Goal: Find contact information: Find contact information

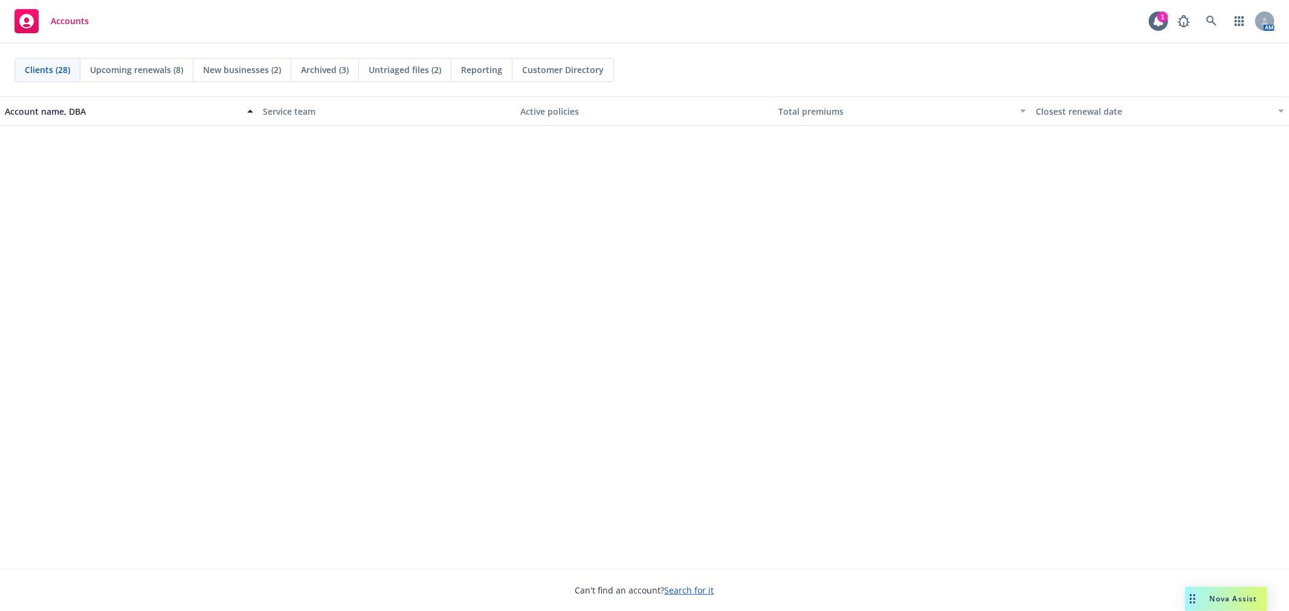
scroll to position [536, 0]
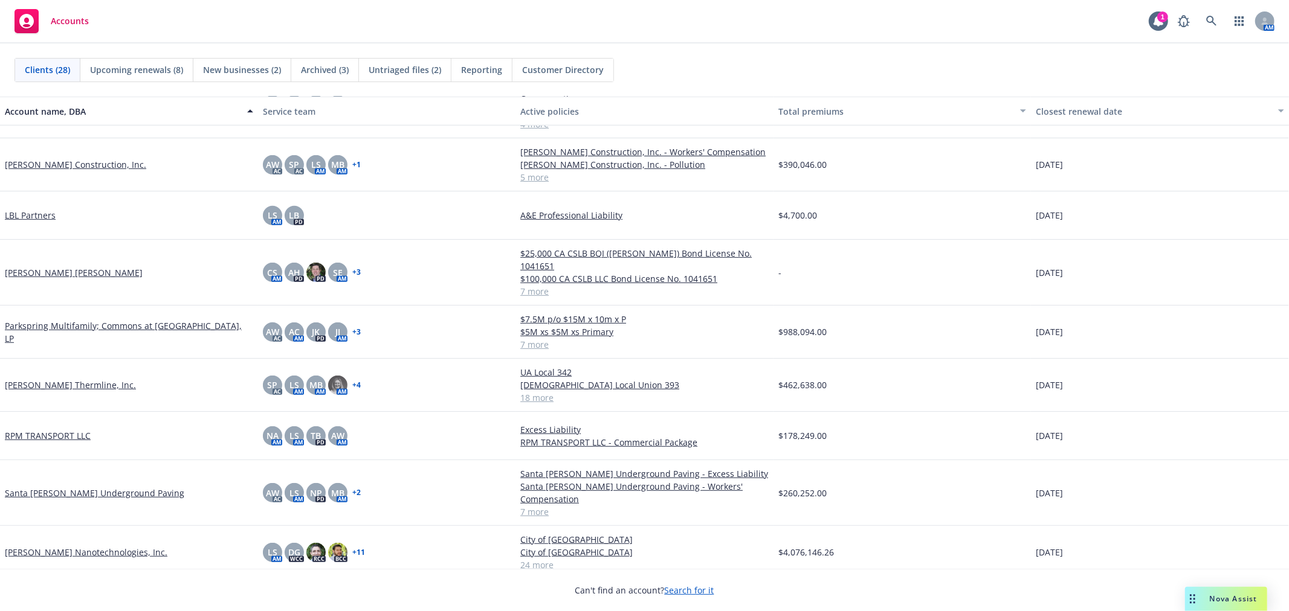
click at [49, 546] on link "[PERSON_NAME] Nanotechnologies, Inc." at bounding box center [86, 552] width 163 height 13
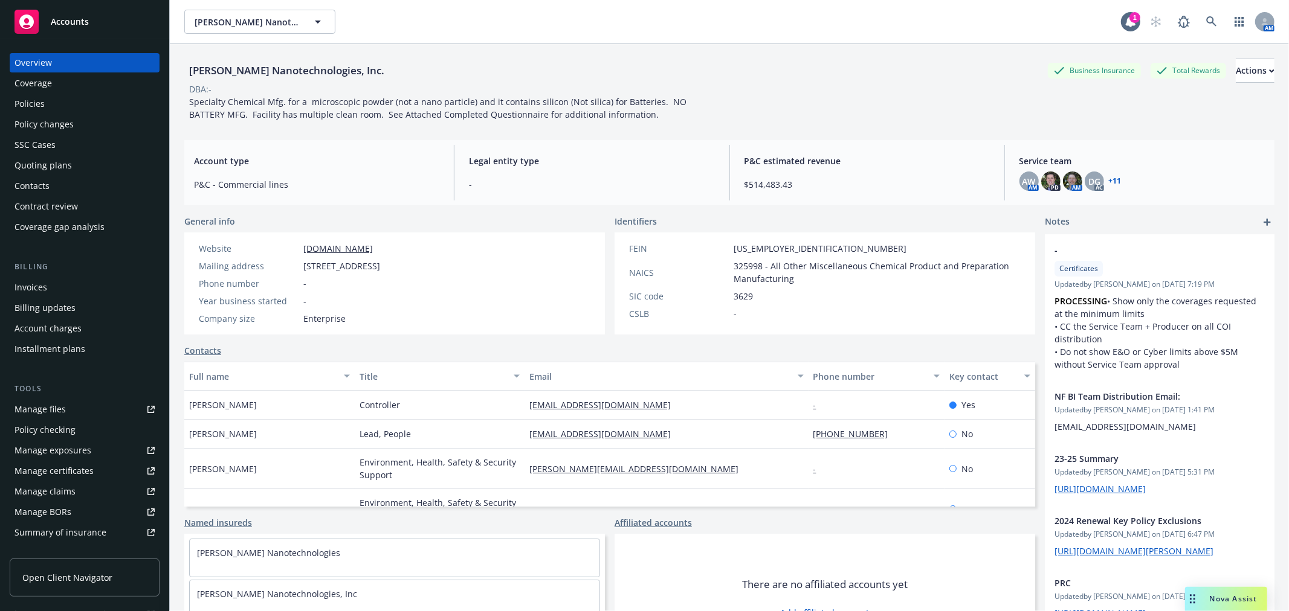
click at [80, 284] on div "Invoices" at bounding box center [84, 287] width 140 height 19
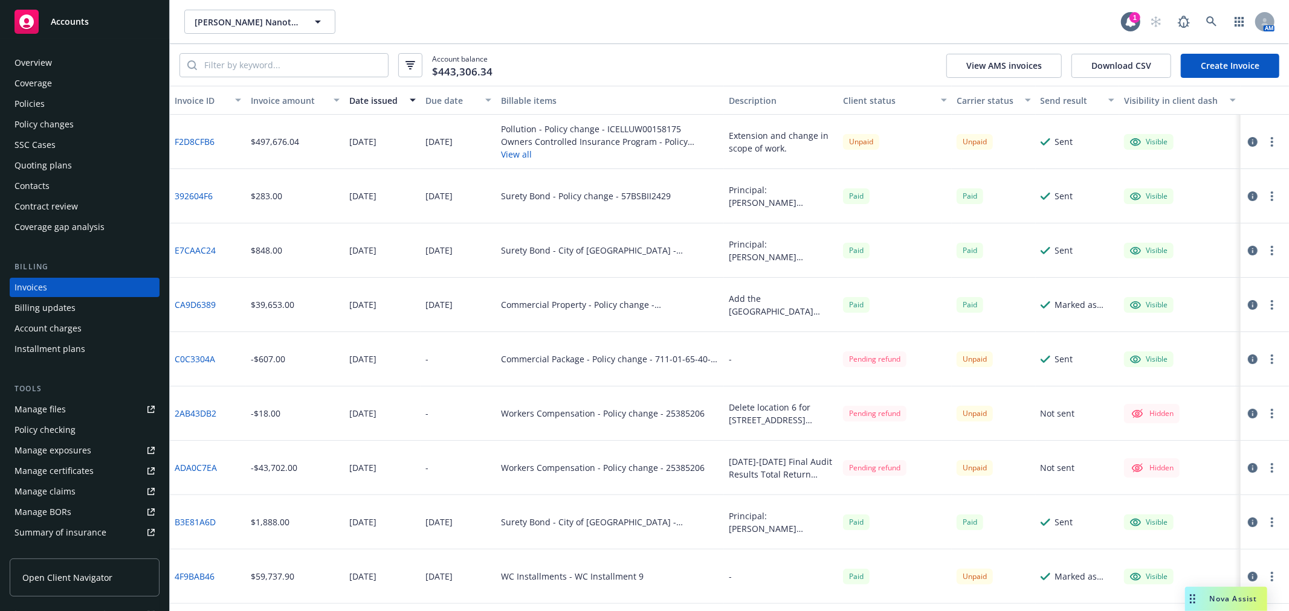
click at [88, 42] on div "Overview Coverage Policies Policy changes SSC Cases Quoting plans Contacts Cont…" at bounding box center [84, 325] width 169 height 573
click at [85, 53] on div "Overview" at bounding box center [84, 62] width 140 height 19
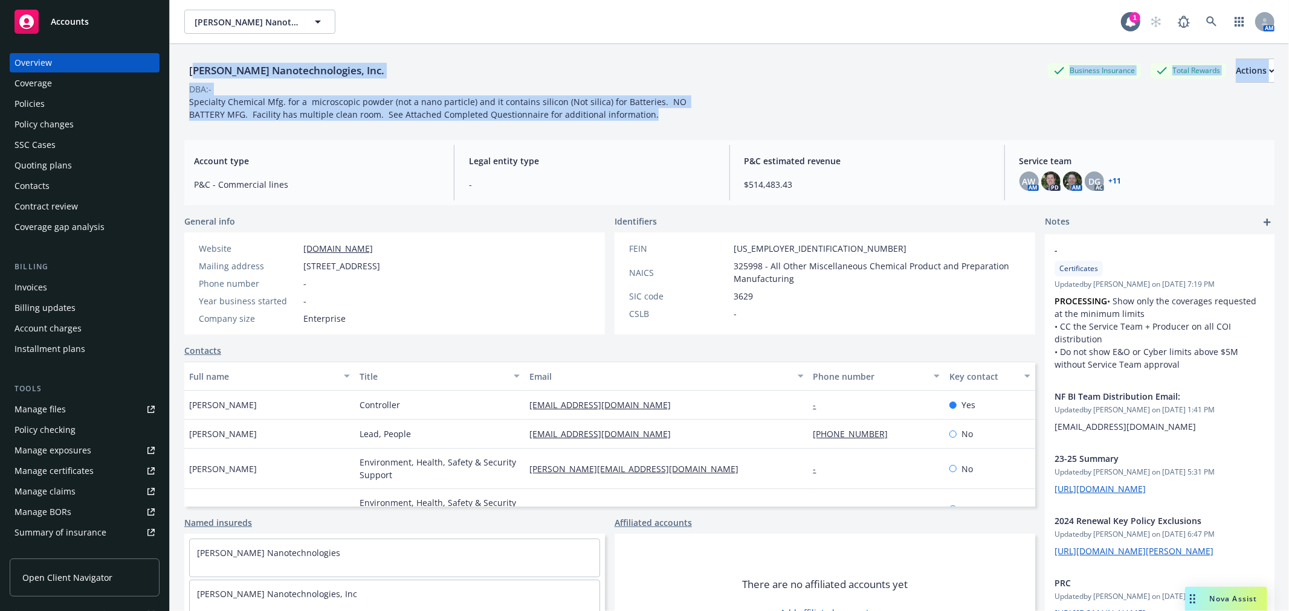
drag, startPoint x: 567, startPoint y: 124, endPoint x: 192, endPoint y: 68, distance: 378.7
click at [192, 68] on div "Sila Nanotechnologies, Inc. Business Insurance Total Rewards Actions DBA: - Spe…" at bounding box center [729, 342] width 1090 height 597
click at [192, 68] on div "[PERSON_NAME] Nanotechnologies, Inc." at bounding box center [286, 71] width 205 height 16
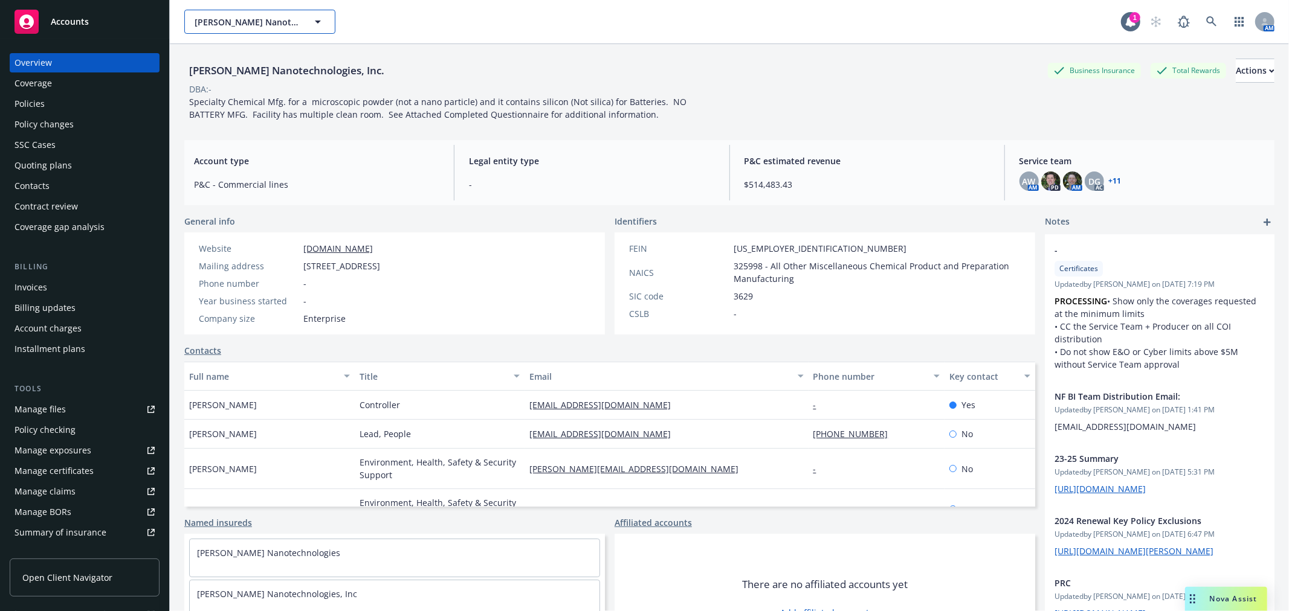
click at [215, 16] on span "[PERSON_NAME] Nanotechnologies, Inc." at bounding box center [247, 22] width 105 height 13
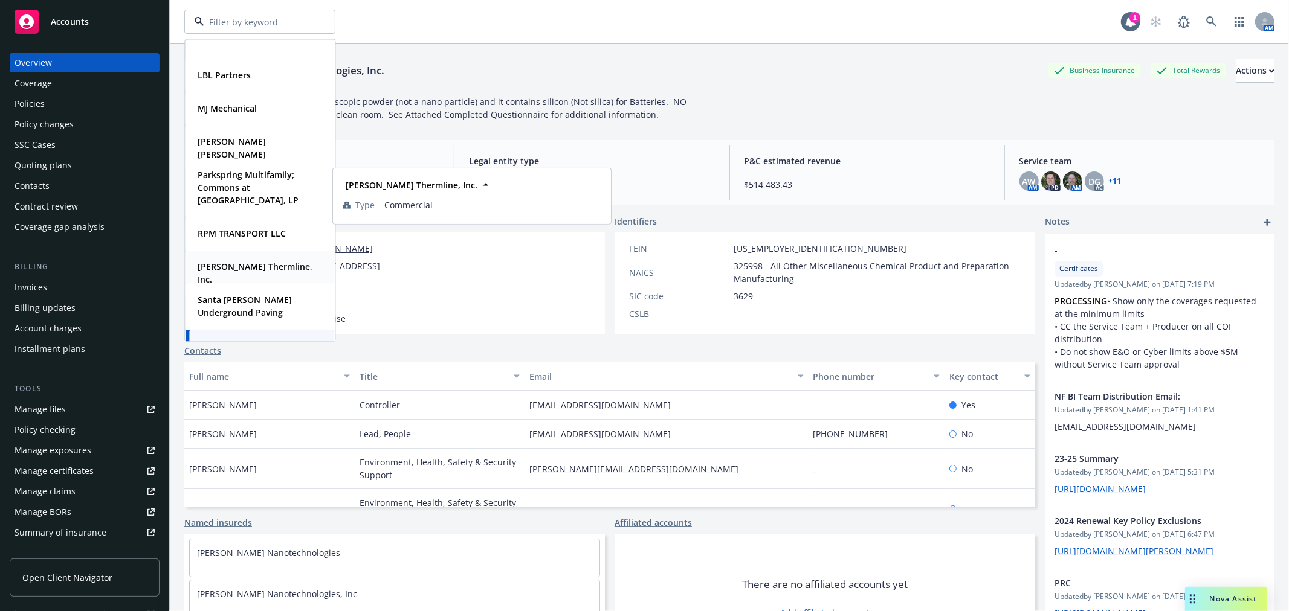
scroll to position [671, 0]
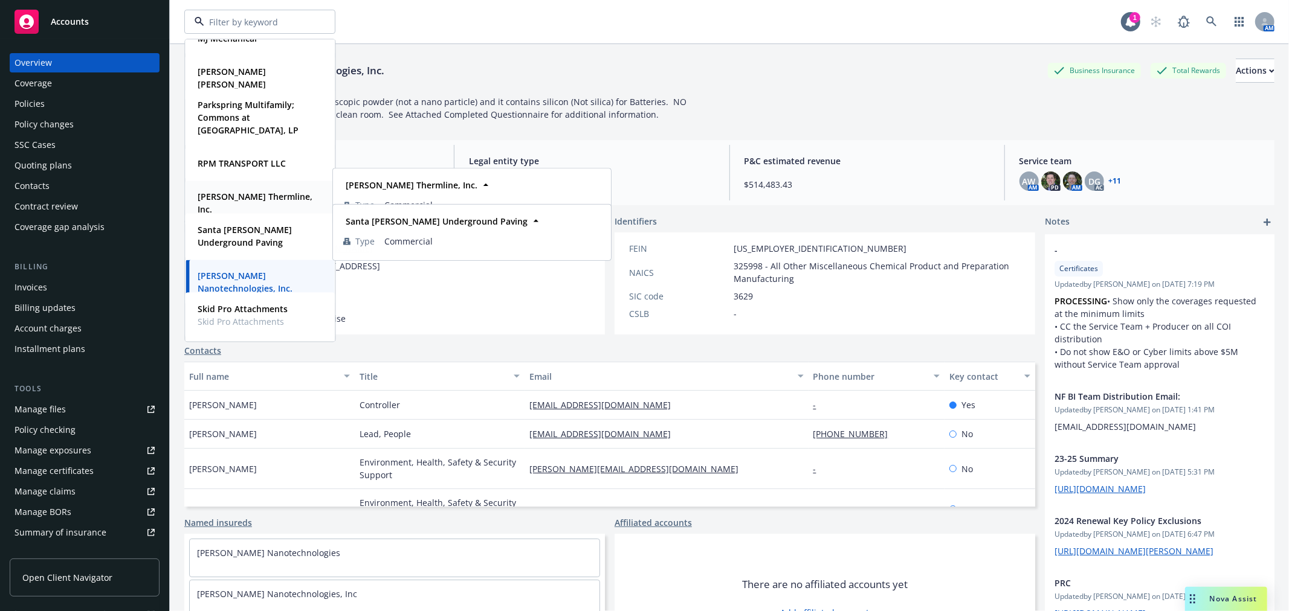
click at [261, 200] on strong "[PERSON_NAME] Thermline, Inc." at bounding box center [255, 203] width 115 height 24
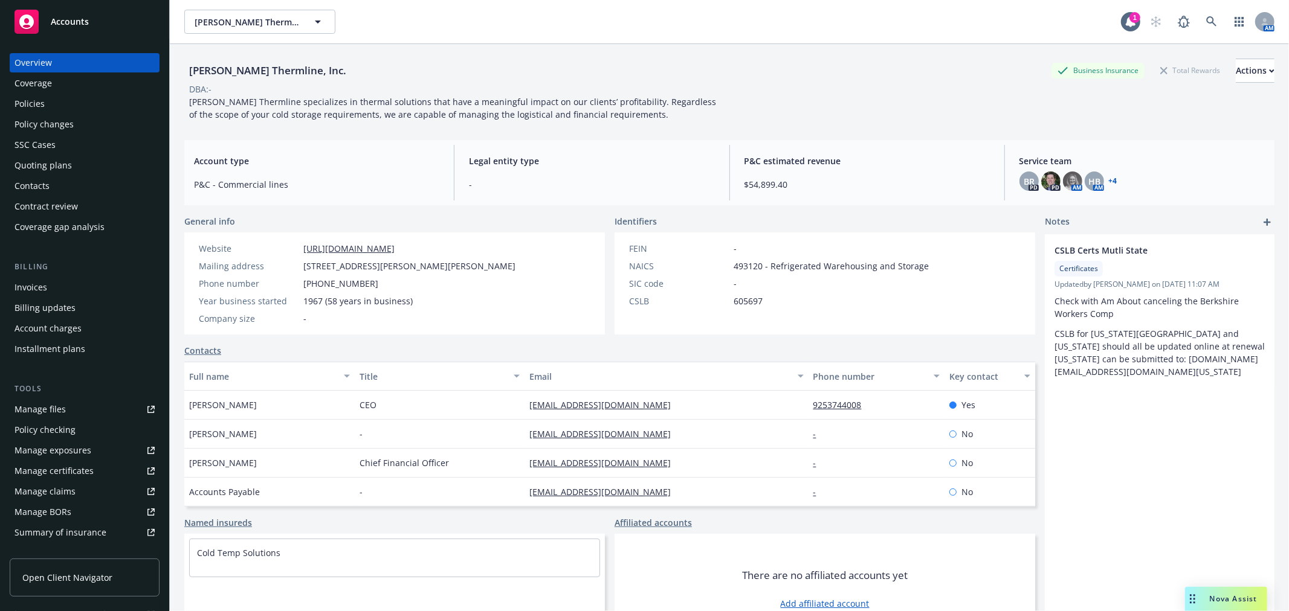
click at [67, 100] on div "Policies" at bounding box center [84, 103] width 140 height 19
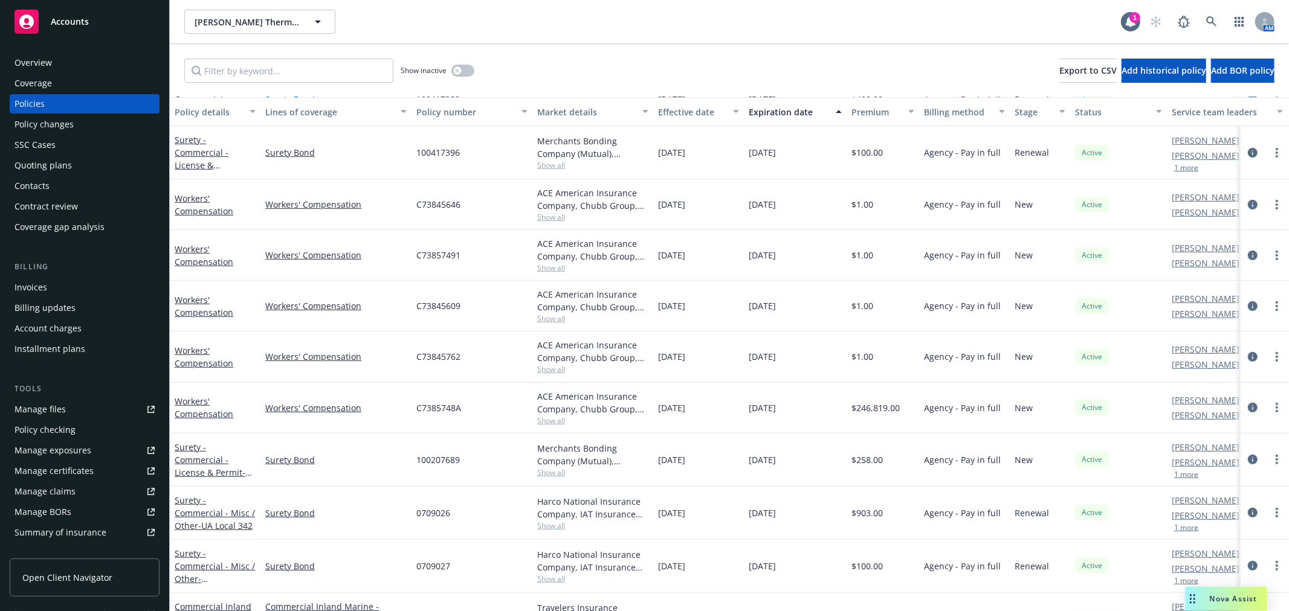
scroll to position [577, 0]
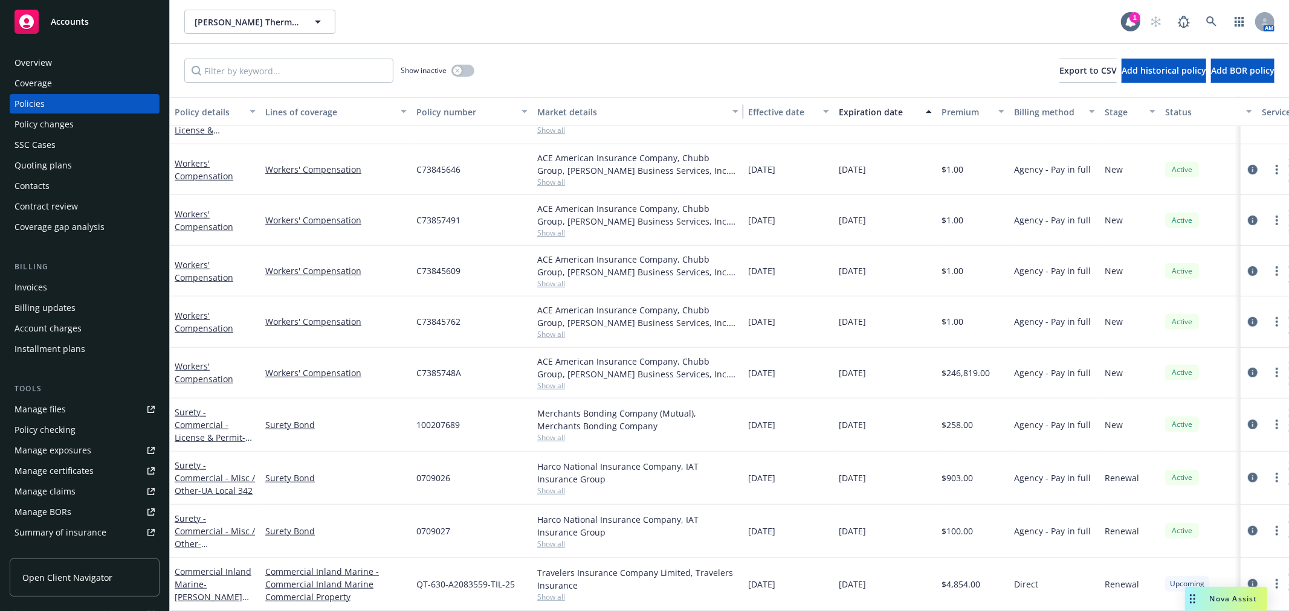
drag, startPoint x: 648, startPoint y: 114, endPoint x: 738, endPoint y: 116, distance: 90.0
click at [738, 116] on div "button" at bounding box center [737, 112] width 6 height 28
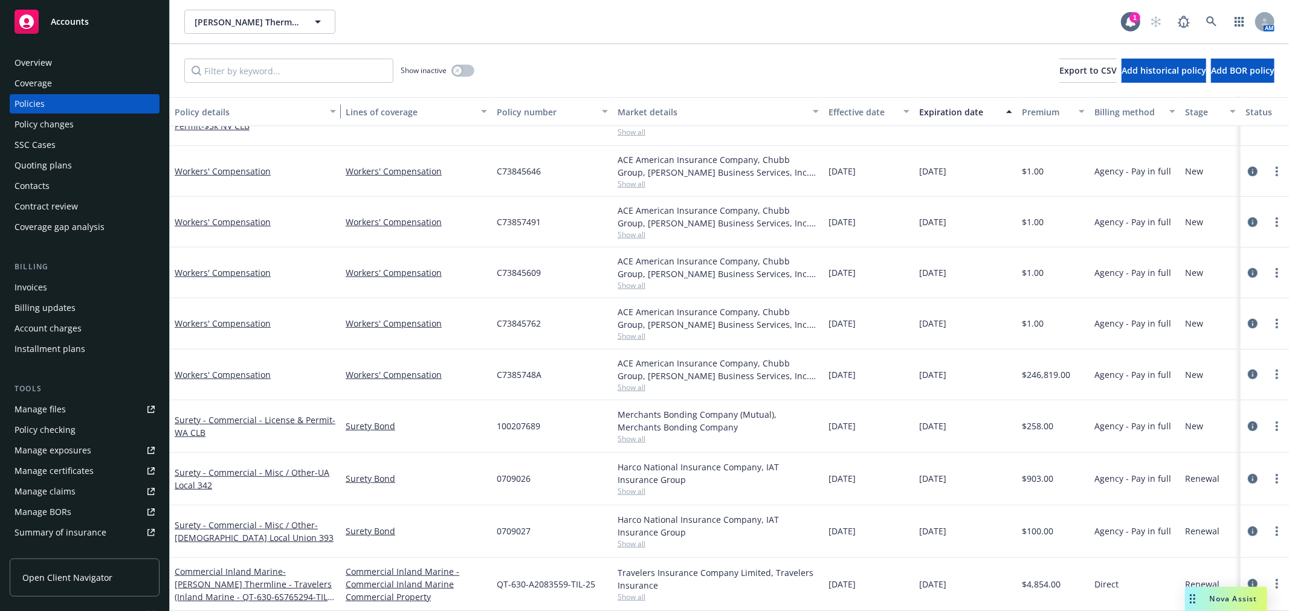
drag, startPoint x: 251, startPoint y: 112, endPoint x: 330, endPoint y: 113, distance: 79.8
click at [332, 113] on div "button" at bounding box center [335, 112] width 6 height 28
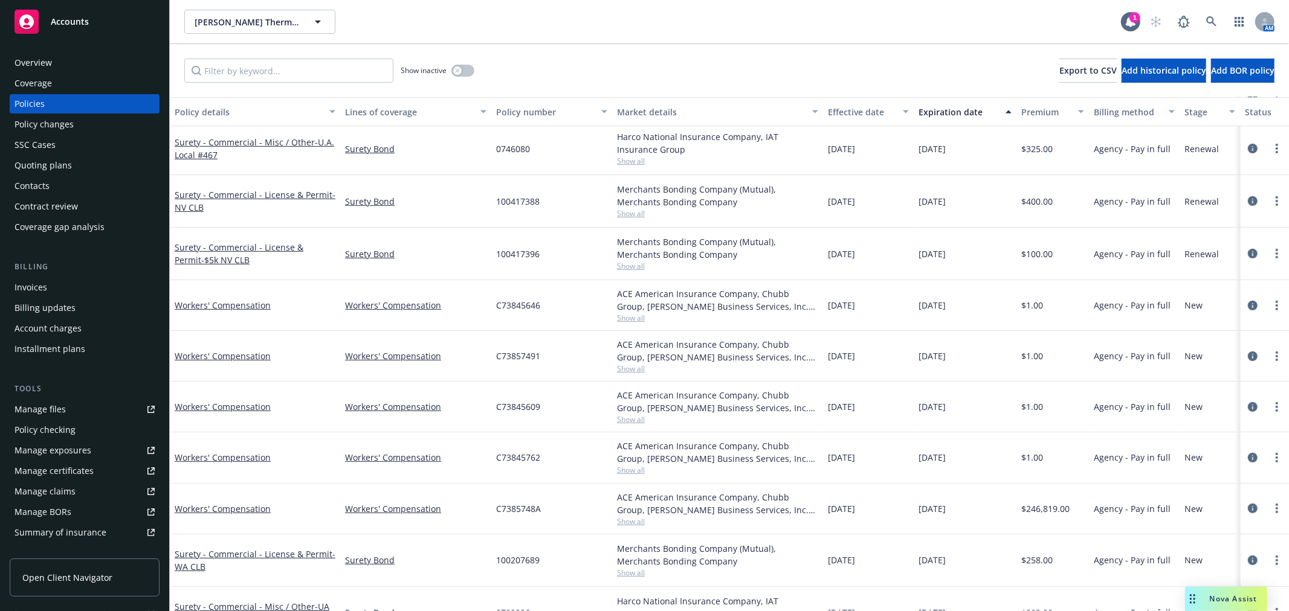
click at [631, 419] on span "Show all" at bounding box center [717, 419] width 201 height 10
click at [230, 309] on link "Workers' Compensation" at bounding box center [223, 305] width 96 height 11
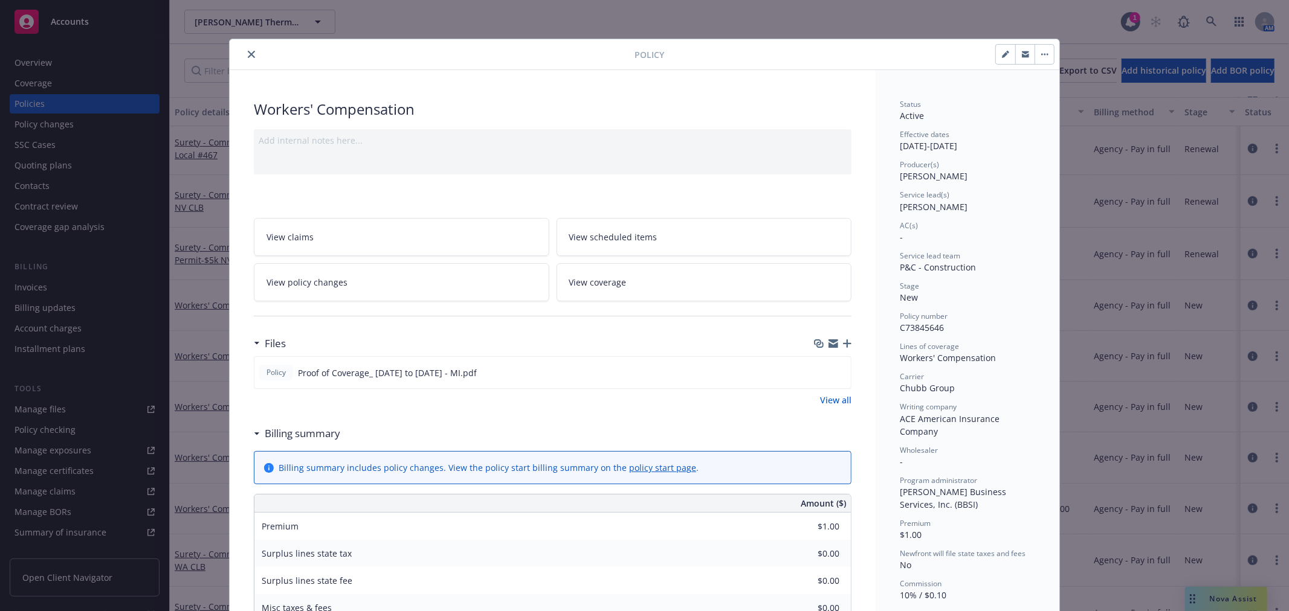
click at [248, 53] on icon "close" at bounding box center [251, 54] width 7 height 7
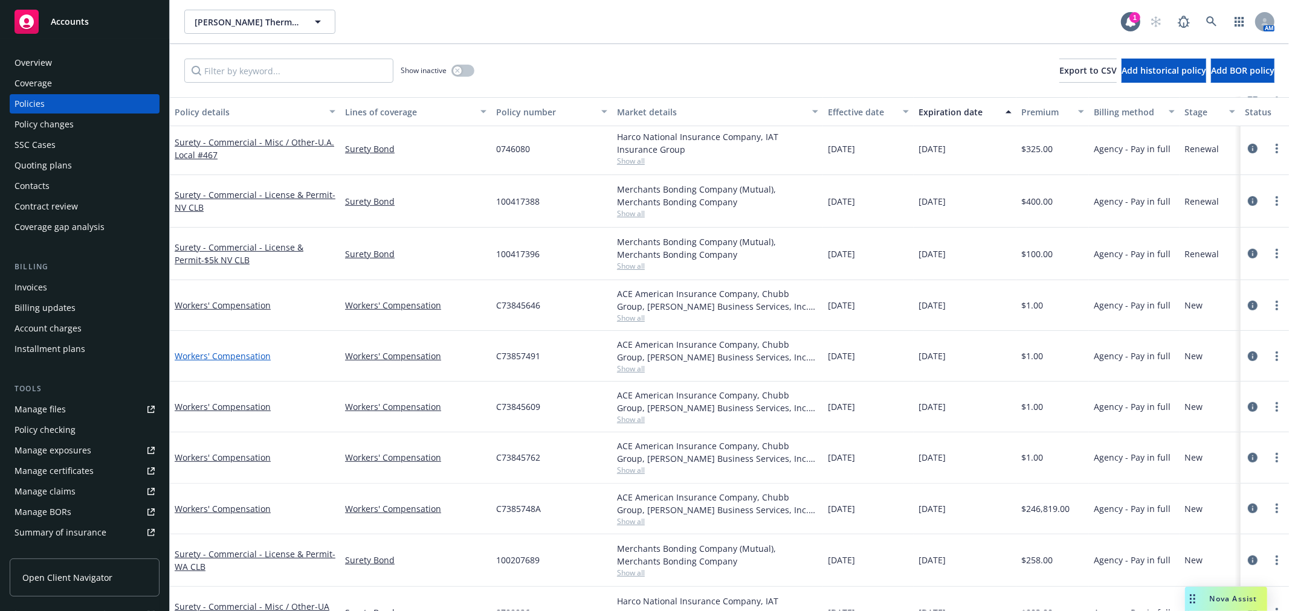
click at [203, 358] on link "Workers' Compensation" at bounding box center [223, 355] width 96 height 11
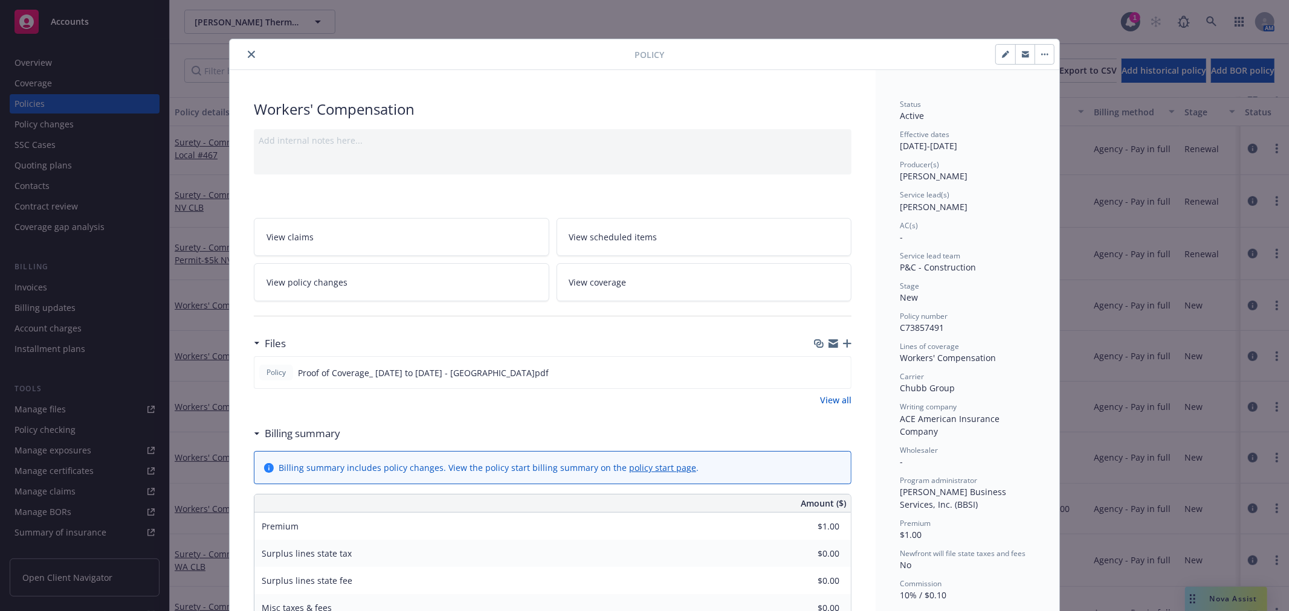
click at [249, 50] on button "close" at bounding box center [251, 54] width 14 height 14
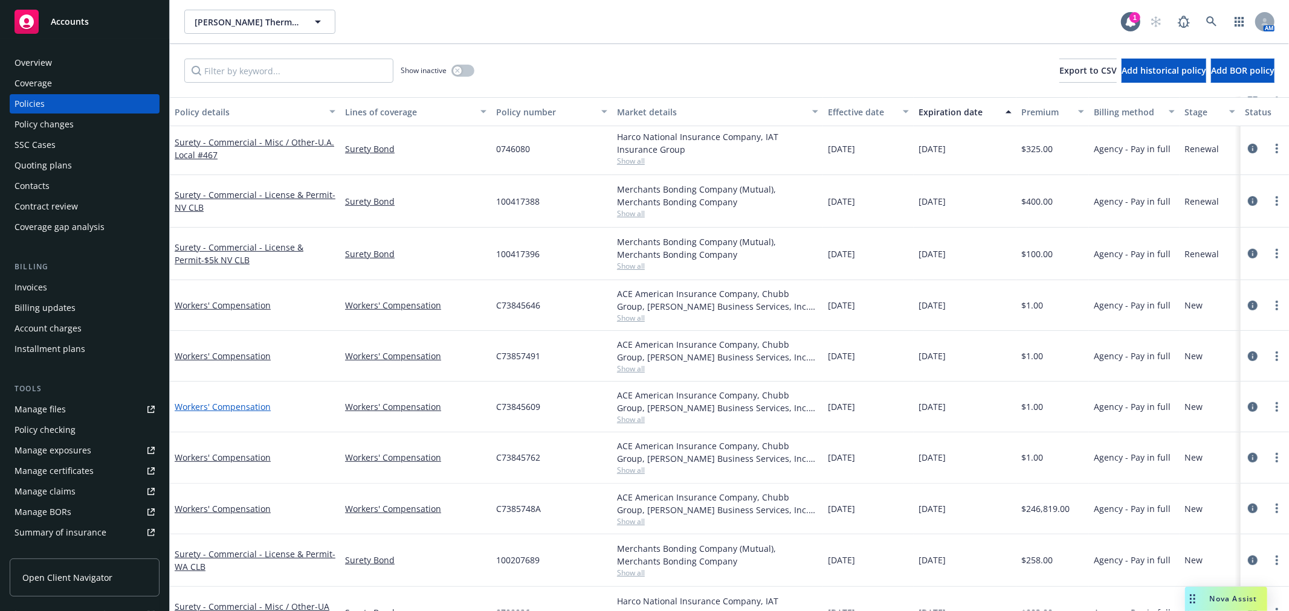
click at [227, 411] on link "Workers' Compensation" at bounding box center [223, 406] width 96 height 11
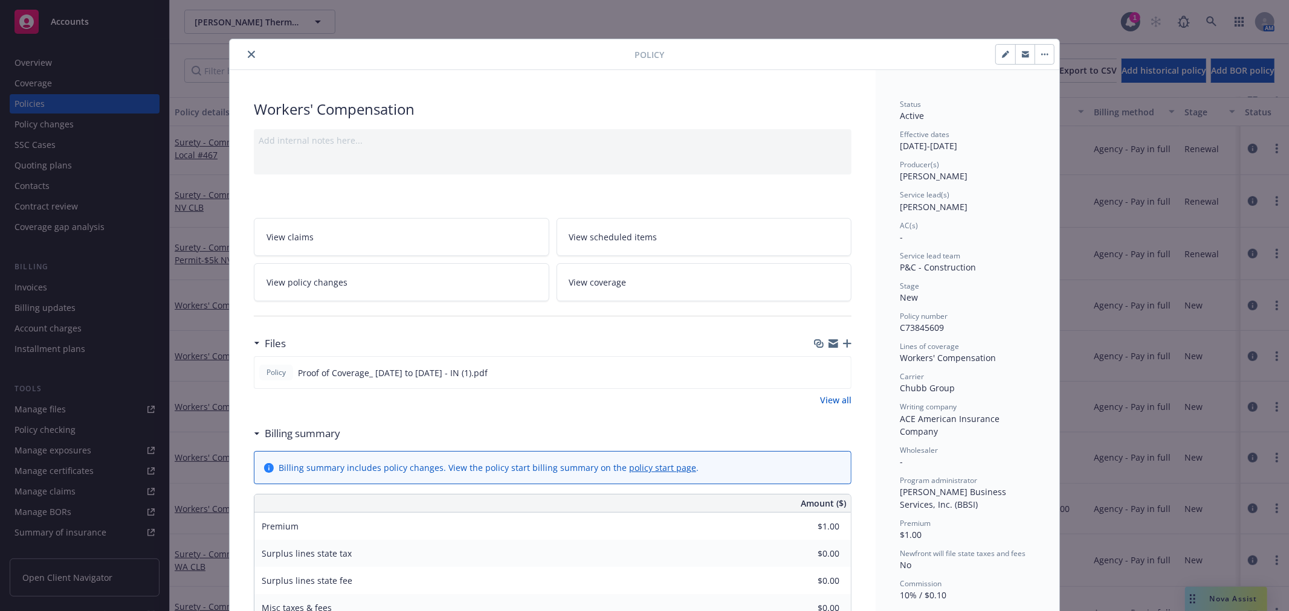
click at [234, 50] on div at bounding box center [434, 54] width 400 height 14
click at [248, 51] on icon "close" at bounding box center [251, 54] width 7 height 7
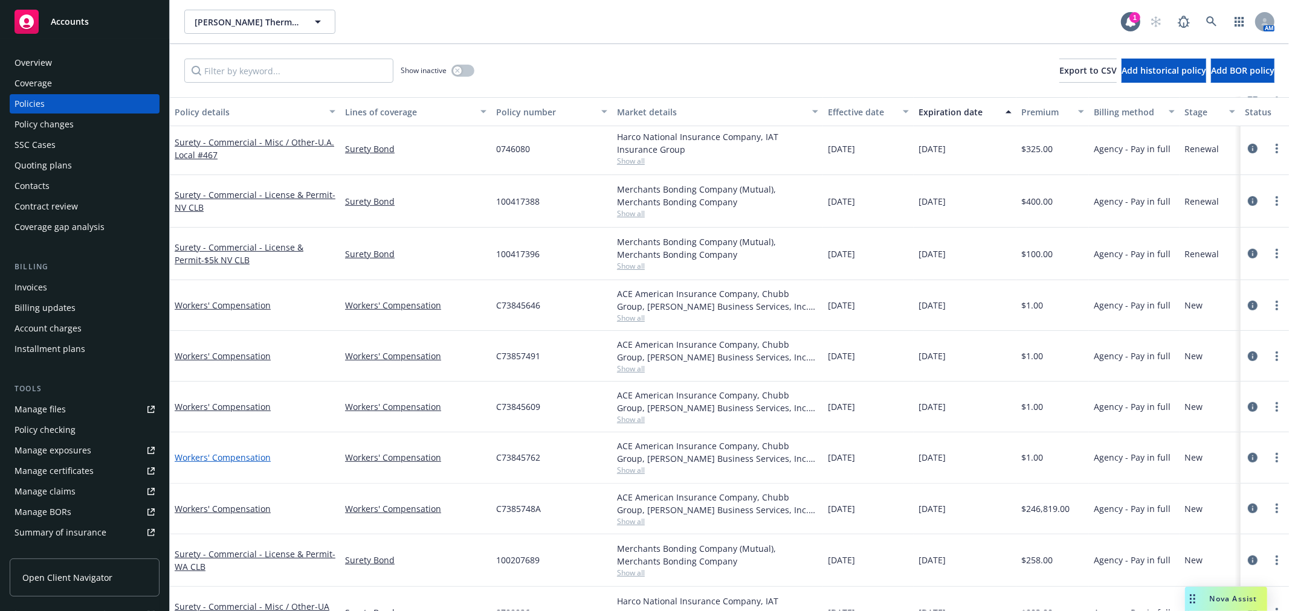
click at [199, 460] on link "Workers' Compensation" at bounding box center [223, 457] width 96 height 11
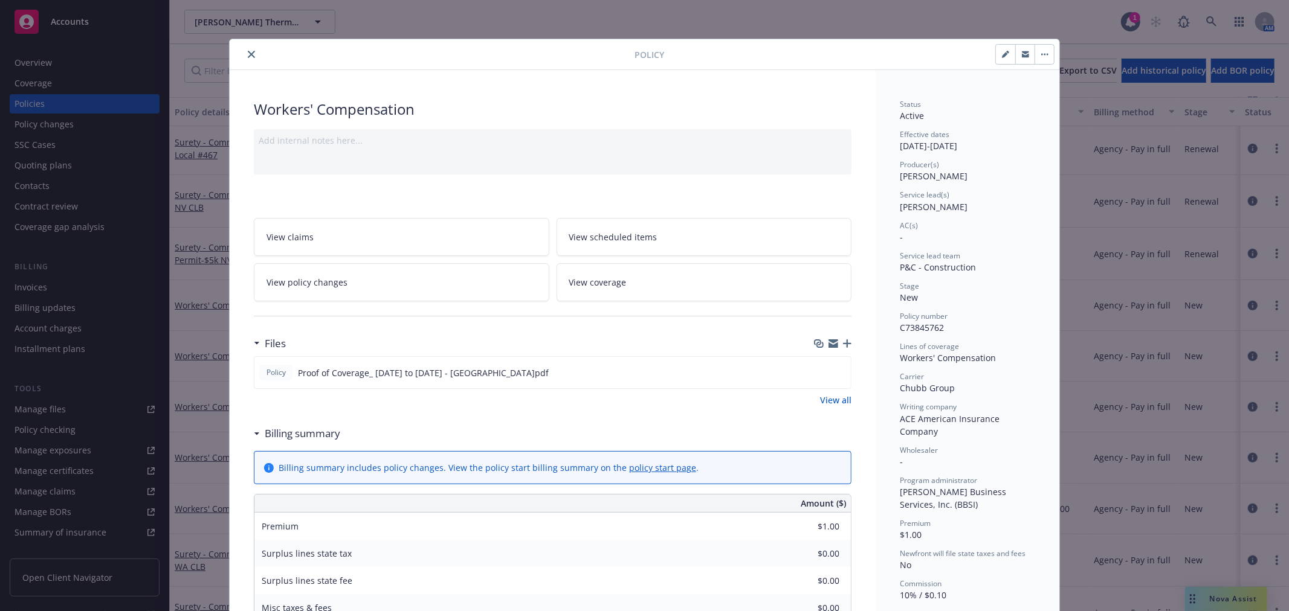
click at [248, 51] on icon "close" at bounding box center [251, 54] width 7 height 7
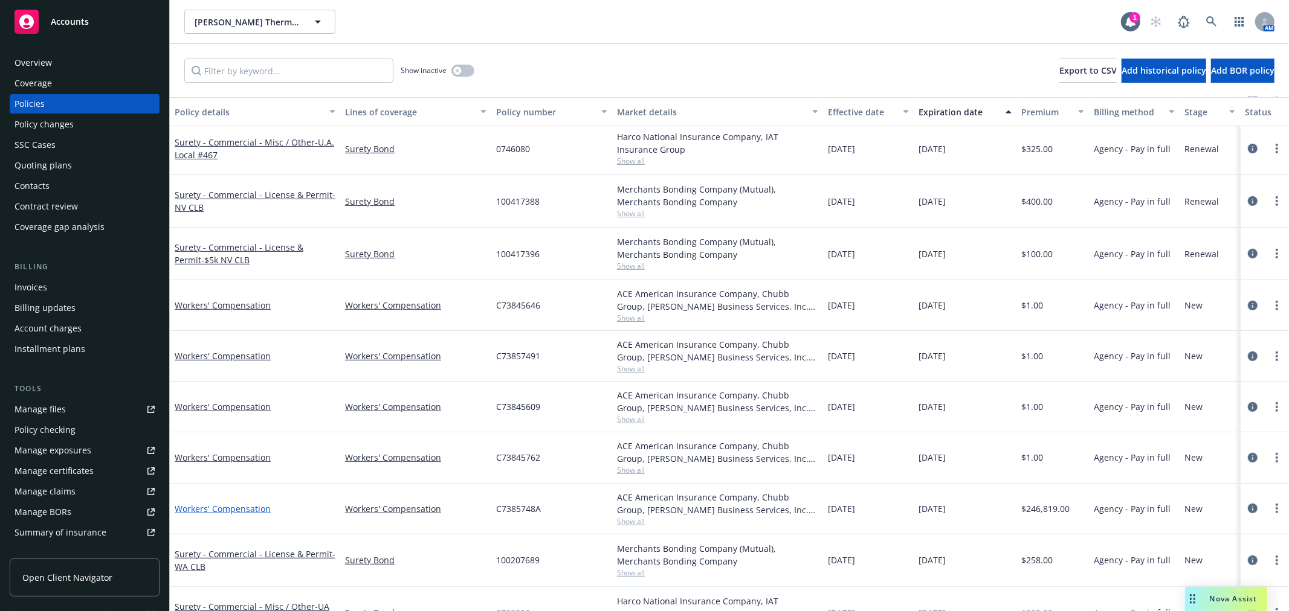
click at [242, 508] on link "Workers' Compensation" at bounding box center [223, 508] width 96 height 11
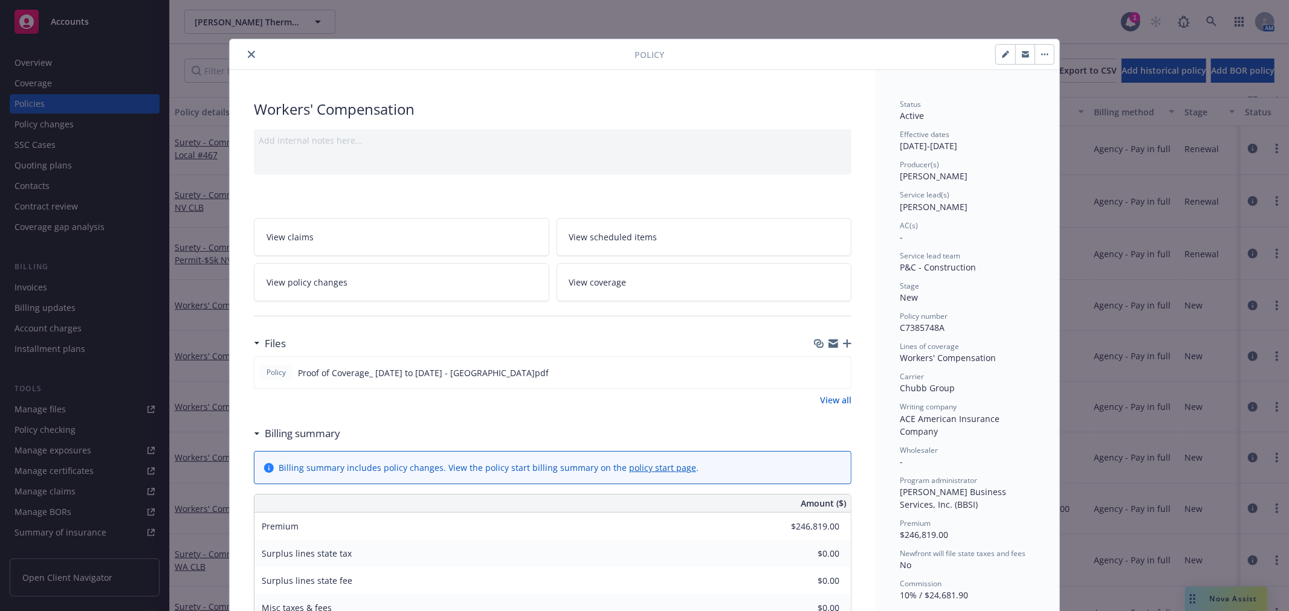
click at [248, 57] on icon "close" at bounding box center [251, 54] width 7 height 7
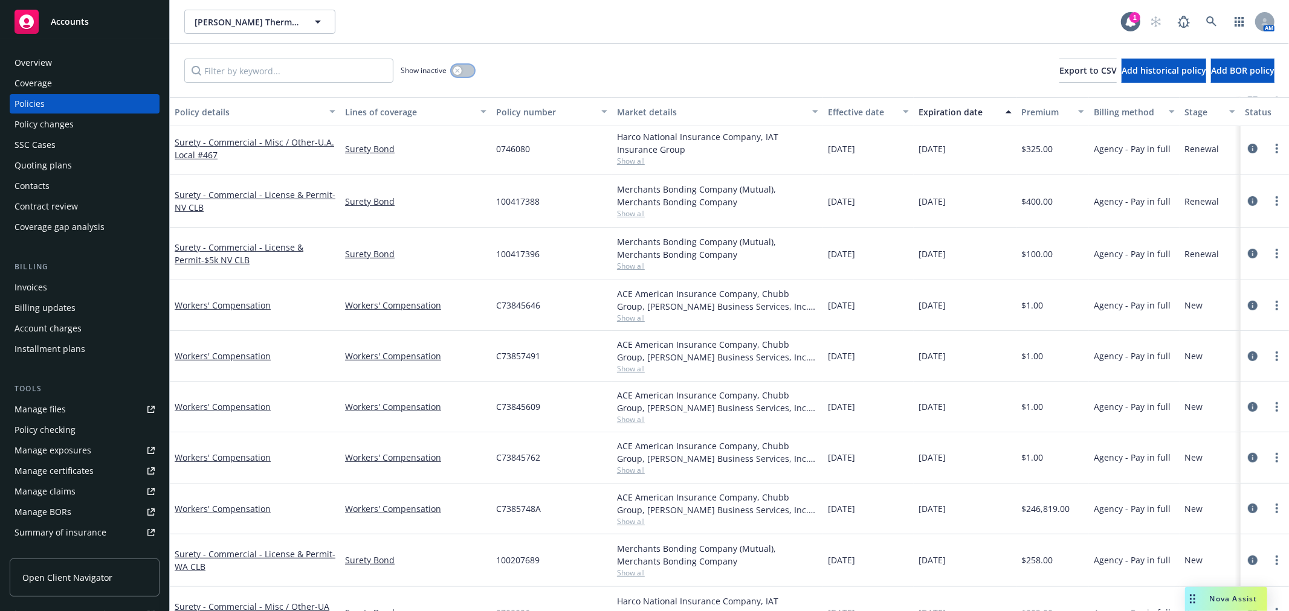
click at [461, 74] on button "button" at bounding box center [462, 71] width 23 height 12
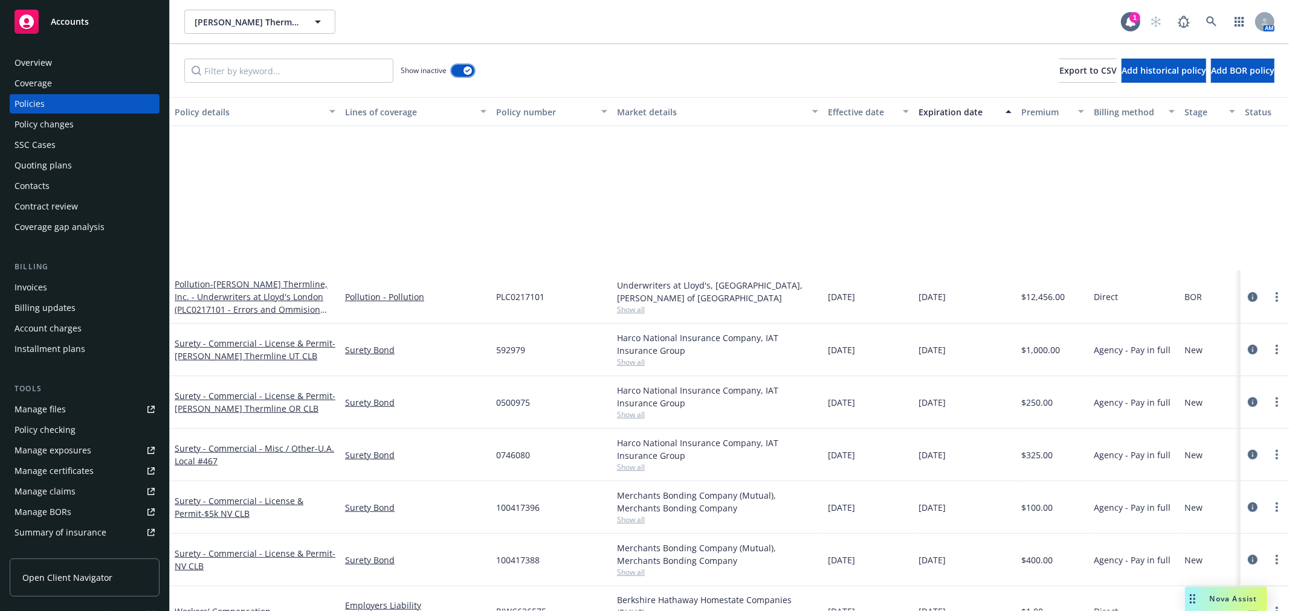
scroll to position [778, 0]
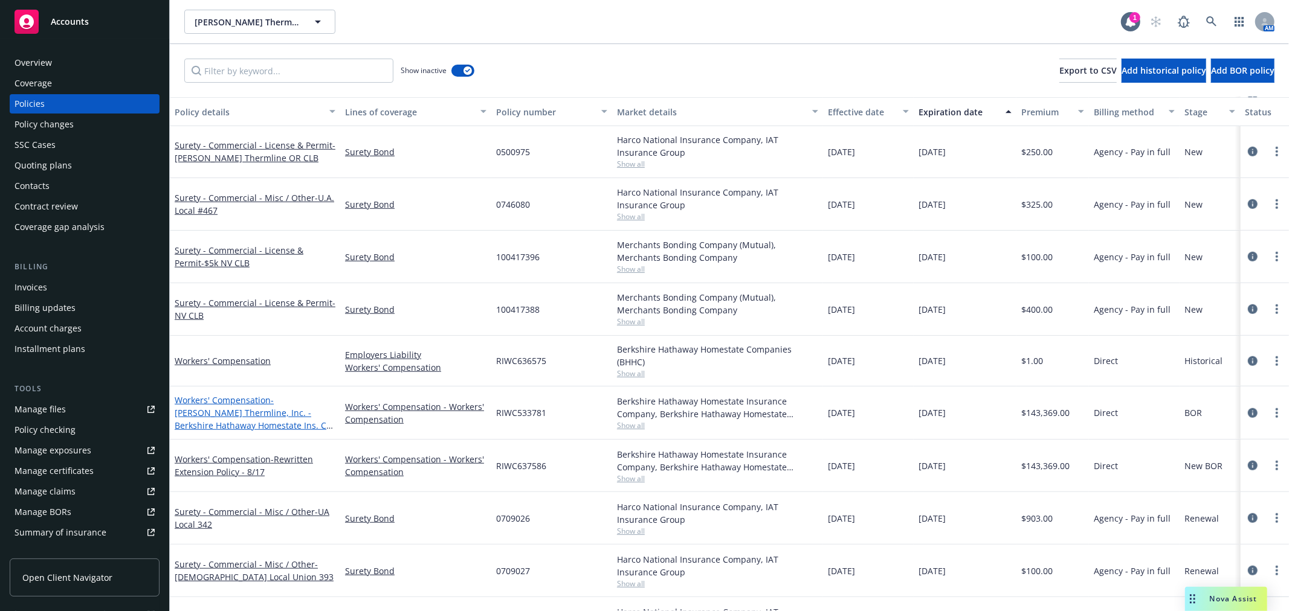
click at [248, 417] on span "- Ricker Thermline, Inc. - Berkshire Hathaway Homestate Ins. Co (RIWC533781 - W…" at bounding box center [254, 425] width 158 height 62
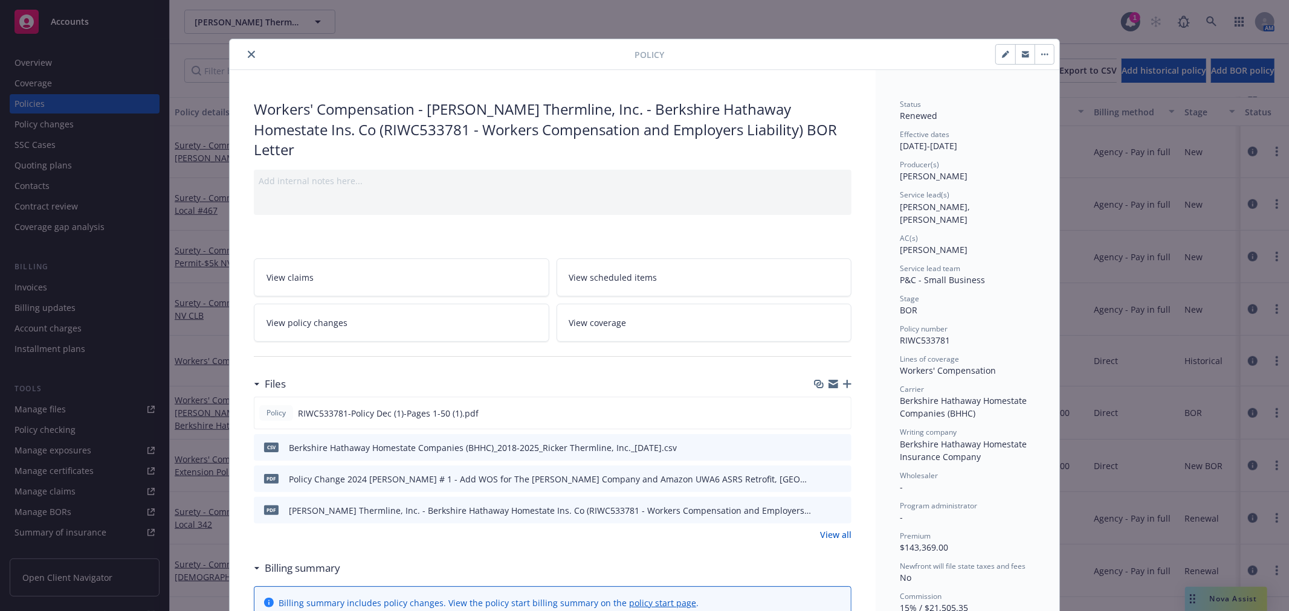
click at [249, 52] on icon "close" at bounding box center [251, 54] width 7 height 7
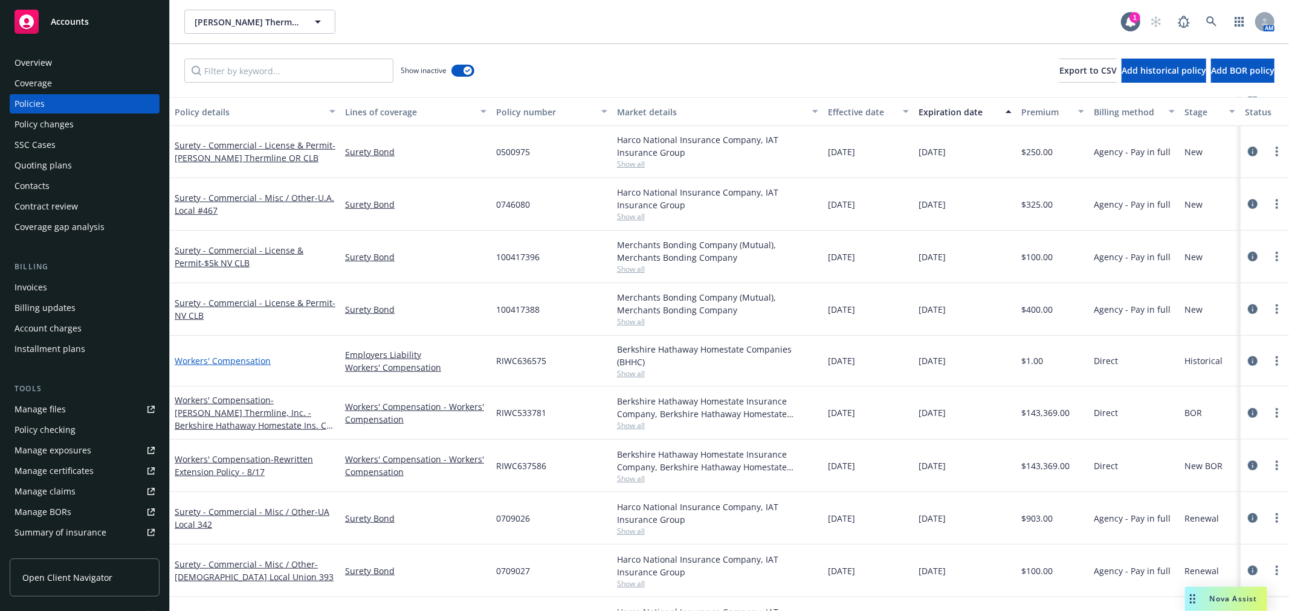
click at [228, 355] on link "Workers' Compensation" at bounding box center [223, 360] width 96 height 11
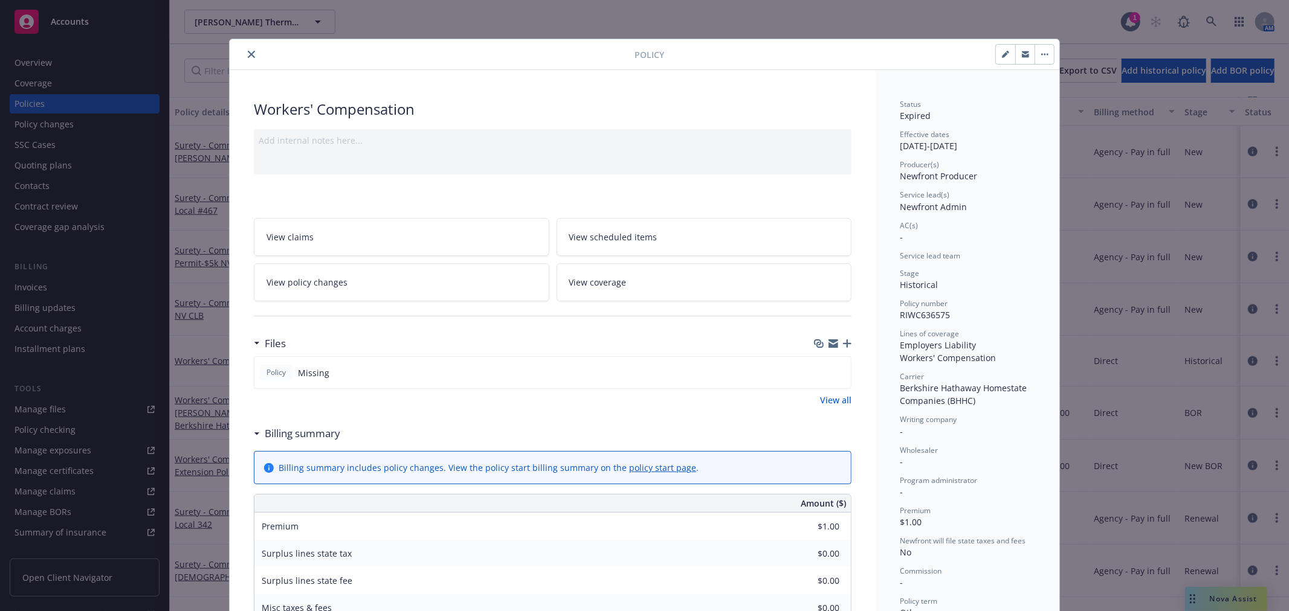
click at [254, 53] on div at bounding box center [434, 54] width 400 height 14
click at [248, 54] on icon "close" at bounding box center [251, 54] width 7 height 7
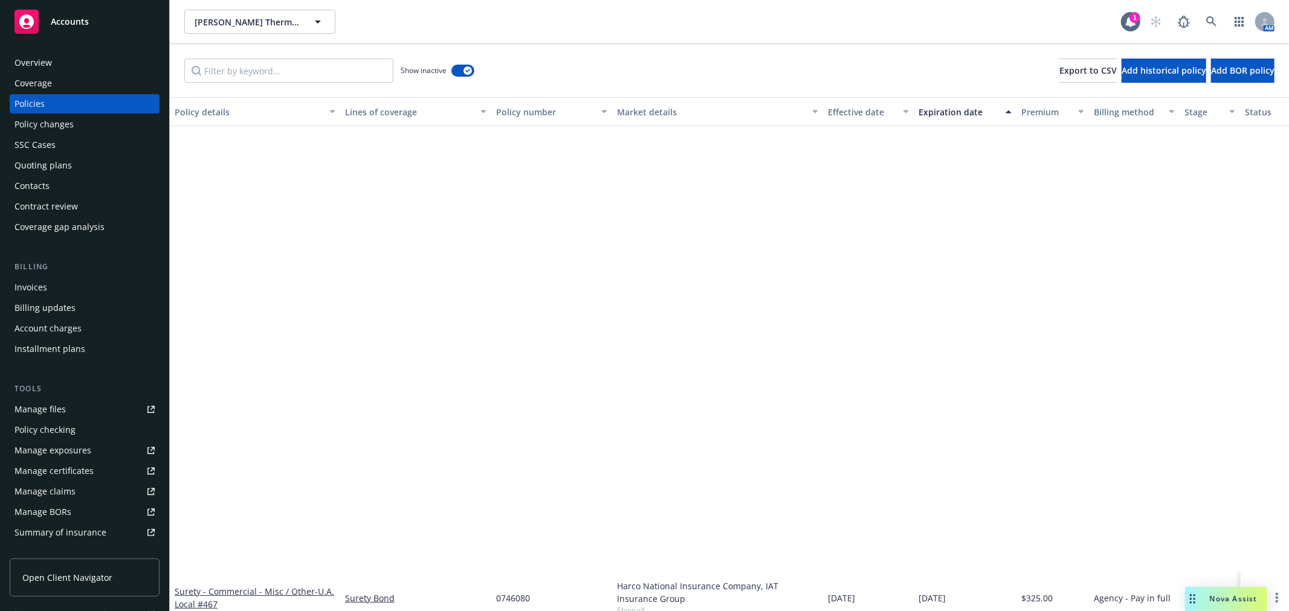
scroll to position [913, 0]
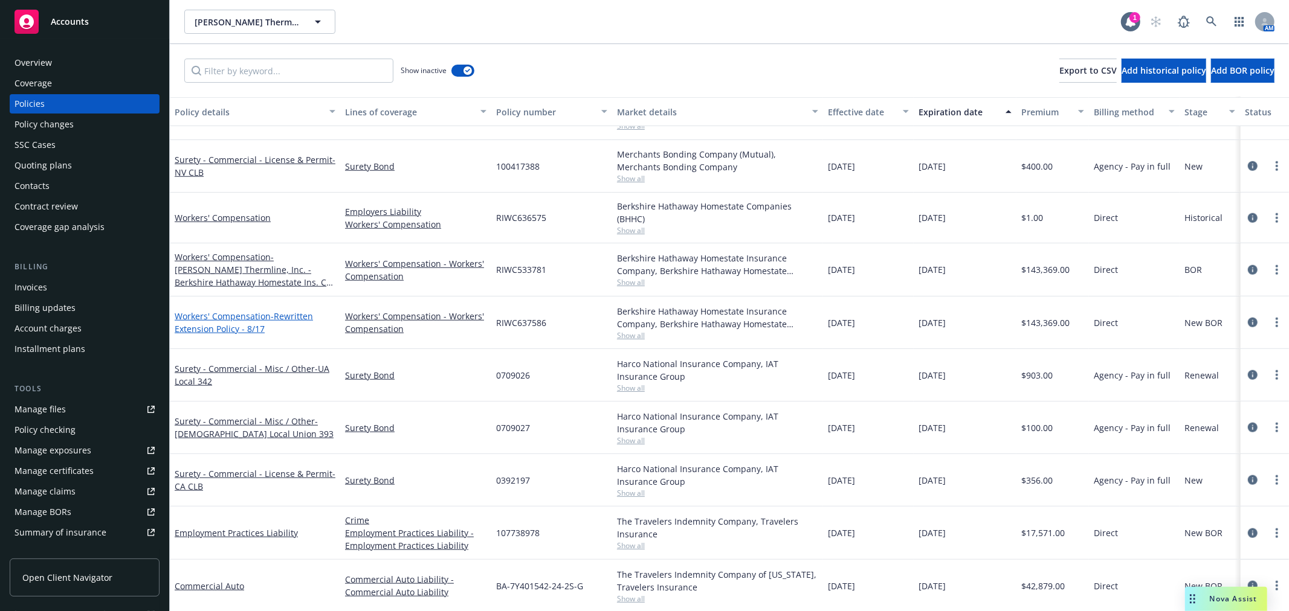
click at [234, 312] on link "Workers' Compensation - Rewritten Extension Policy - 8/17" at bounding box center [244, 323] width 138 height 24
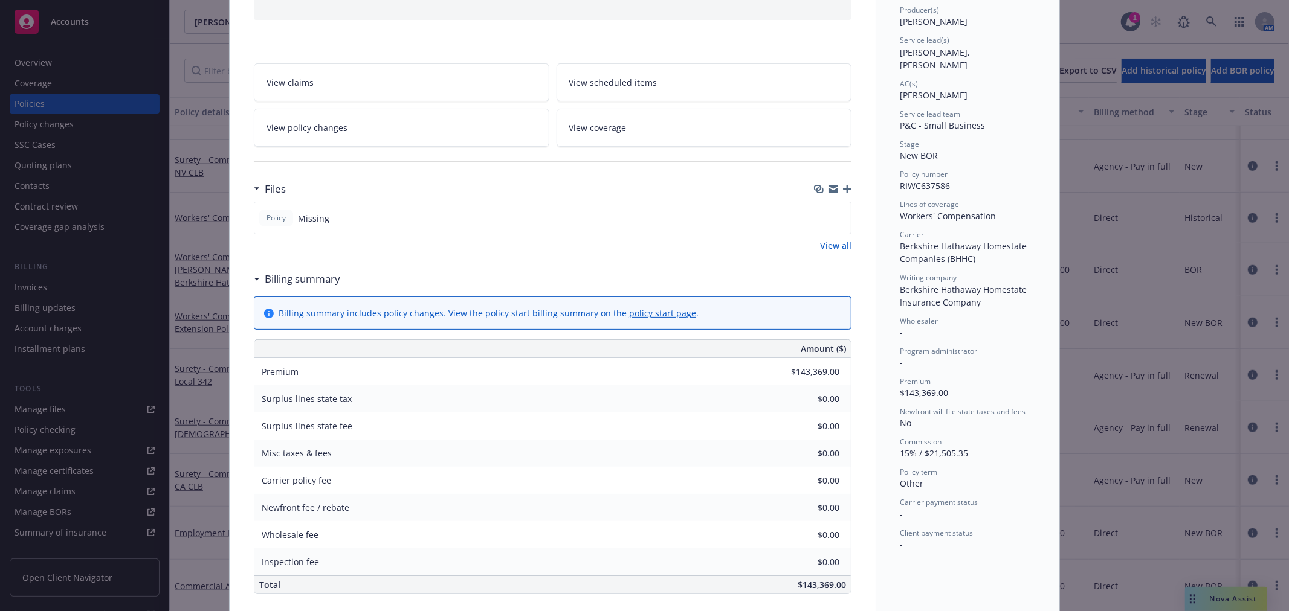
scroll to position [268, 0]
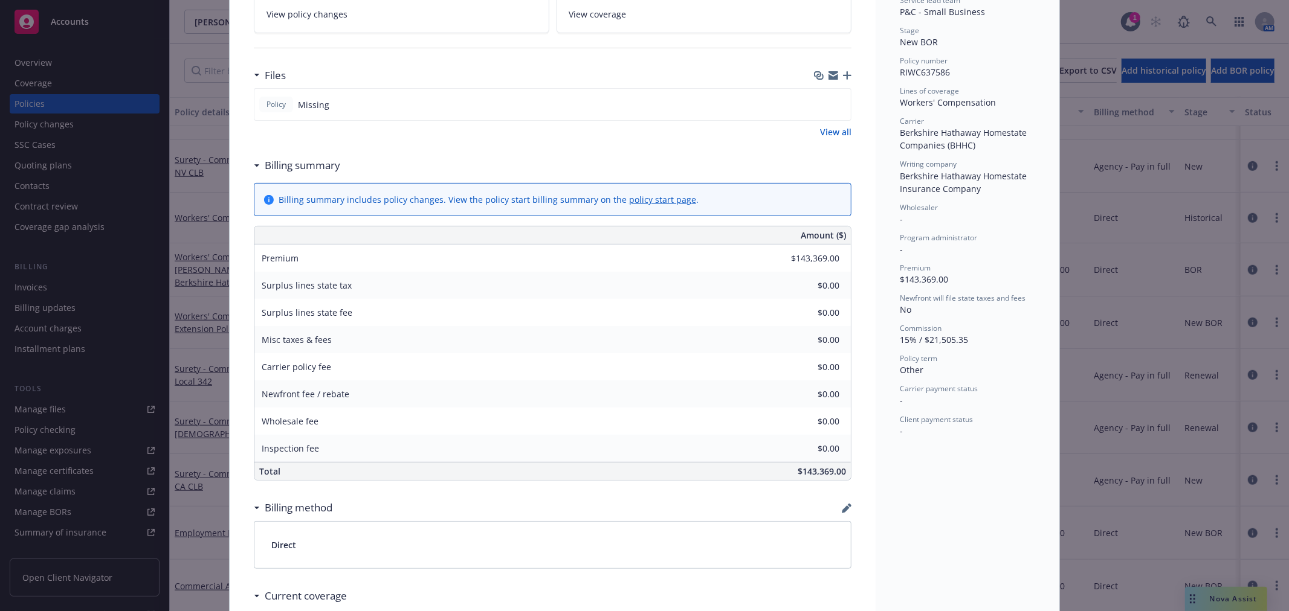
click at [829, 140] on div "Files Policy Missing View all" at bounding box center [552, 108] width 597 height 90
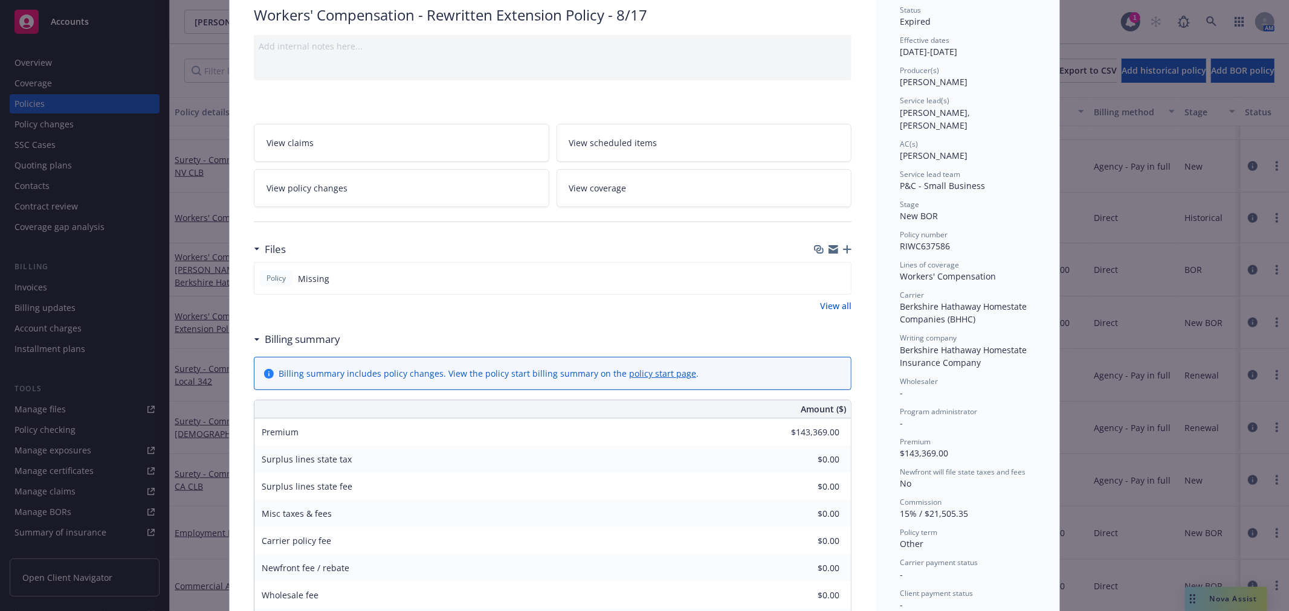
scroll to position [0, 0]
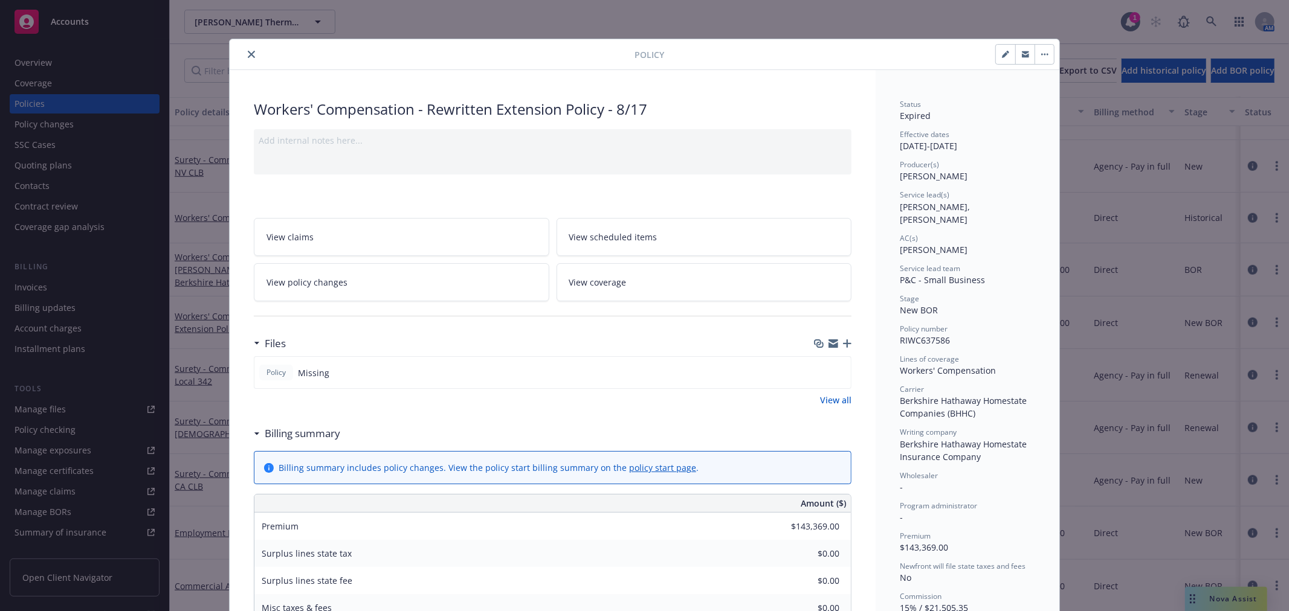
click at [245, 43] on div "Policy" at bounding box center [644, 54] width 829 height 31
click at [248, 57] on icon "close" at bounding box center [251, 54] width 7 height 7
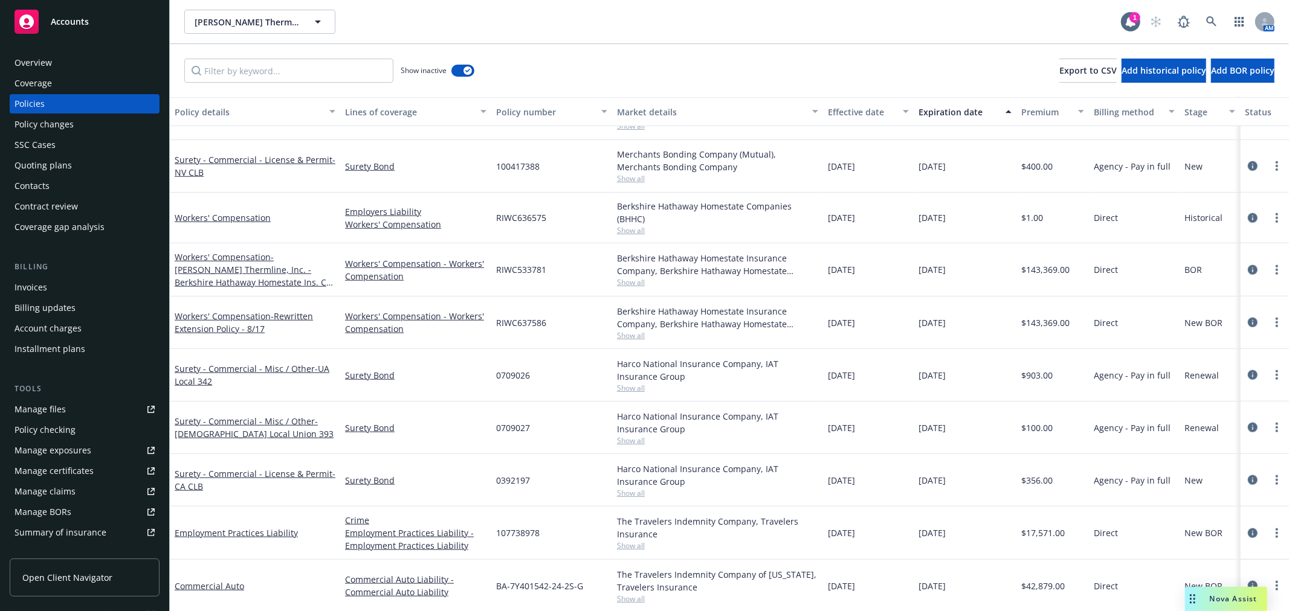
click at [224, 262] on div "Workers' Compensation - Ricker Thermline, Inc. - Berkshire Hathaway Homestate I…" at bounding box center [255, 270] width 161 height 38
click at [301, 316] on span "- Rewritten Extension Policy - 8/17" at bounding box center [244, 323] width 138 height 24
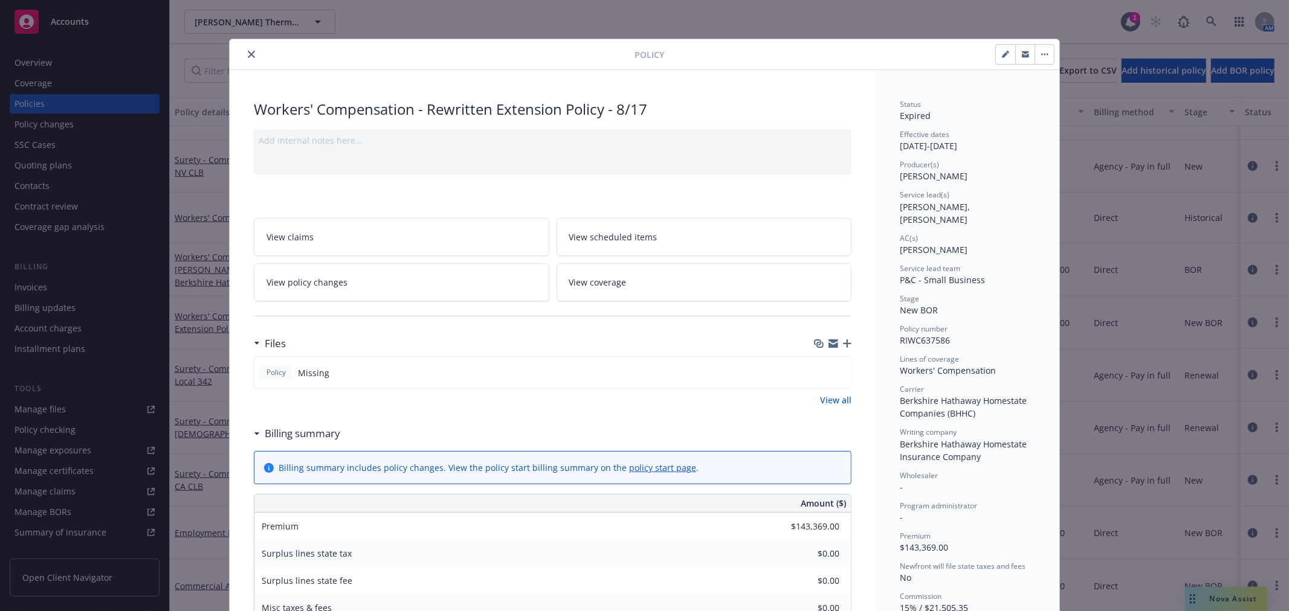
scroll to position [36, 0]
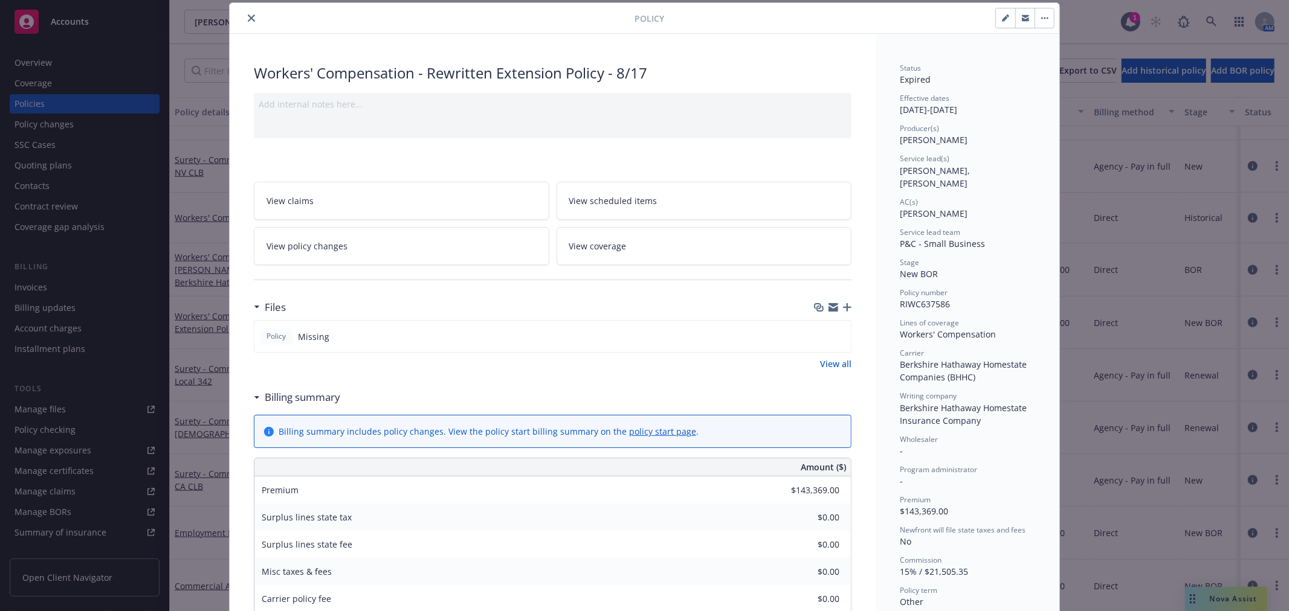
click at [831, 364] on link "View all" at bounding box center [835, 364] width 31 height 13
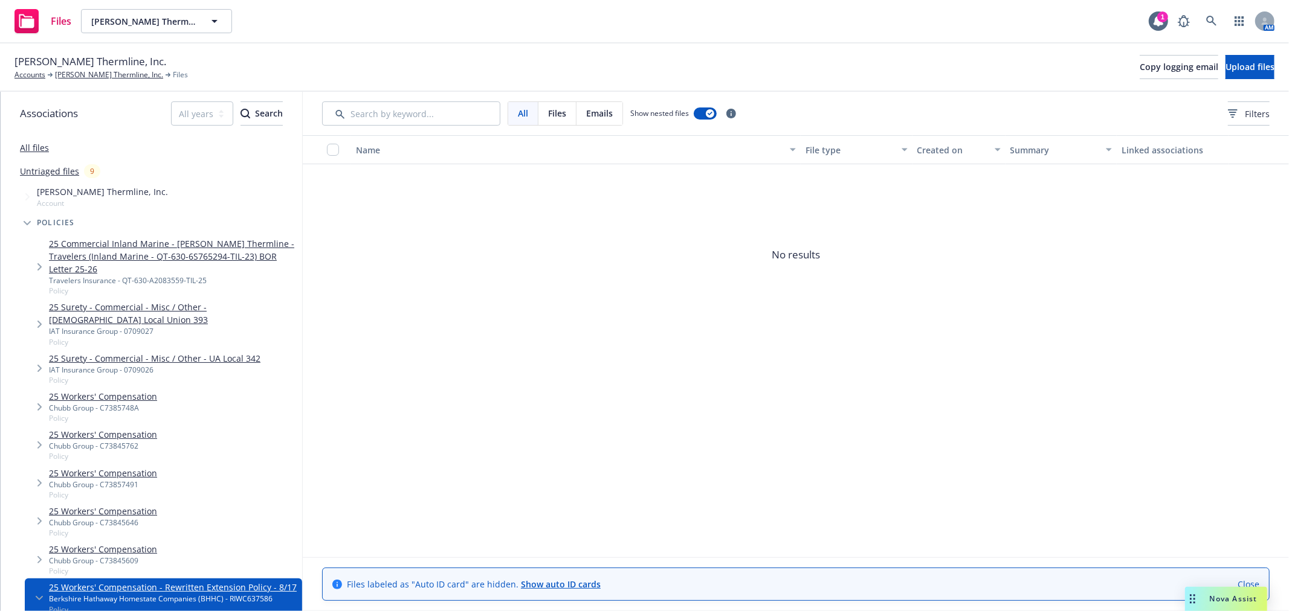
click at [85, 390] on link "25 Workers' Compensation" at bounding box center [103, 396] width 108 height 13
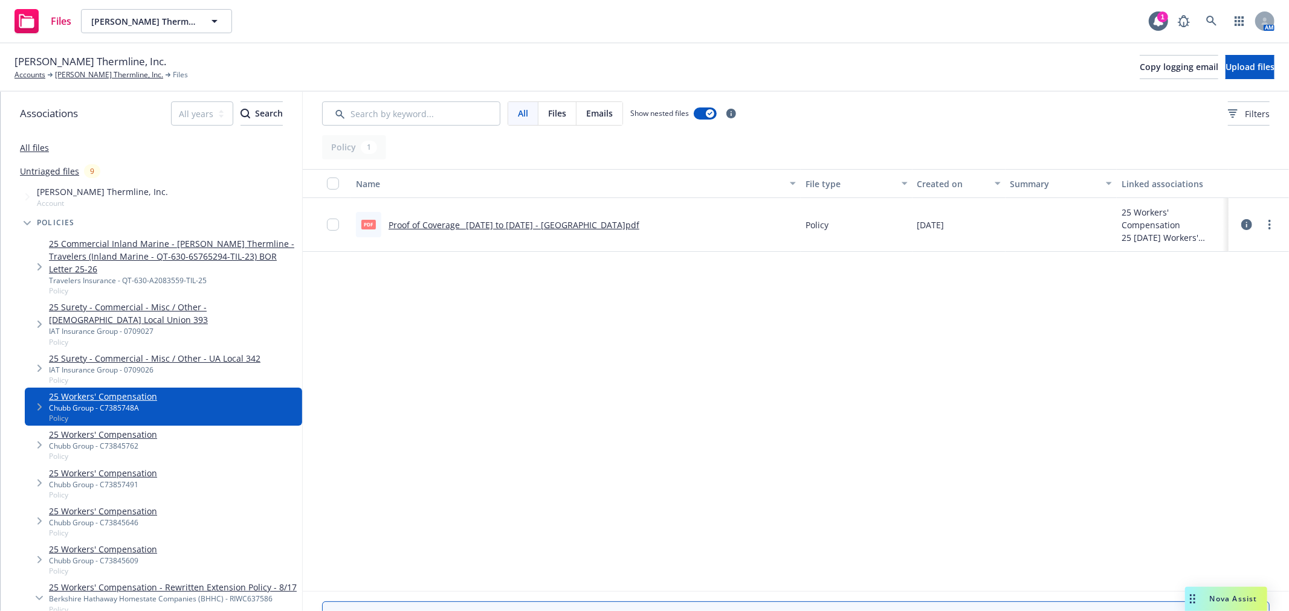
click at [121, 441] on div "Chubb Group - C73845762" at bounding box center [103, 446] width 108 height 10
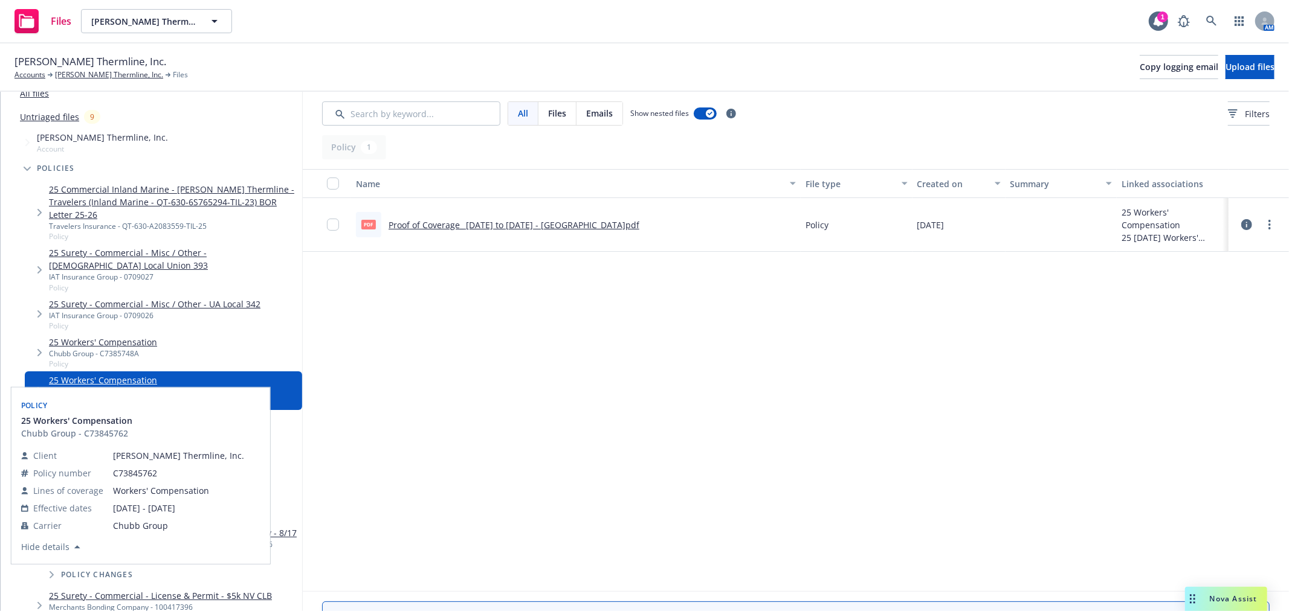
scroll to position [67, 0]
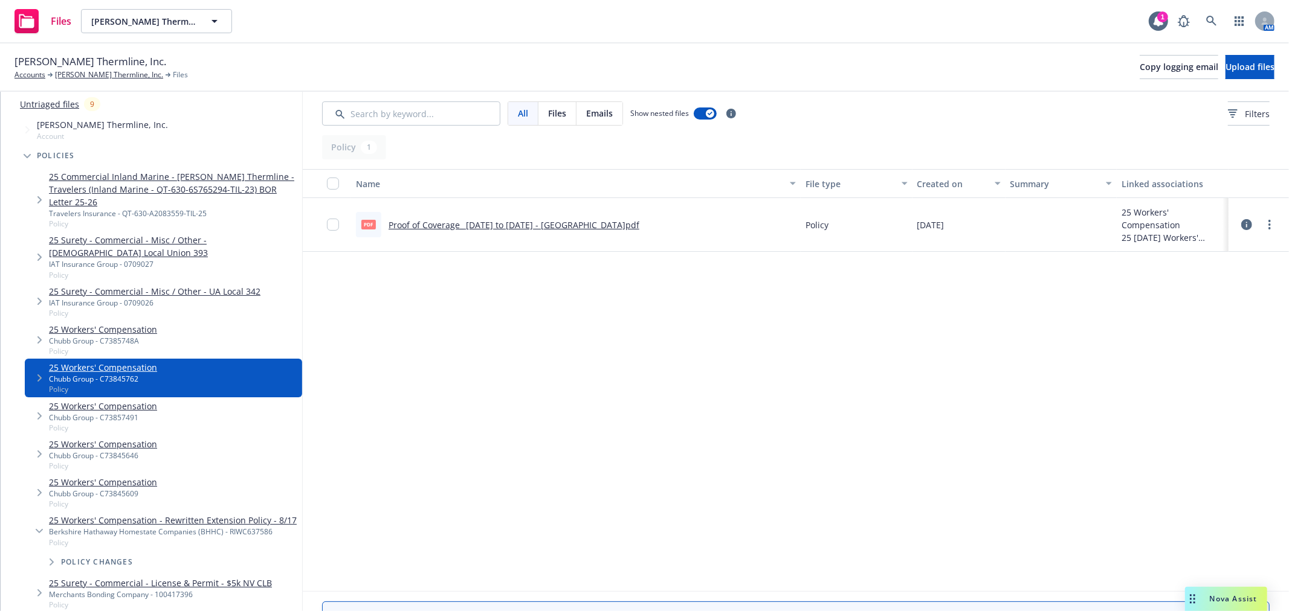
click at [147, 400] on link "25 Workers' Compensation" at bounding box center [103, 406] width 108 height 13
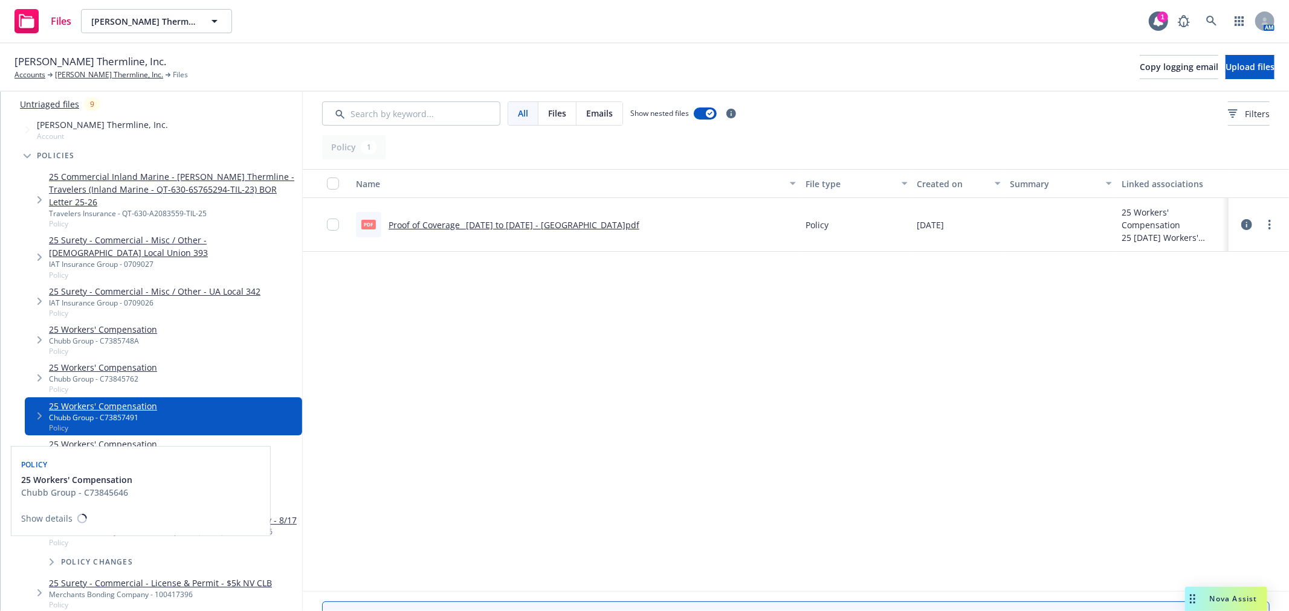
click at [143, 438] on link "25 Workers' Compensation" at bounding box center [103, 444] width 108 height 13
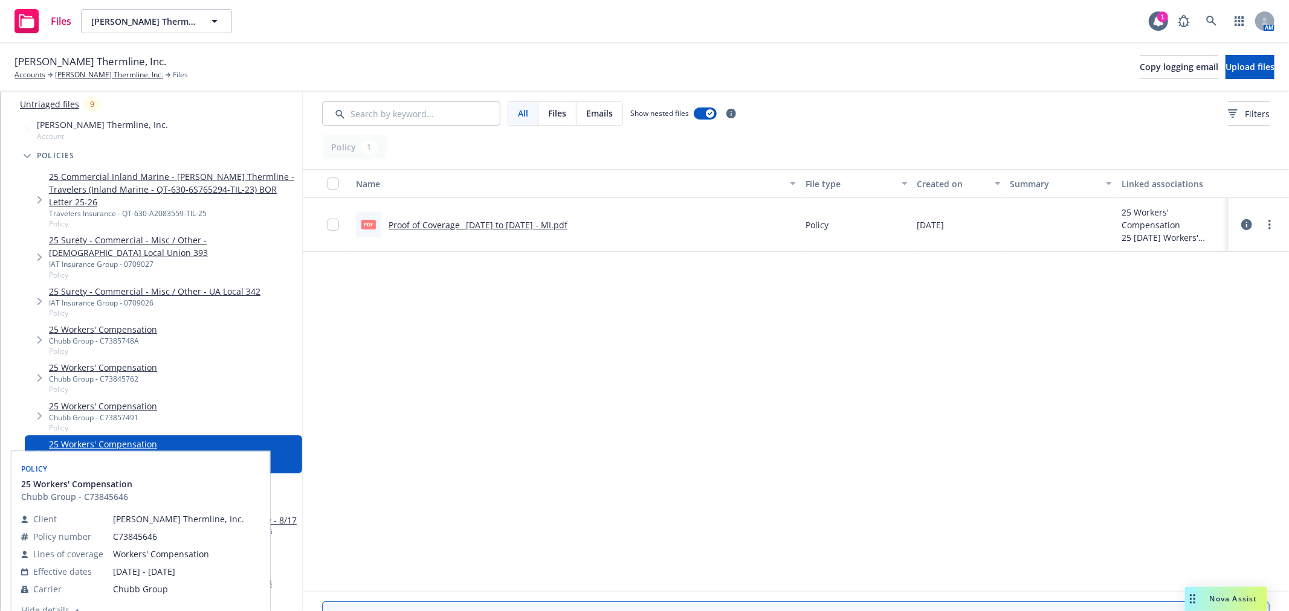
scroll to position [201, 0]
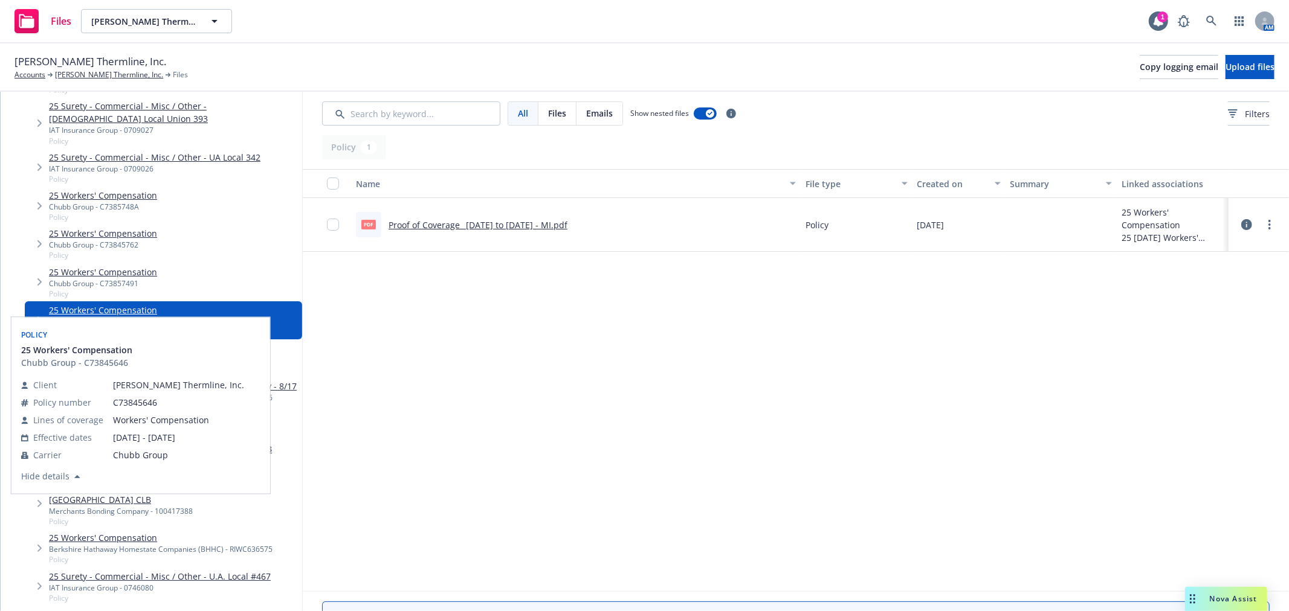
click at [701, 358] on div "Name File type Created on Summary Linked associations pdf Proof of Coverage_ 7-…" at bounding box center [796, 380] width 986 height 422
click at [1061, 457] on div "Name File type Created on Summary Linked associations pdf Proof of Coverage_ 7-…" at bounding box center [796, 380] width 986 height 422
click at [284, 340] on div "25 Workers' Compensation Chubb Group - C73845609 Policy" at bounding box center [163, 359] width 277 height 38
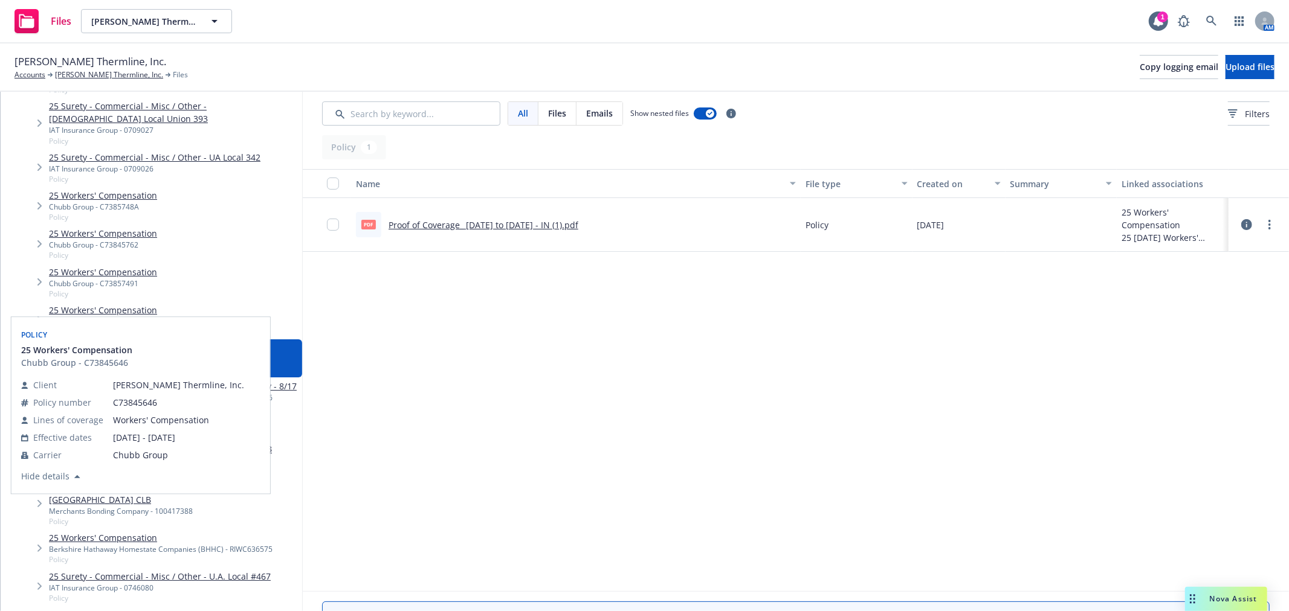
click at [272, 380] on link "25 Workers' Compensation - Rewritten Extension Policy - 8/17" at bounding box center [173, 386] width 248 height 13
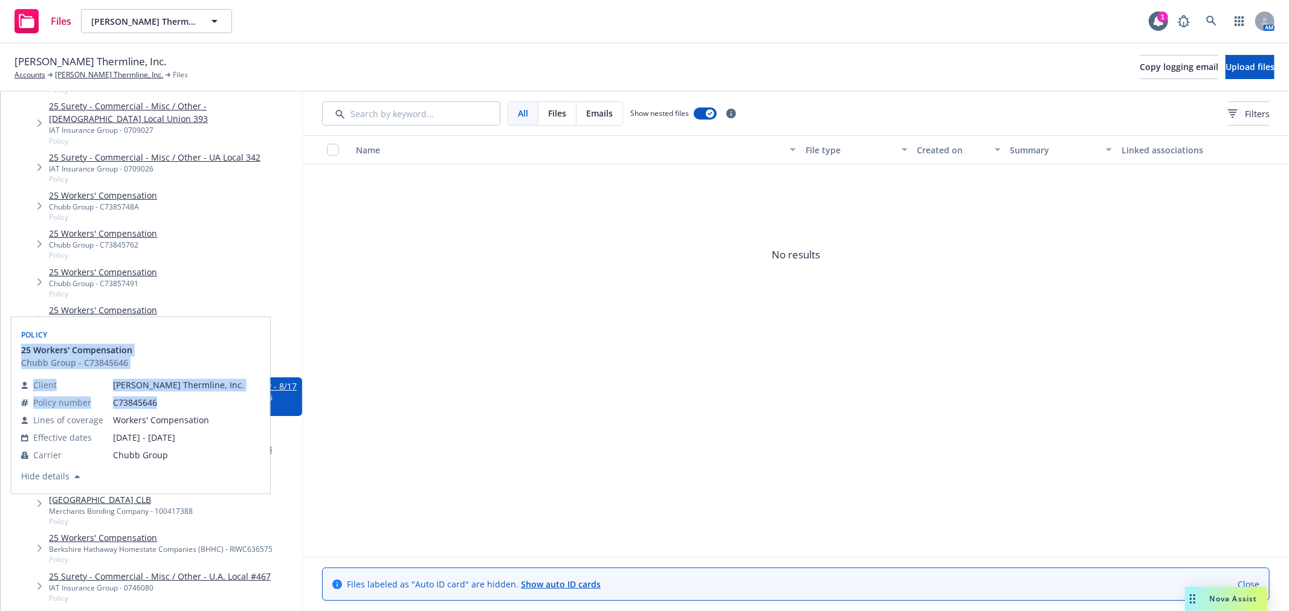
drag, startPoint x: 117, startPoint y: 364, endPoint x: 190, endPoint y: 405, distance: 84.1
click at [196, 397] on div "Policy 25 Workers' Compensation Chubb Group - C73845646 Client Ricker Thermline…" at bounding box center [141, 405] width 244 height 162
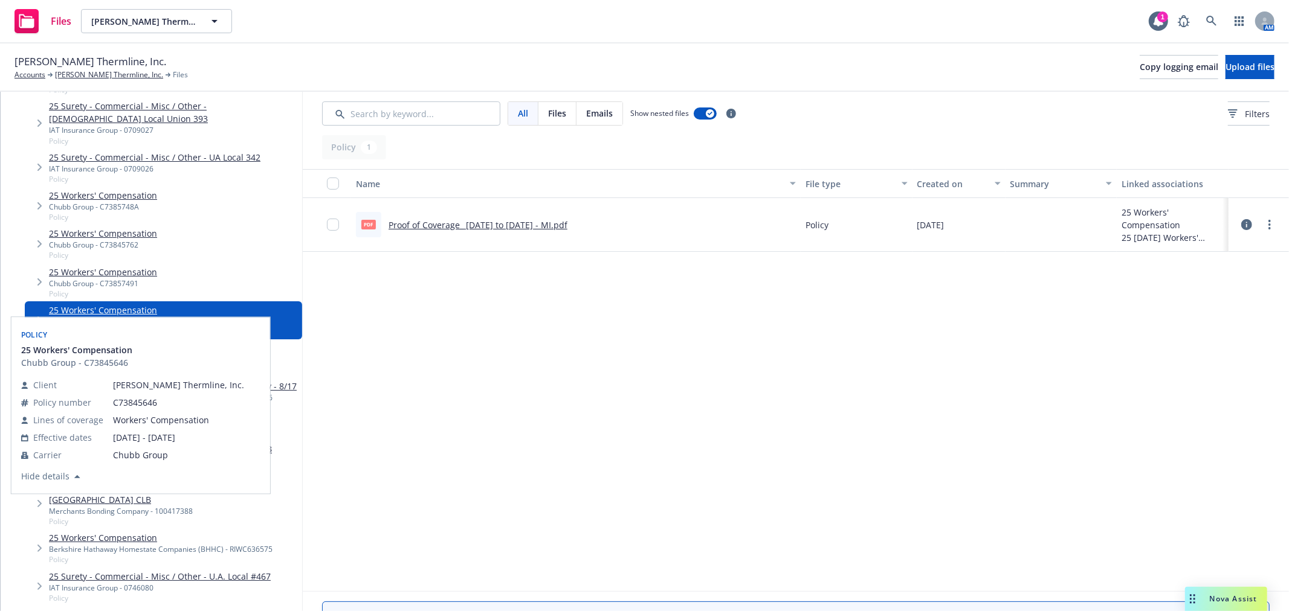
drag, startPoint x: 60, startPoint y: 490, endPoint x: 66, endPoint y: 489, distance: 6.1
click at [62, 490] on div "Policy 25 Workers' Compensation Chubb Group - C73845646 Client Ricker Thermline…" at bounding box center [140, 405] width 259 height 176
drag, startPoint x: 619, startPoint y: 453, endPoint x: 660, endPoint y: 413, distance: 57.7
click at [619, 447] on div "Name File type Created on Summary Linked associations pdf Proof of Coverage_ 7-…" at bounding box center [796, 380] width 986 height 422
drag, startPoint x: 660, startPoint y: 413, endPoint x: 666, endPoint y: 417, distance: 6.9
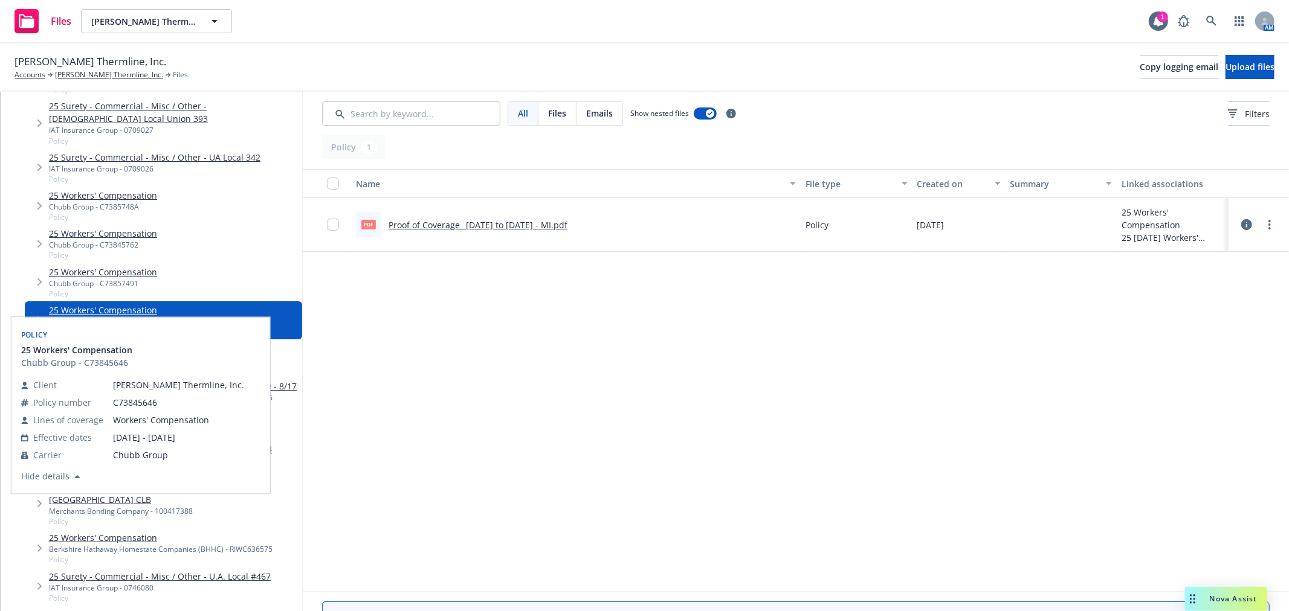
click at [660, 416] on div "Name File type Created on Summary Linked associations pdf Proof of Coverage_ 7-…" at bounding box center [796, 380] width 986 height 422
drag, startPoint x: 645, startPoint y: 402, endPoint x: 88, endPoint y: 246, distance: 578.4
click at [506, 378] on div "Name File type Created on Summary Linked associations pdf Proof of Coverage_ 7-…" at bounding box center [796, 380] width 986 height 422
click at [74, 250] on span "Policy" at bounding box center [103, 255] width 108 height 10
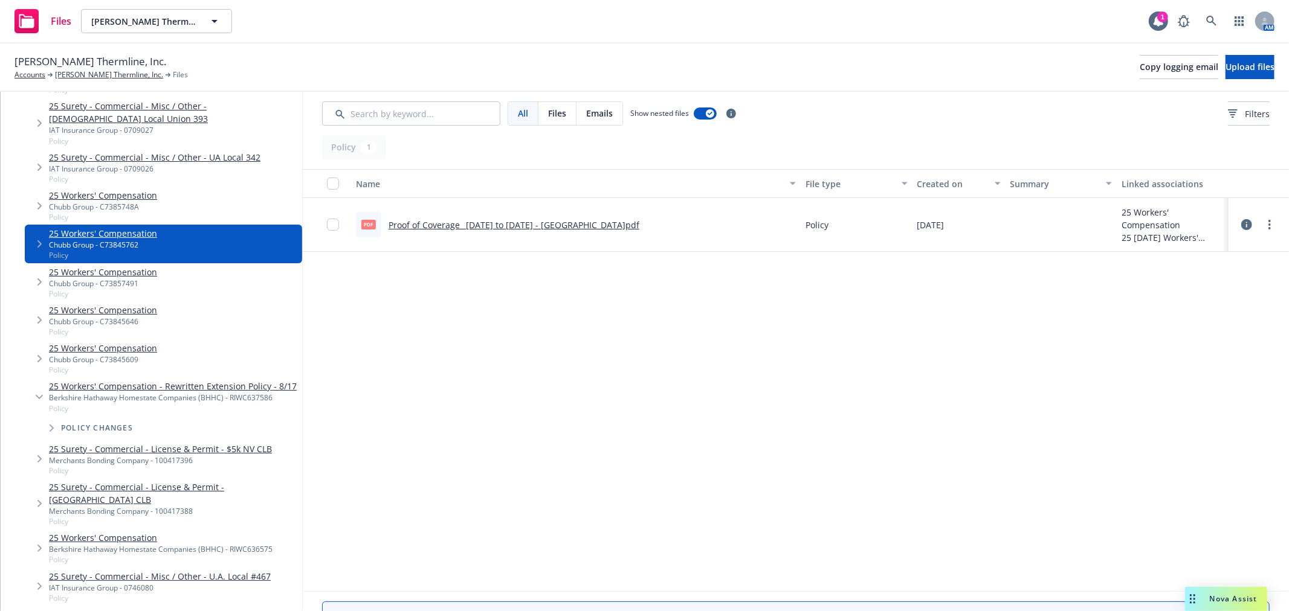
click at [452, 448] on div "Name File type Created on Summary Linked associations pdf Proof of Coverage_ 7-…" at bounding box center [796, 380] width 986 height 422
click at [105, 189] on link "25 Workers' Compensation" at bounding box center [103, 195] width 108 height 13
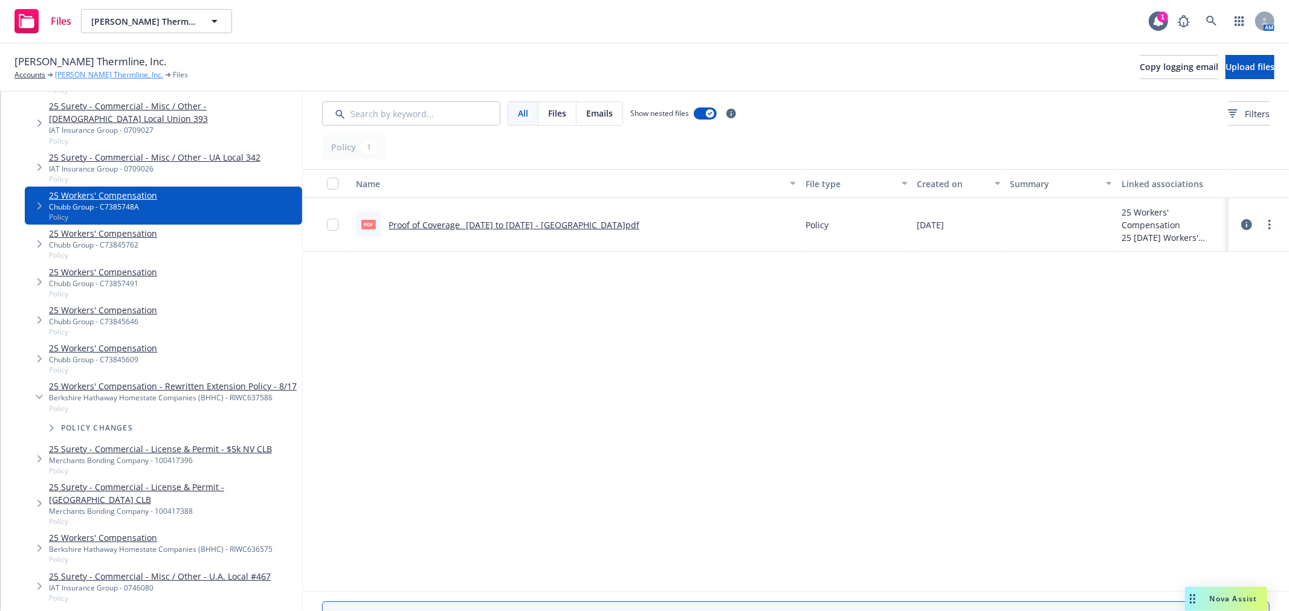
click at [77, 71] on link "[PERSON_NAME] Thermline, Inc." at bounding box center [109, 74] width 108 height 11
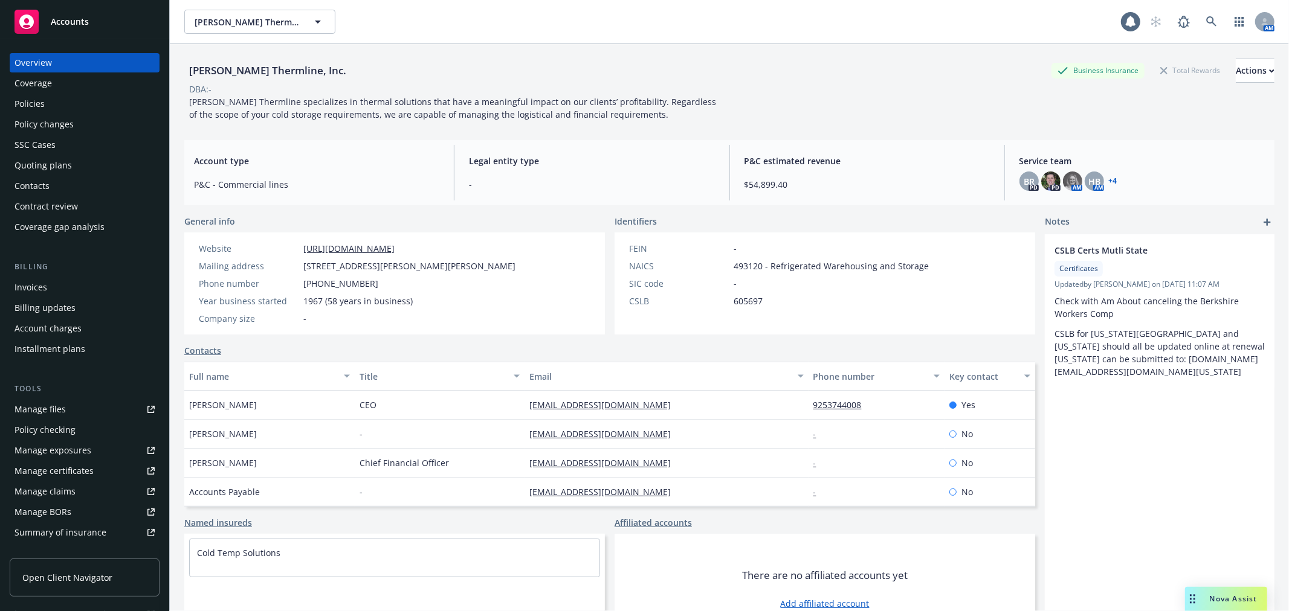
click at [11, 109] on link "Policies" at bounding box center [85, 103] width 150 height 19
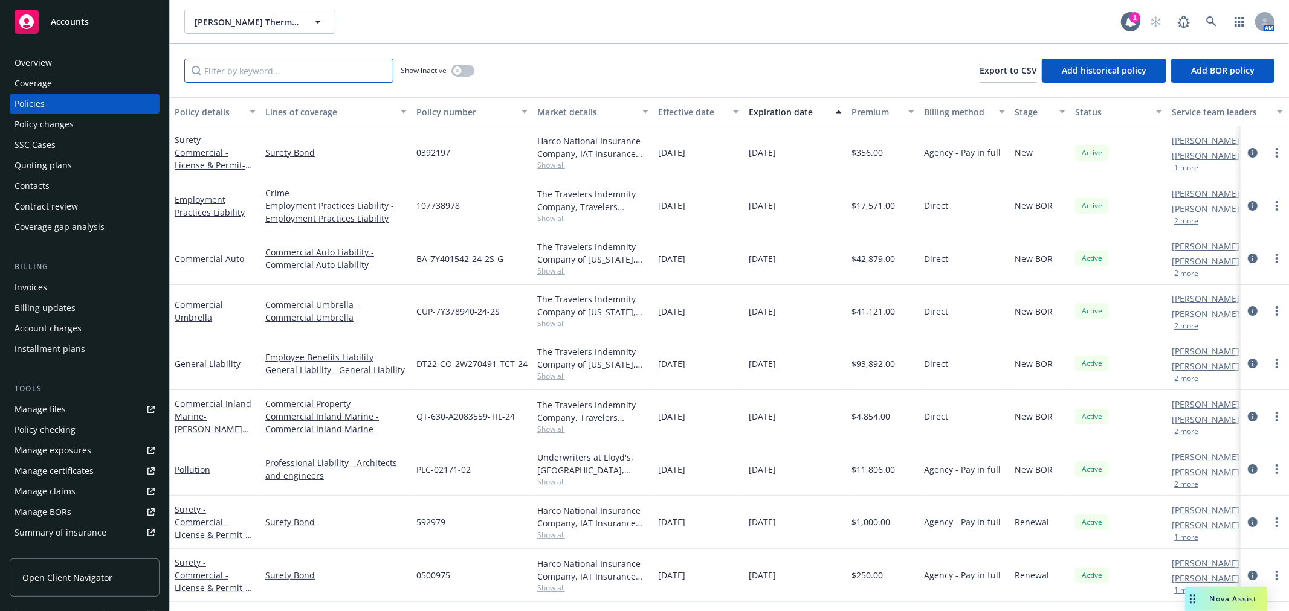
click at [233, 71] on input "Filter by keyword..." at bounding box center [288, 71] width 209 height 24
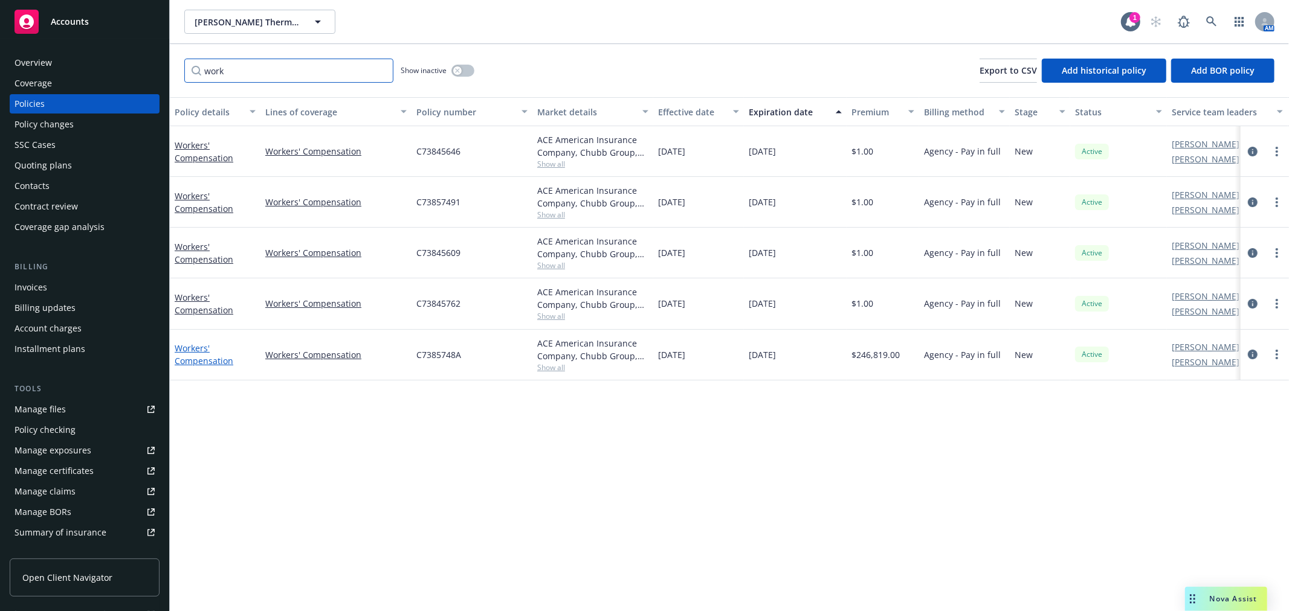
type input "work"
click at [193, 358] on link "Workers' Compensation" at bounding box center [204, 355] width 59 height 24
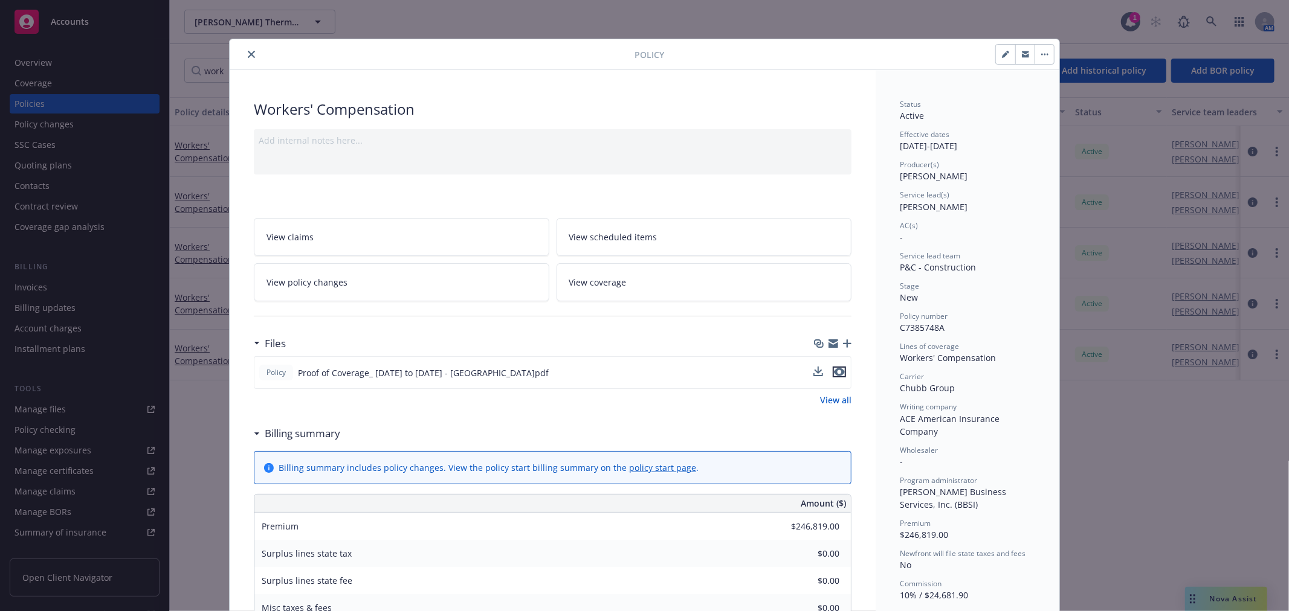
click at [834, 371] on icon "preview file" at bounding box center [839, 372] width 11 height 8
click at [244, 53] on button "close" at bounding box center [251, 54] width 14 height 14
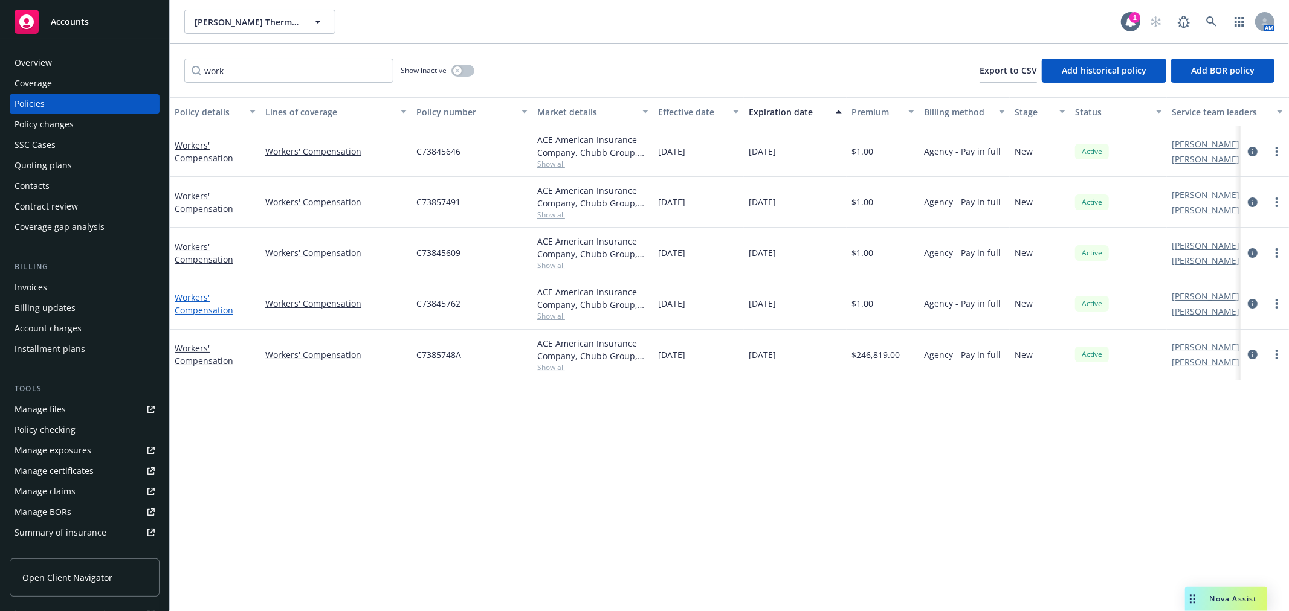
click at [199, 308] on link "Workers' Compensation" at bounding box center [204, 304] width 59 height 24
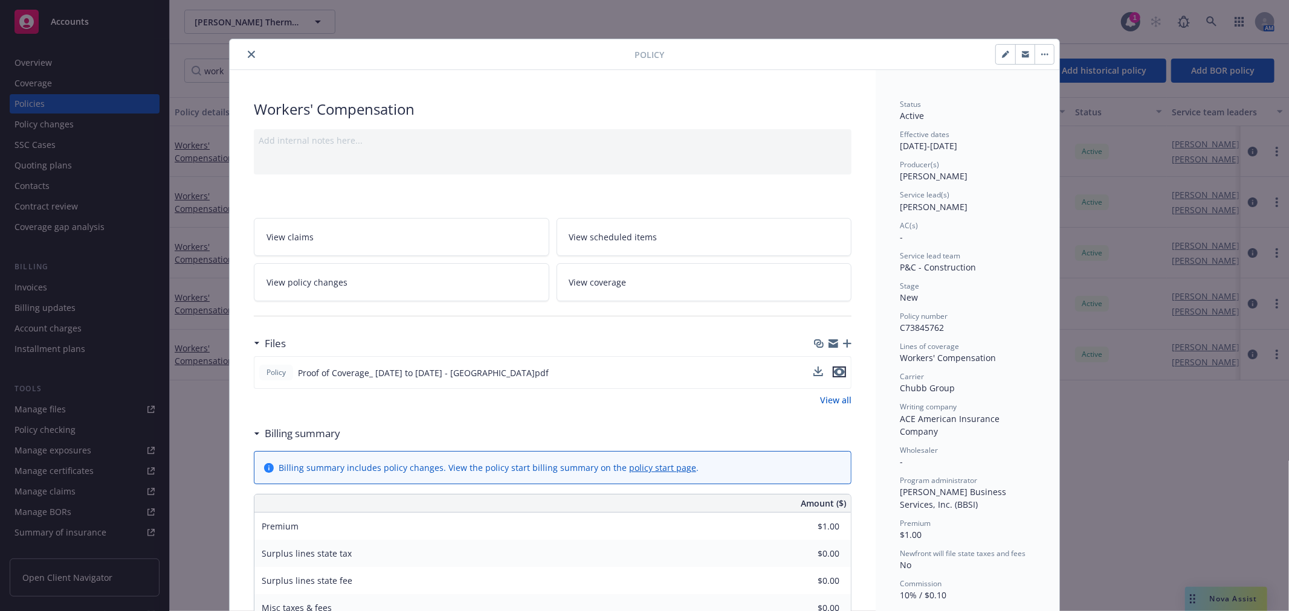
click at [835, 372] on icon "preview file" at bounding box center [839, 372] width 11 height 8
click at [248, 51] on icon "close" at bounding box center [251, 54] width 7 height 7
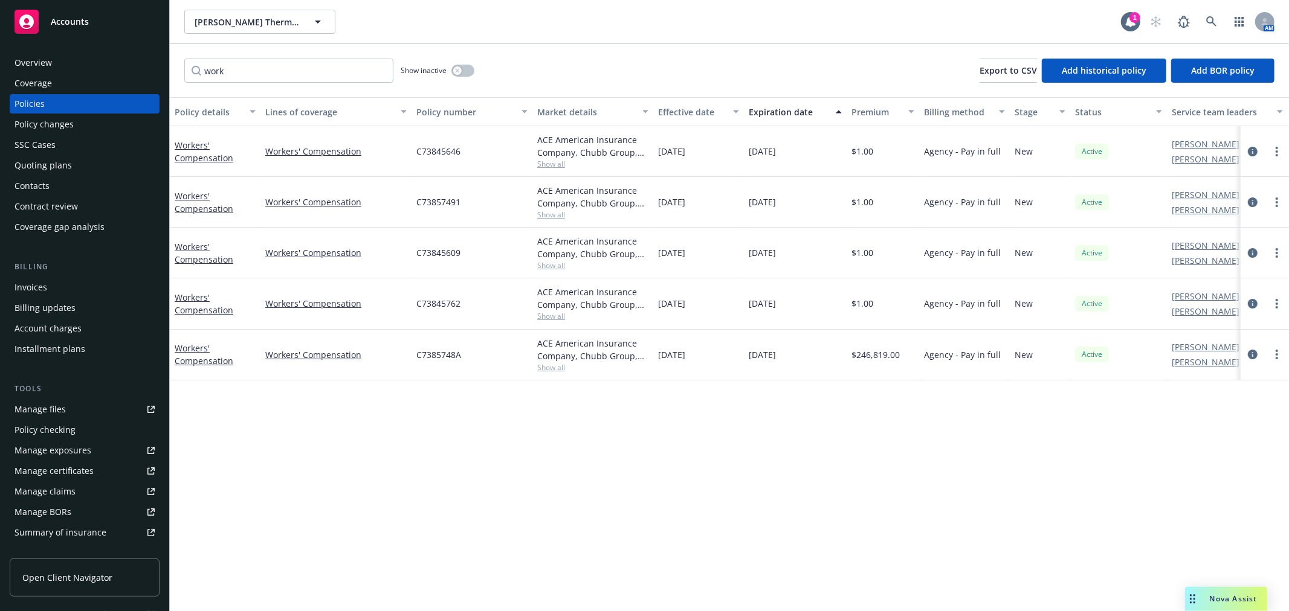
click at [446, 72] on span "Show inactive" at bounding box center [424, 70] width 46 height 10
click at [455, 69] on icon "button" at bounding box center [457, 70] width 5 height 5
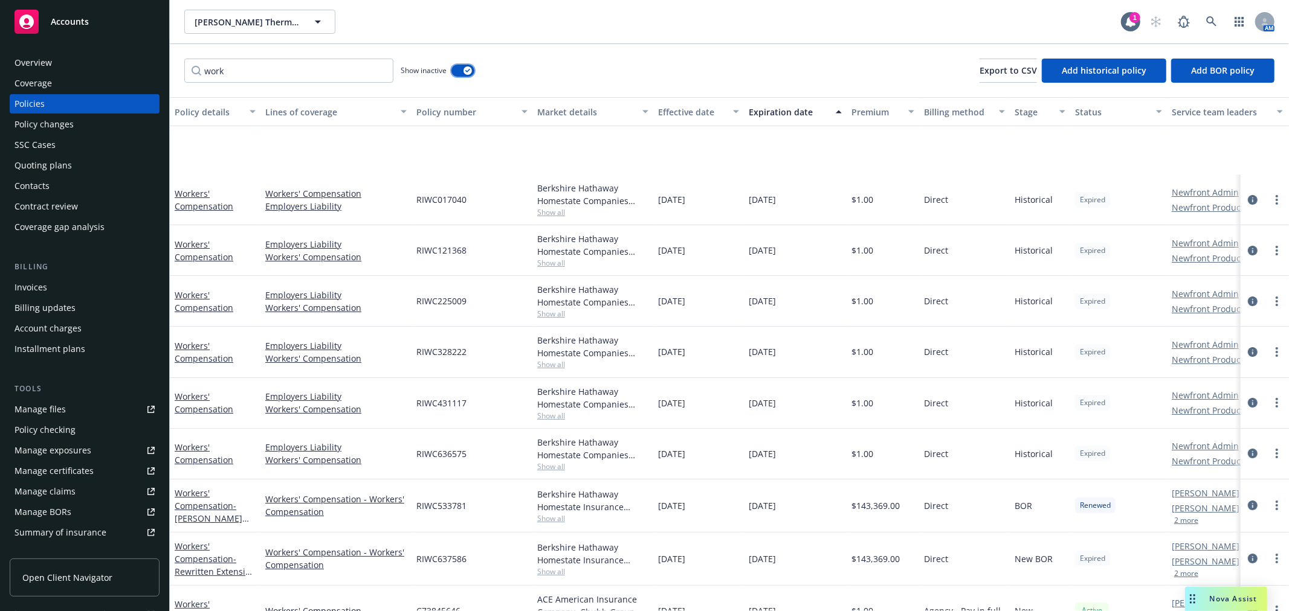
scroll to position [201, 0]
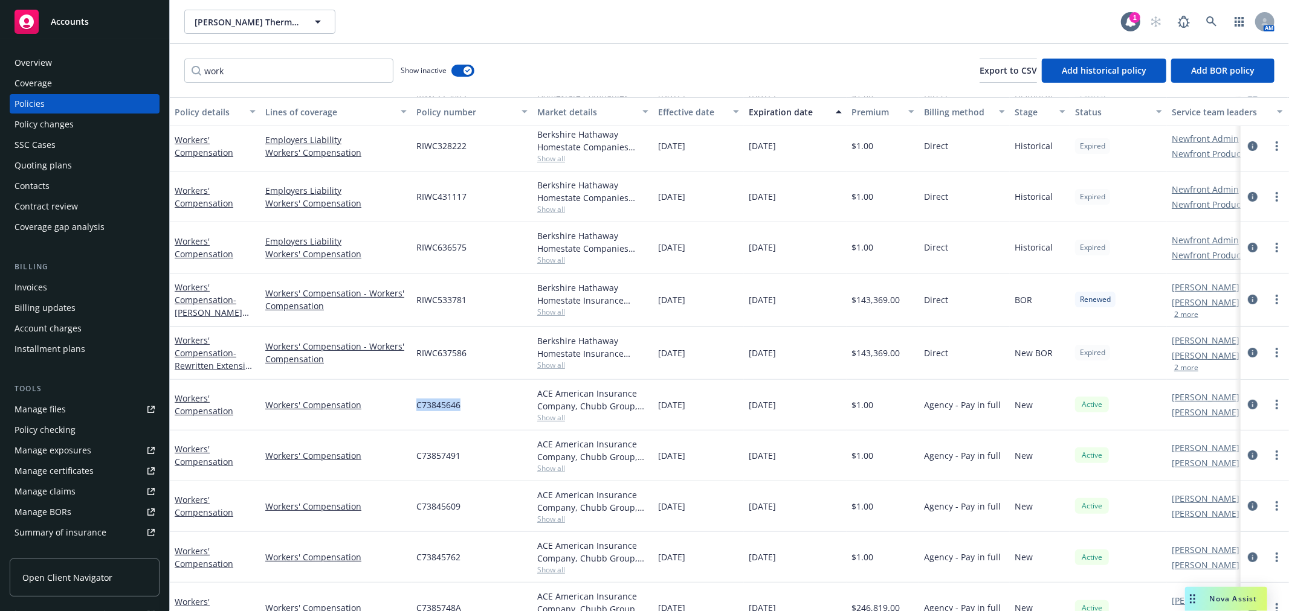
drag, startPoint x: 472, startPoint y: 410, endPoint x: 413, endPoint y: 410, distance: 59.2
click at [413, 410] on div "C73845646" at bounding box center [471, 405] width 121 height 51
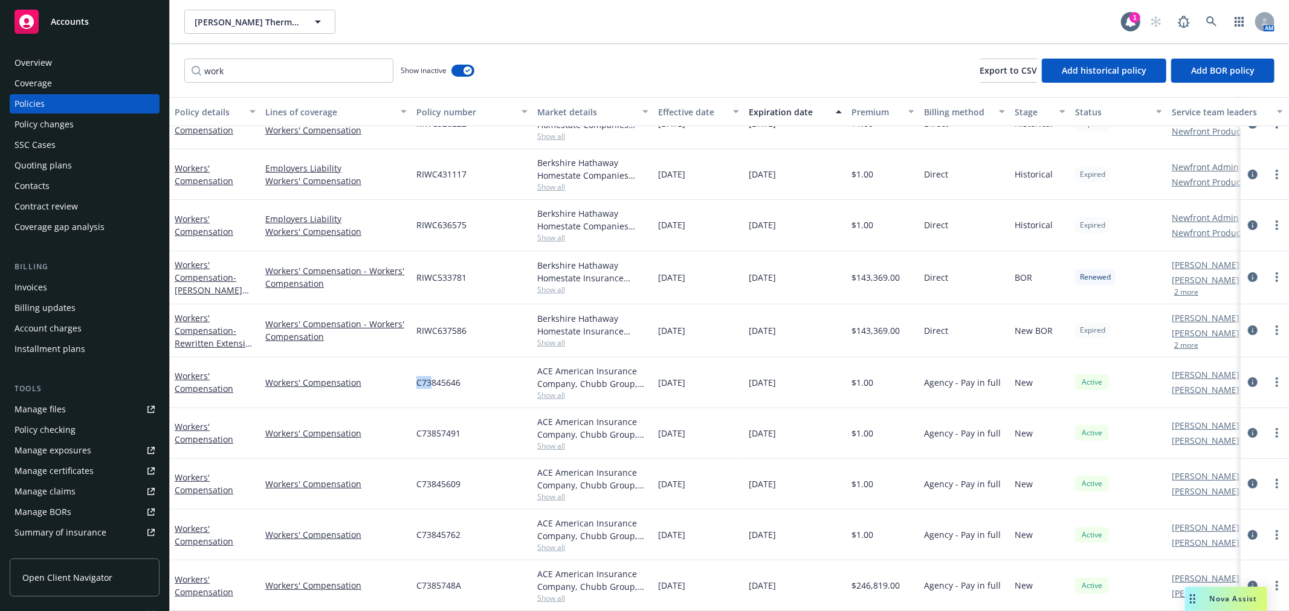
drag, startPoint x: 414, startPoint y: 373, endPoint x: 593, endPoint y: 390, distance: 180.2
click at [584, 390] on div "Workers' Compensation Workers' Compensation C73845646 ACE American Insurance Co…" at bounding box center [753, 383] width 1166 height 51
click at [478, 382] on div "C73845646" at bounding box center [471, 383] width 121 height 51
click at [236, 23] on span "[PERSON_NAME] Thermline, Inc." at bounding box center [247, 22] width 105 height 13
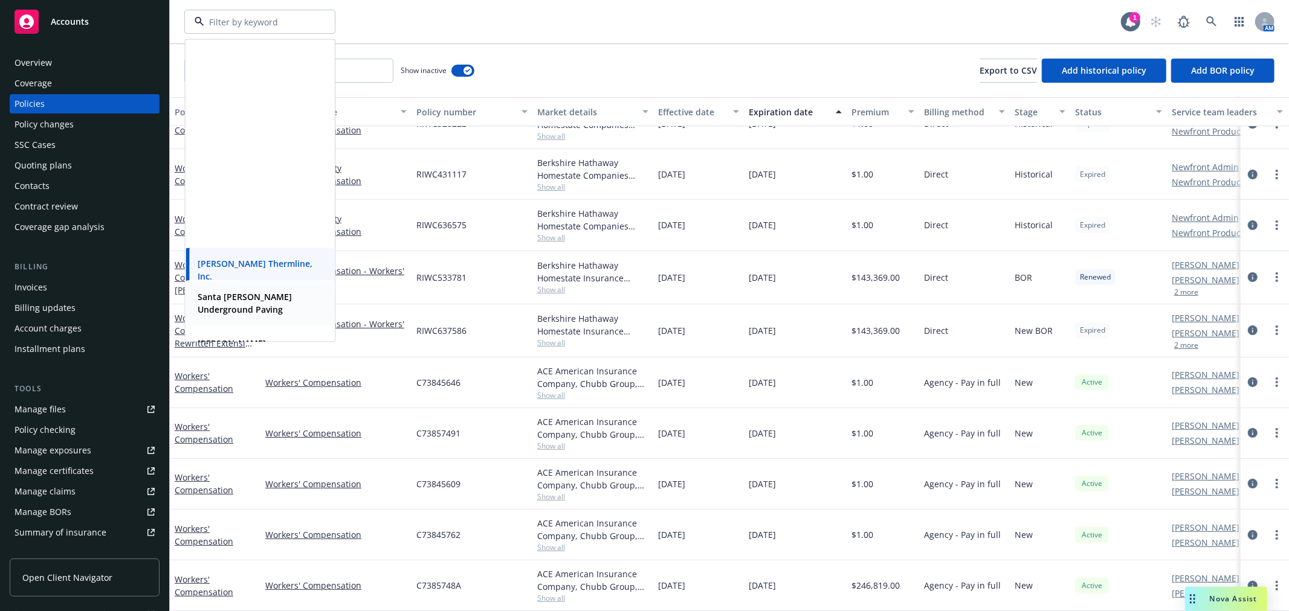
scroll to position [939, 0]
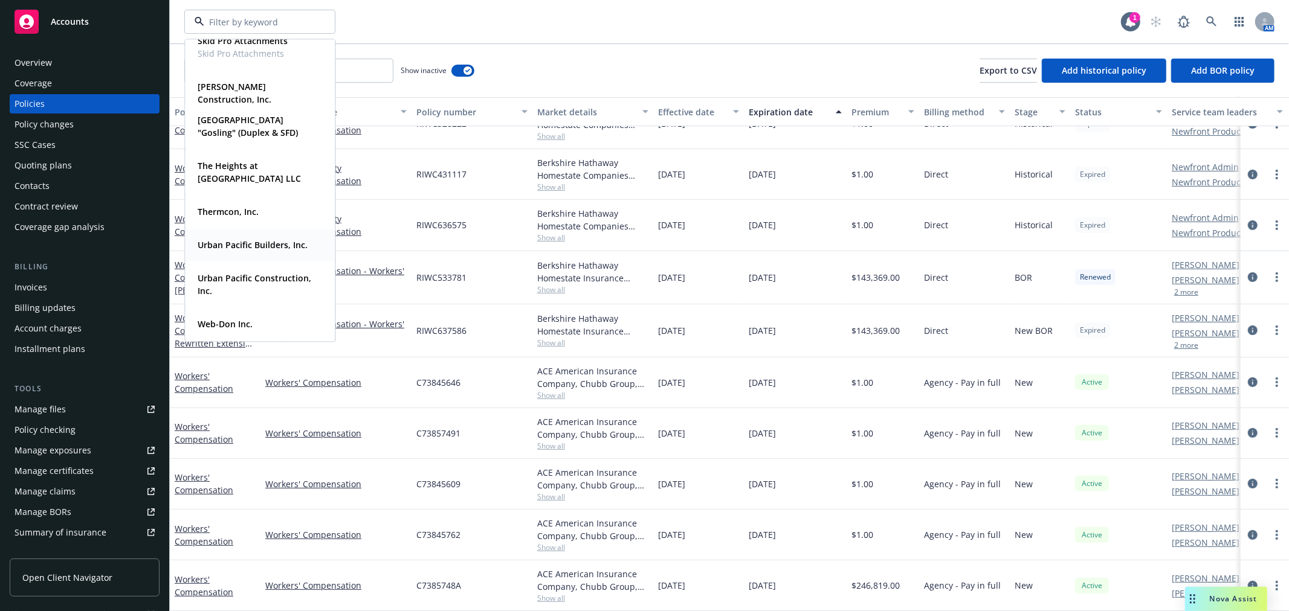
click at [260, 246] on strong "Urban Pacific Builders, Inc." at bounding box center [253, 244] width 110 height 11
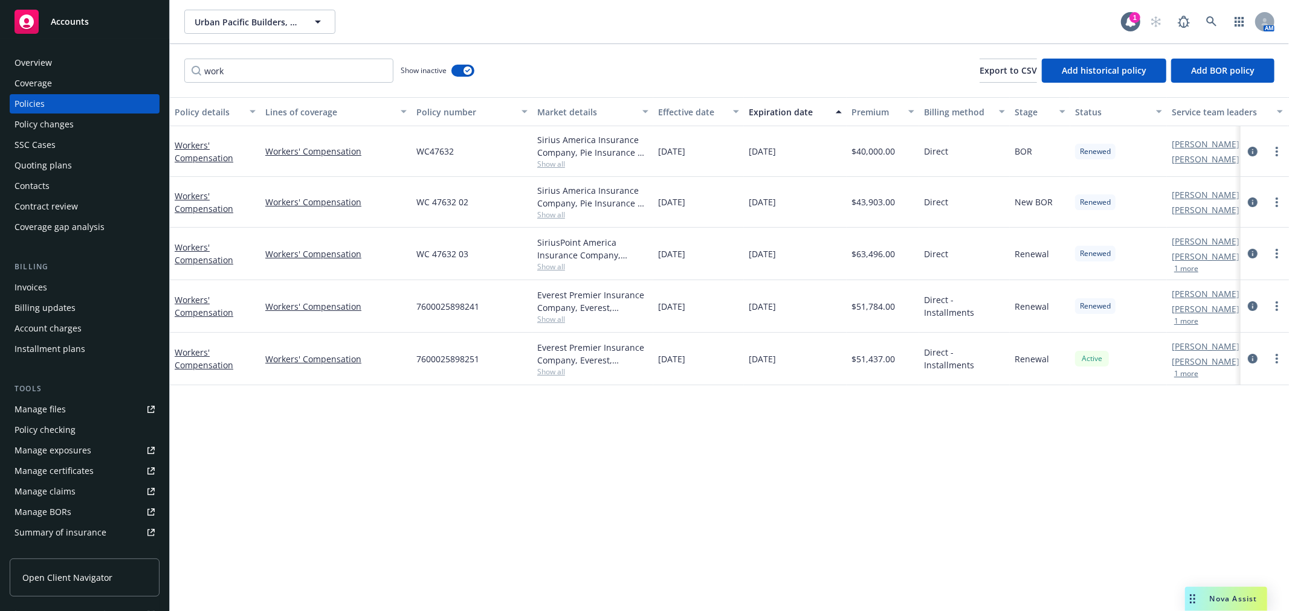
click at [419, 466] on div "Policy details Lines of coverage Policy number Market details Effective date Ex…" at bounding box center [729, 354] width 1119 height 514
drag, startPoint x: 419, startPoint y: 150, endPoint x: 484, endPoint y: 150, distance: 65.2
click at [484, 150] on div "WC47632" at bounding box center [471, 151] width 121 height 51
click at [466, 163] on div "WC47632" at bounding box center [471, 151] width 121 height 51
click at [257, 74] on input "work" at bounding box center [288, 71] width 209 height 24
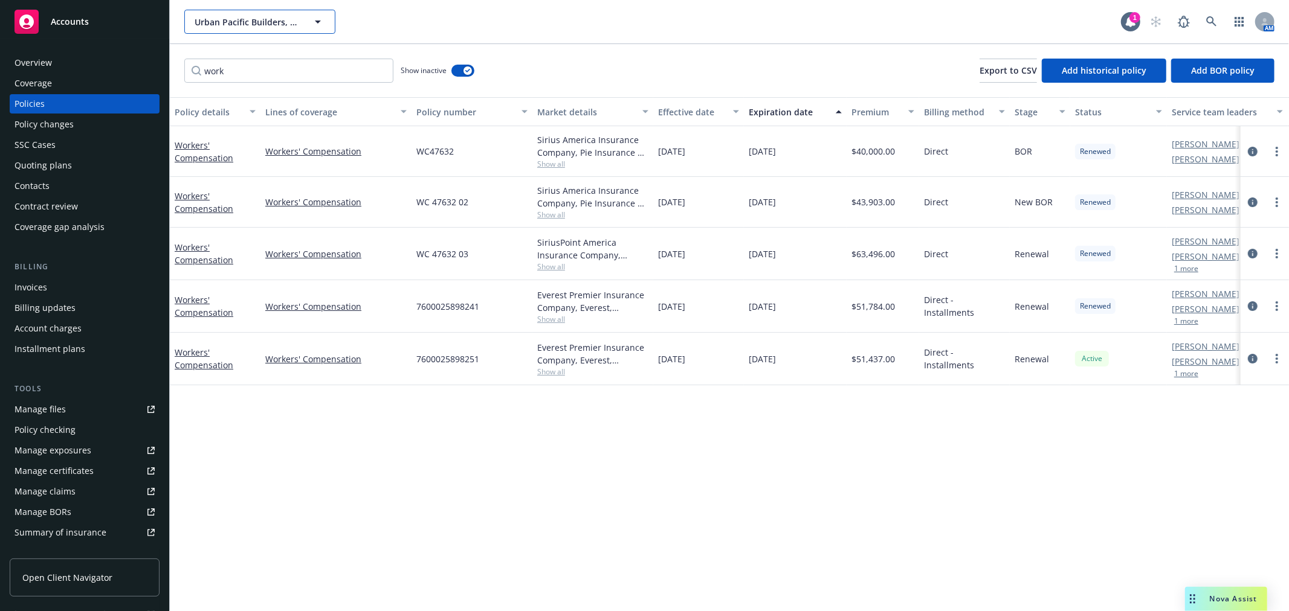
click at [248, 21] on span "Urban Pacific Builders, Inc." at bounding box center [247, 22] width 105 height 13
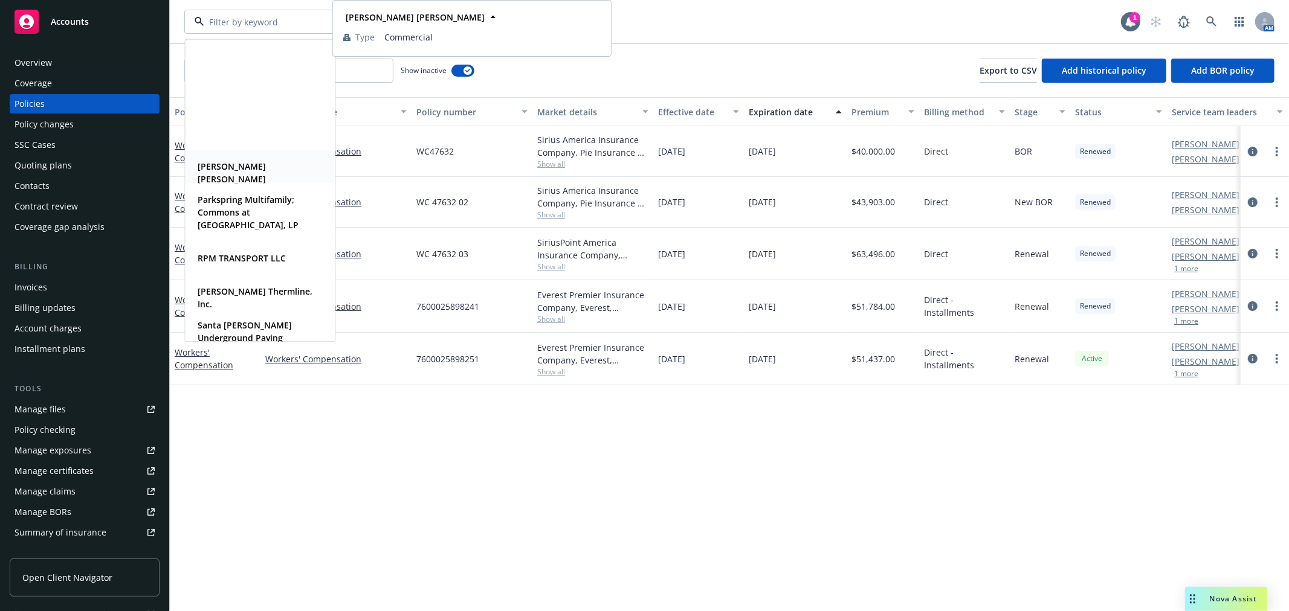
scroll to position [738, 0]
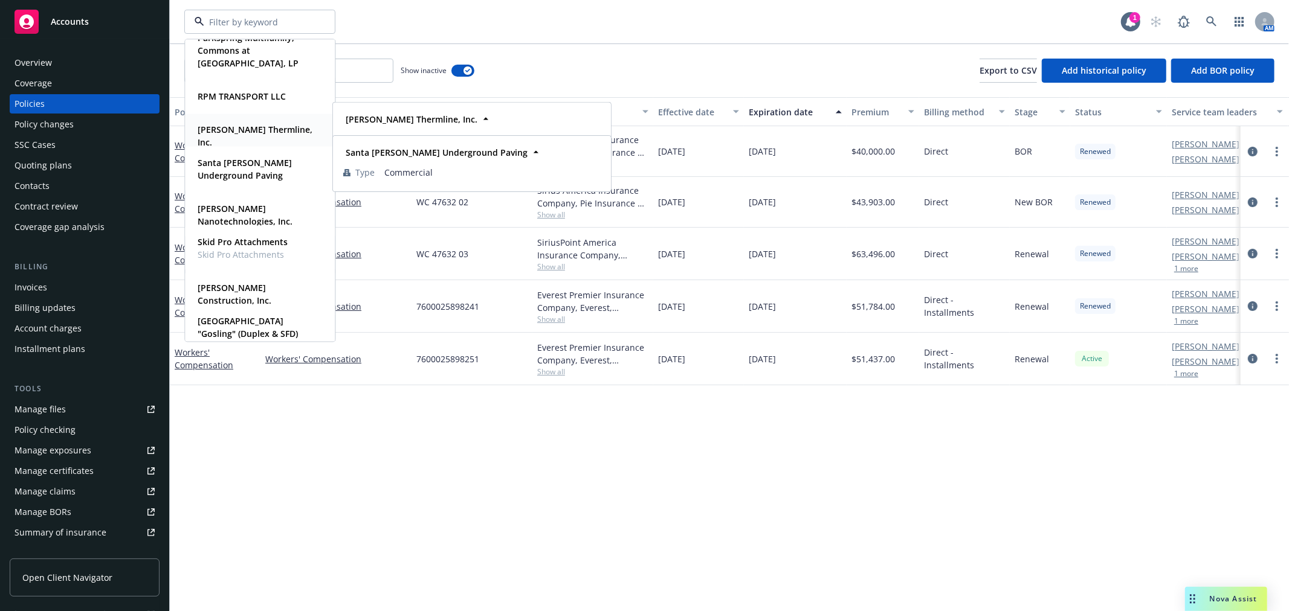
click at [242, 130] on strong "[PERSON_NAME] Thermline, Inc." at bounding box center [255, 136] width 115 height 24
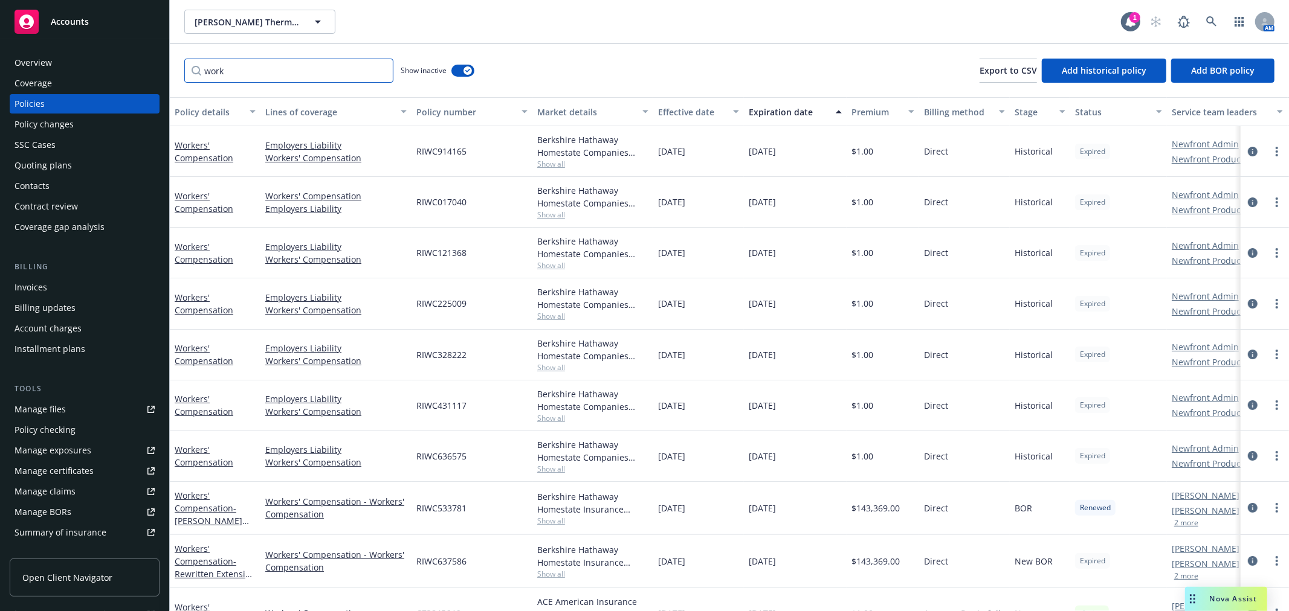
click at [333, 74] on input "work" at bounding box center [288, 71] width 209 height 24
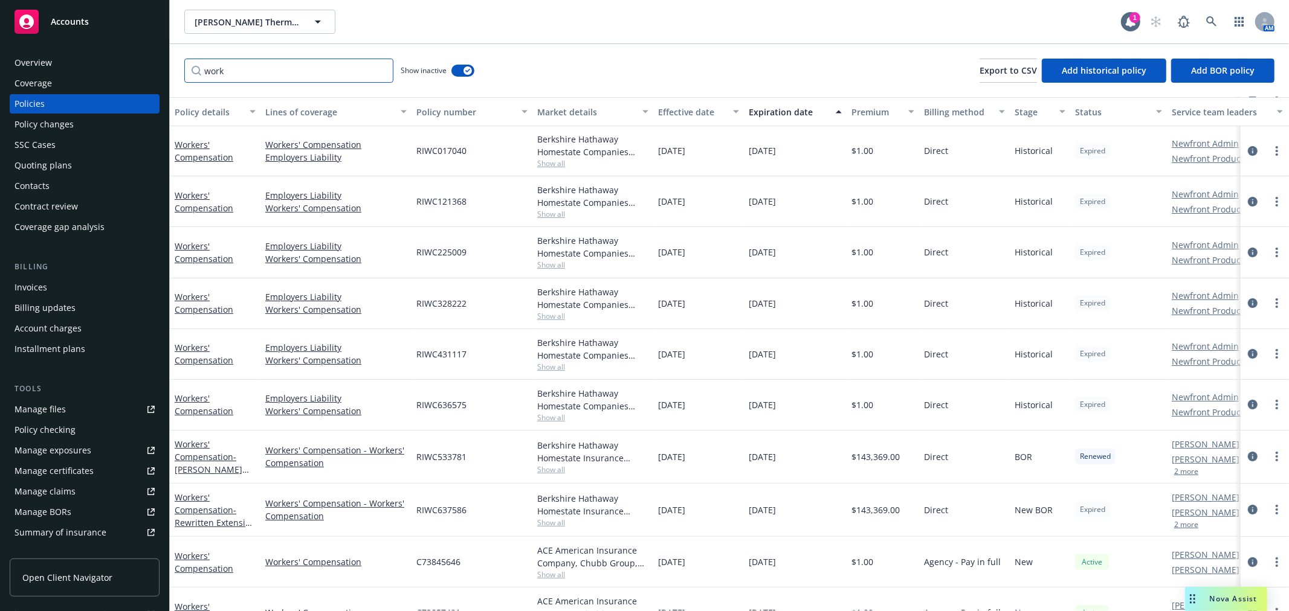
scroll to position [67, 0]
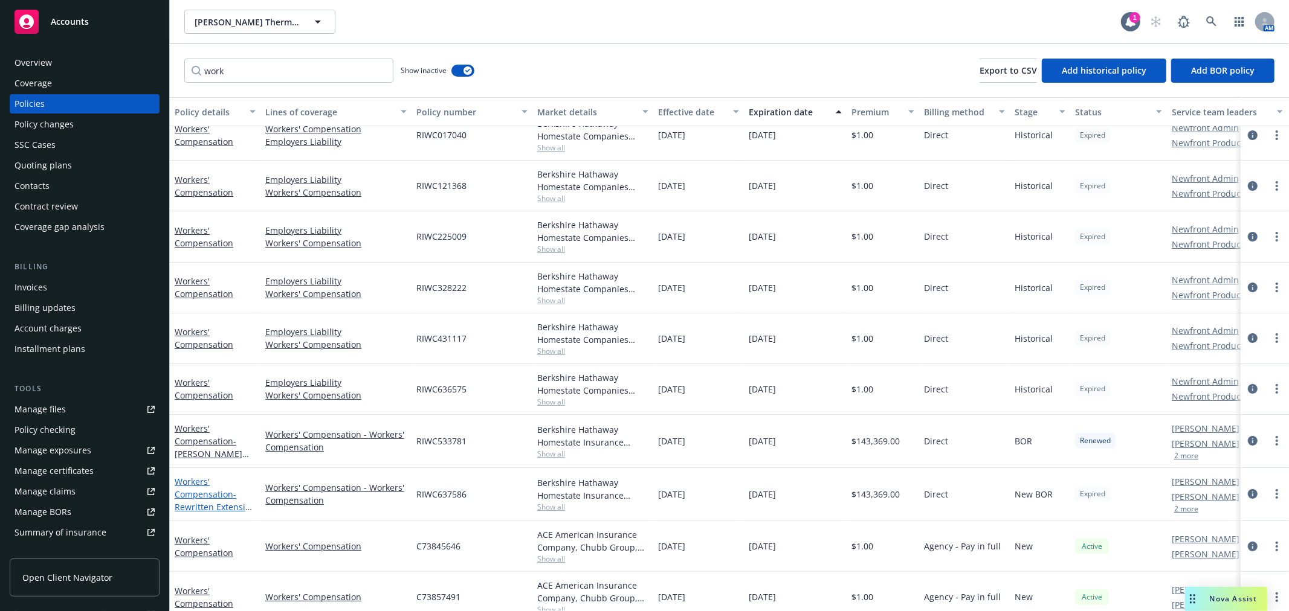
click at [204, 492] on link "Workers' Compensation - Rewritten Extension Policy - 8/17" at bounding box center [215, 501] width 81 height 50
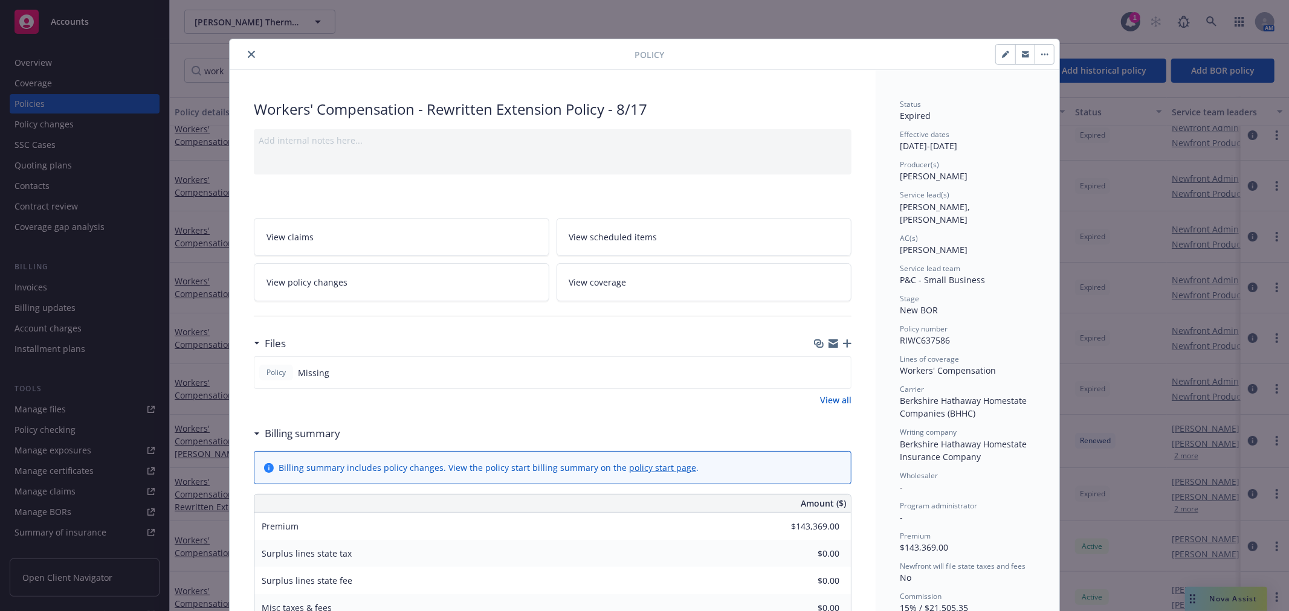
click at [248, 51] on icon "close" at bounding box center [251, 54] width 7 height 7
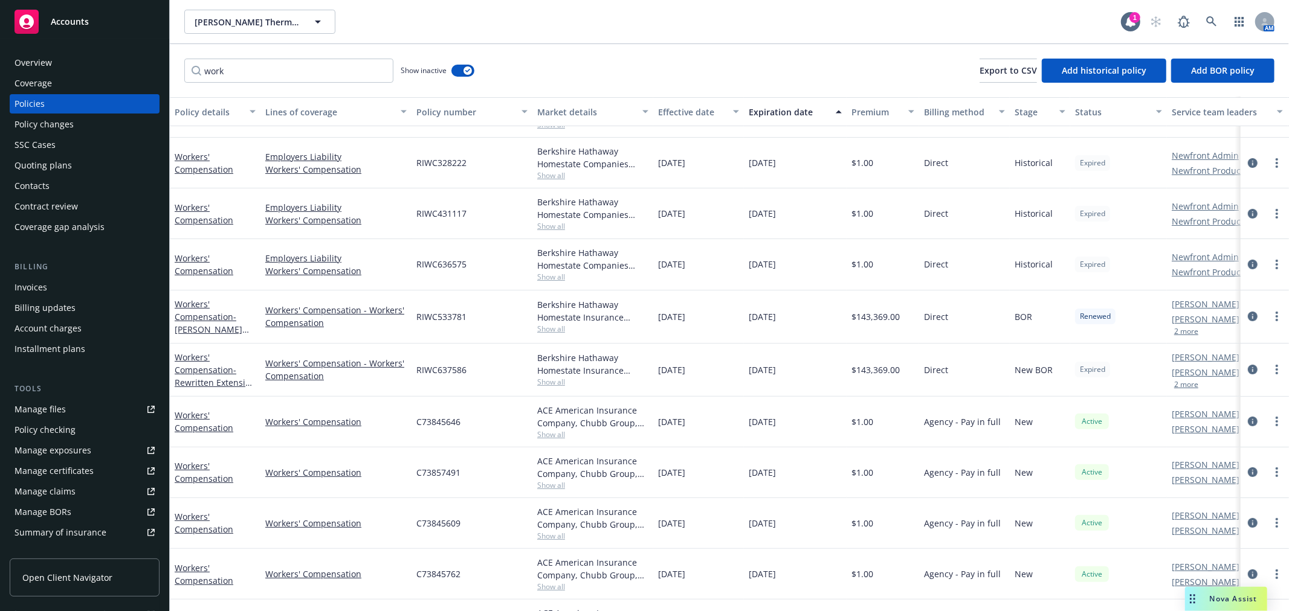
scroll to position [100, 0]
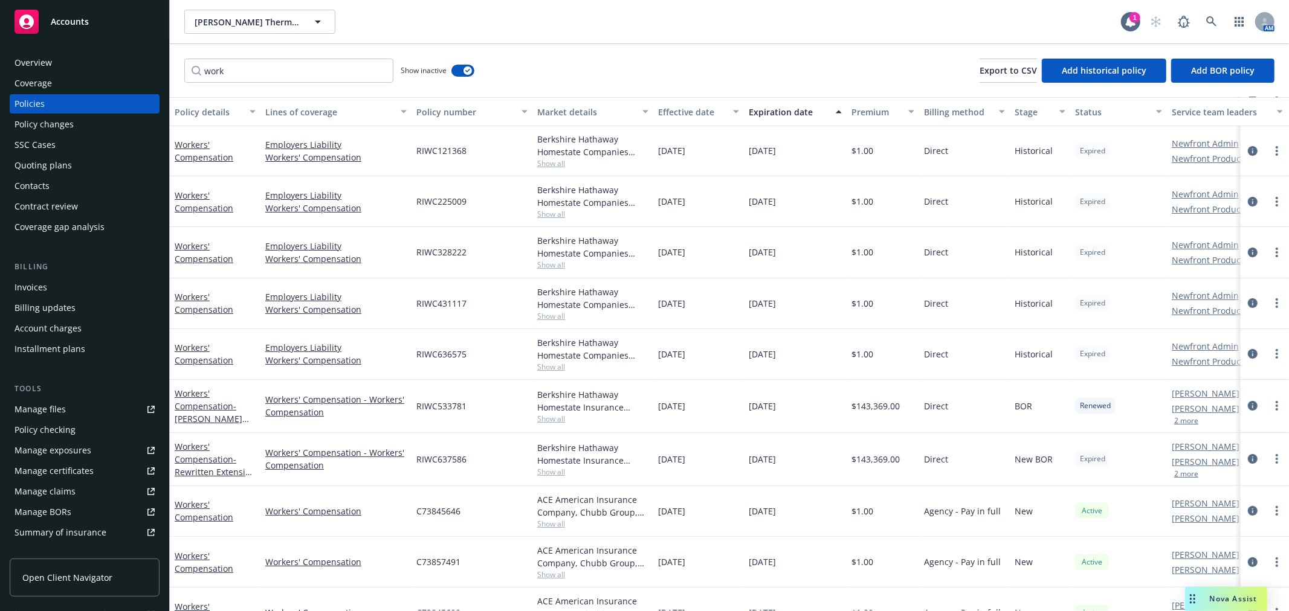
drag, startPoint x: 816, startPoint y: 463, endPoint x: 614, endPoint y: 391, distance: 213.6
click at [614, 391] on div "Workers' Compensation Workers' Compensation Employers Liability RIWC017040 Berk…" at bounding box center [753, 389] width 1166 height 628
click at [630, 394] on div "Berkshire Hathaway Homestate Insurance Company, Berkshire Hathaway Homestate Co…" at bounding box center [592, 400] width 111 height 25
drag, startPoint x: 529, startPoint y: 385, endPoint x: 570, endPoint y: 381, distance: 40.8
click at [530, 385] on div "RIWC533781" at bounding box center [471, 406] width 121 height 53
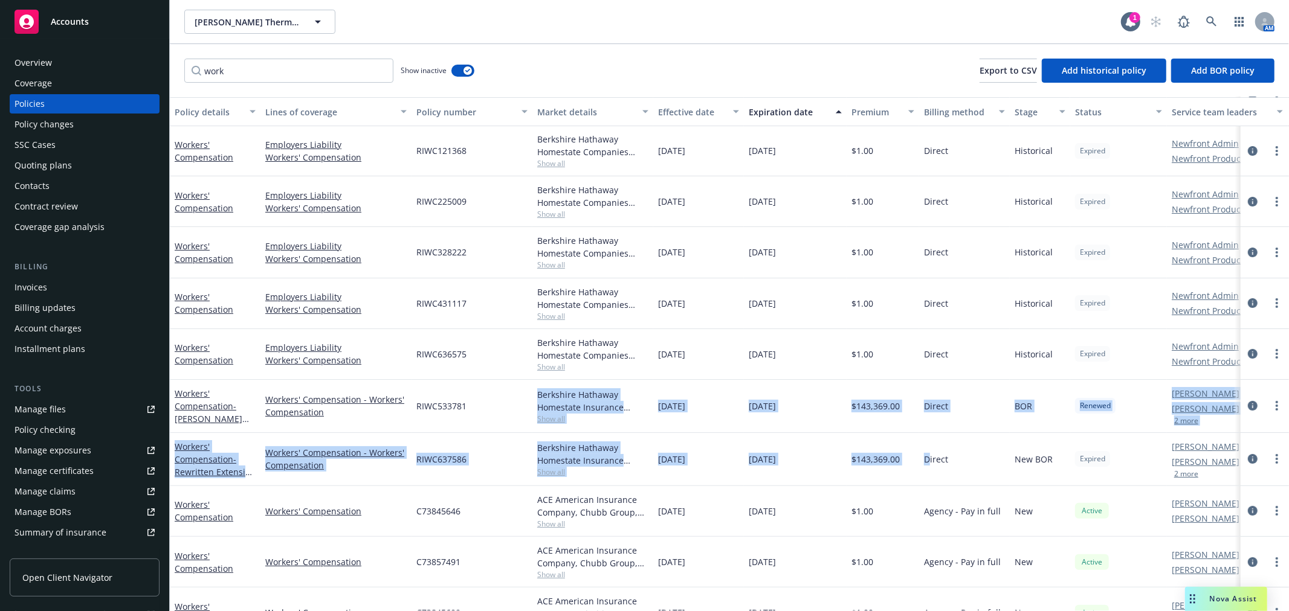
drag, startPoint x: 544, startPoint y: 390, endPoint x: 957, endPoint y: 463, distance: 419.6
click at [957, 463] on div "Workers' Compensation Workers' Compensation Employers Liability RIWC017040 Berk…" at bounding box center [753, 389] width 1166 height 628
click at [968, 463] on div "Direct" at bounding box center [964, 459] width 91 height 53
drag, startPoint x: 784, startPoint y: 453, endPoint x: 182, endPoint y: 390, distance: 605.6
click at [182, 390] on div "Workers' Compensation Workers' Compensation Employers Liability RIWC017040 Berk…" at bounding box center [753, 389] width 1166 height 628
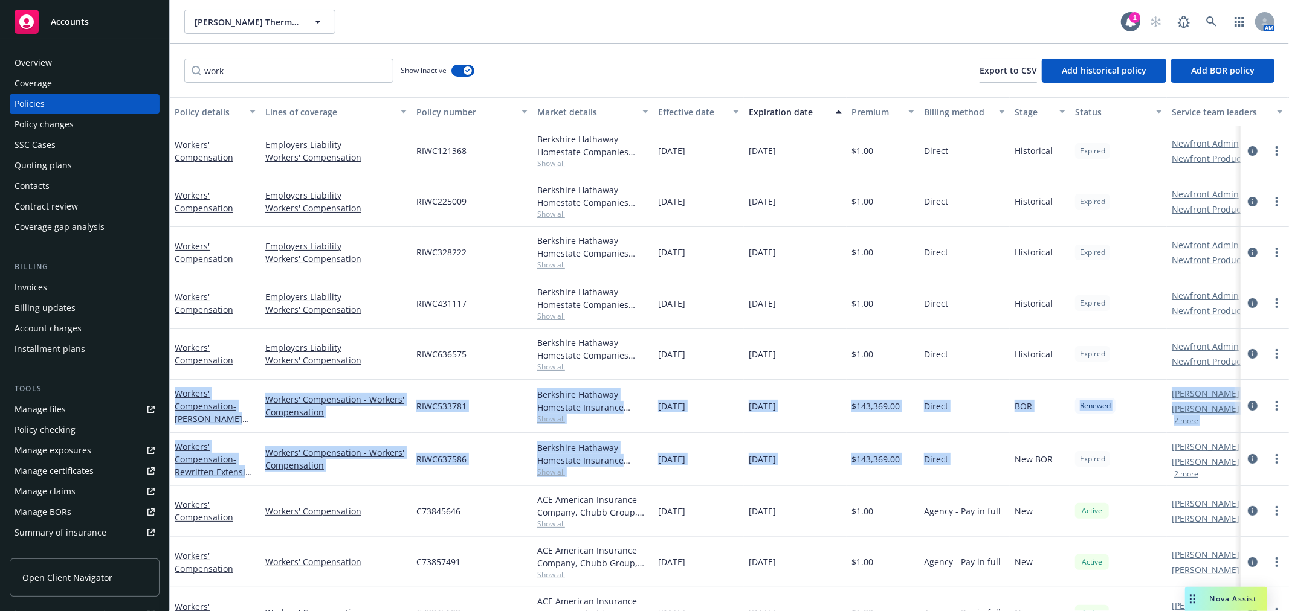
click at [307, 385] on div "Workers' Compensation - Workers' Compensation" at bounding box center [335, 406] width 151 height 53
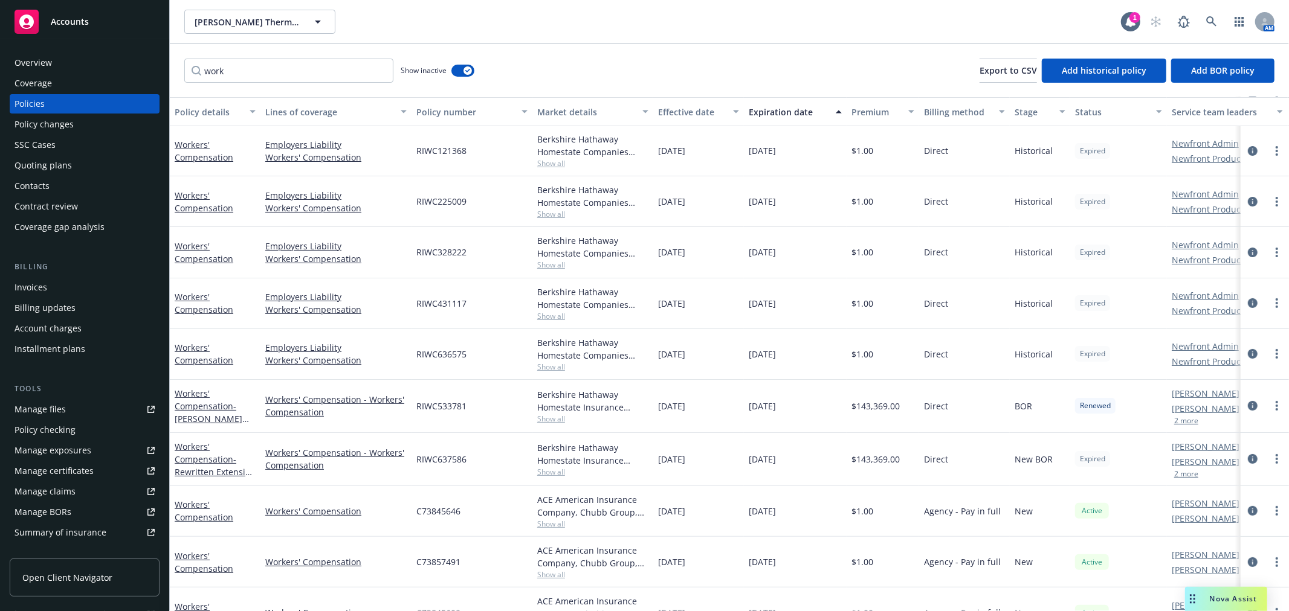
drag, startPoint x: 530, startPoint y: 418, endPoint x: 854, endPoint y: 456, distance: 326.0
click at [816, 456] on div "Workers' Compensation Workers' Compensation Employers Liability RIWC017040 Berk…" at bounding box center [753, 389] width 1166 height 628
click at [854, 456] on span "$143,369.00" at bounding box center [875, 459] width 48 height 13
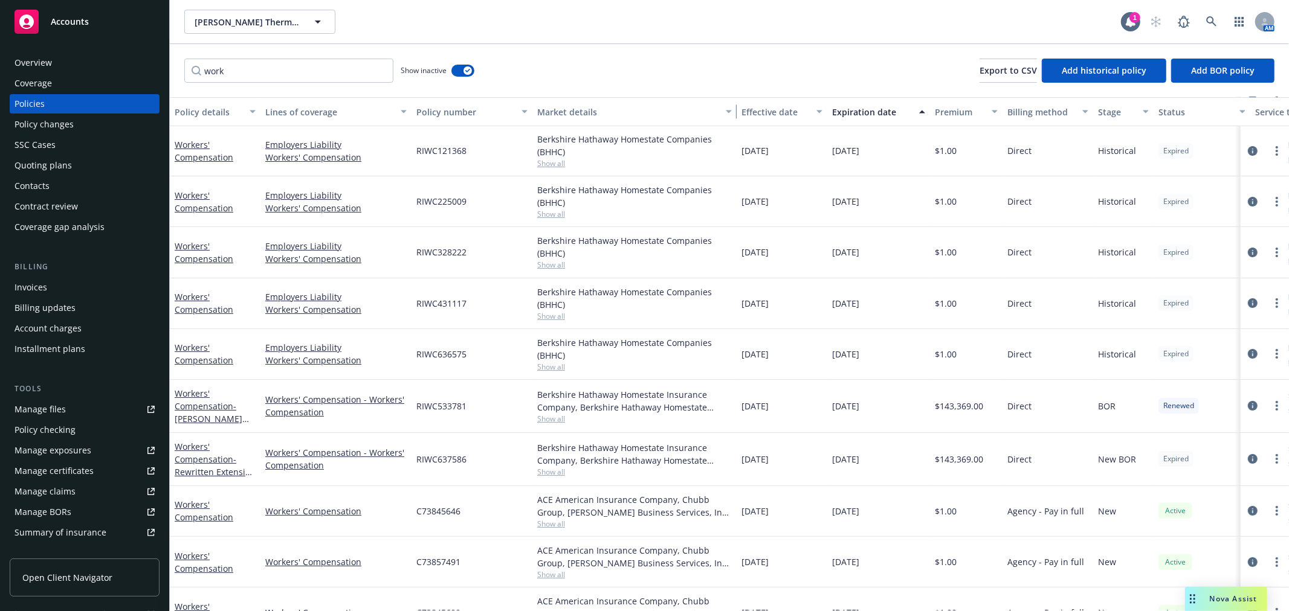
drag, startPoint x: 646, startPoint y: 116, endPoint x: 730, endPoint y: 132, distance: 84.8
click at [730, 132] on div "Policy details Lines of coverage Policy number Market details Effective date Ex…" at bounding box center [729, 354] width 1119 height 514
drag, startPoint x: 726, startPoint y: 116, endPoint x: 735, endPoint y: 120, distance: 9.8
click at [735, 120] on button "Market details" at bounding box center [634, 111] width 204 height 29
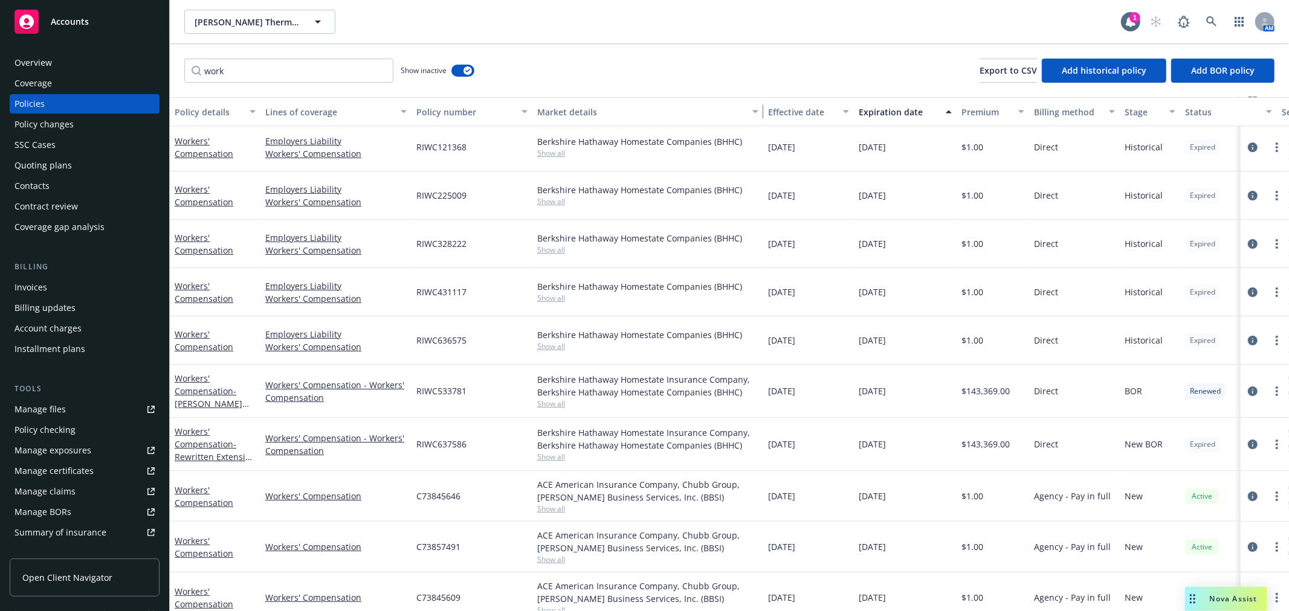
drag, startPoint x: 735, startPoint y: 117, endPoint x: 761, endPoint y: 120, distance: 26.8
click at [761, 120] on button "Market details" at bounding box center [647, 111] width 231 height 29
drag, startPoint x: 488, startPoint y: 451, endPoint x: 129, endPoint y: 466, distance: 359.2
click at [266, 441] on div "Workers' Compensation - Rewritten Extension Policy - 8/17 Workers' Compensation…" at bounding box center [808, 444] width 1276 height 53
click at [321, 463] on div "Workers' Compensation - Workers' Compensation" at bounding box center [335, 444] width 151 height 53
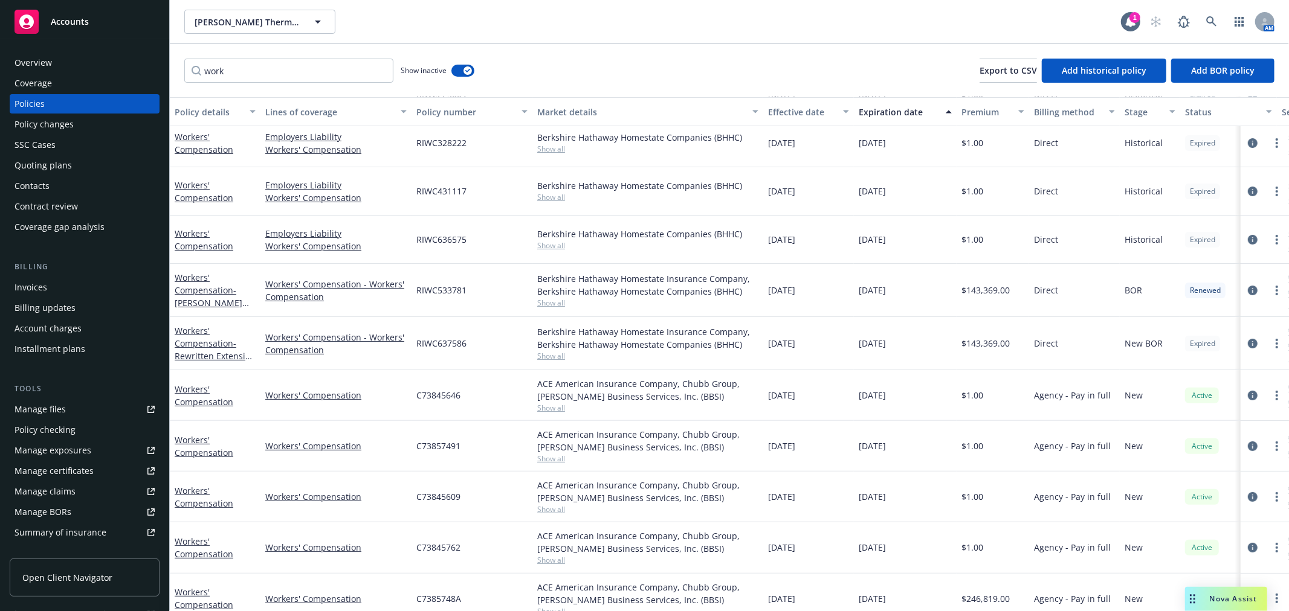
scroll to position [224, 0]
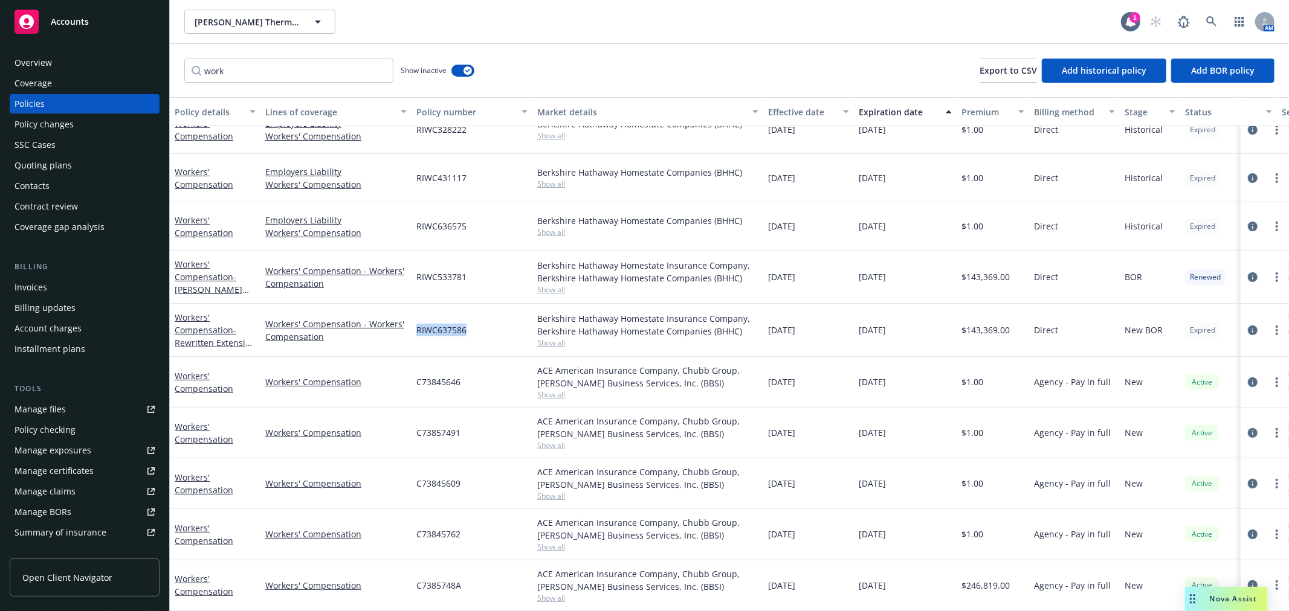
drag, startPoint x: 414, startPoint y: 315, endPoint x: 472, endPoint y: 316, distance: 58.6
click at [472, 316] on div "RIWC637586" at bounding box center [471, 330] width 121 height 53
click at [473, 316] on div "RIWC637586" at bounding box center [471, 330] width 121 height 53
click at [266, 27] on span "[PERSON_NAME] Thermline, Inc." at bounding box center [247, 22] width 105 height 13
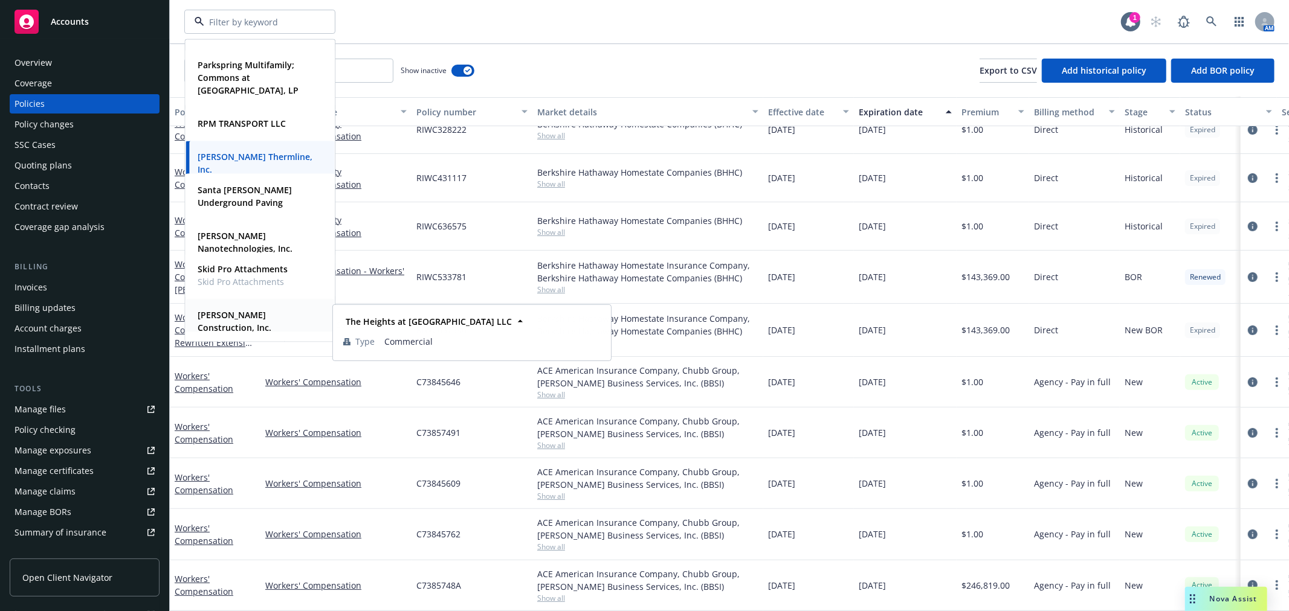
scroll to position [604, 0]
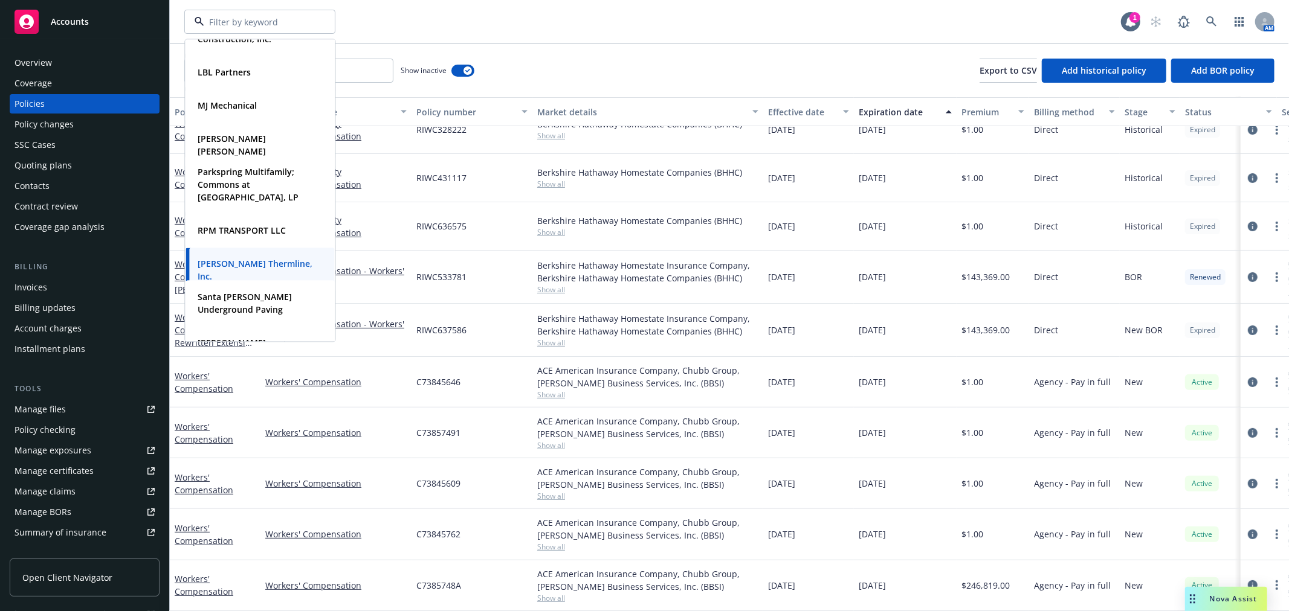
click at [569, 54] on div "work Show inactive Export to CSV Add historical policy Add BOR policy" at bounding box center [729, 70] width 1119 height 53
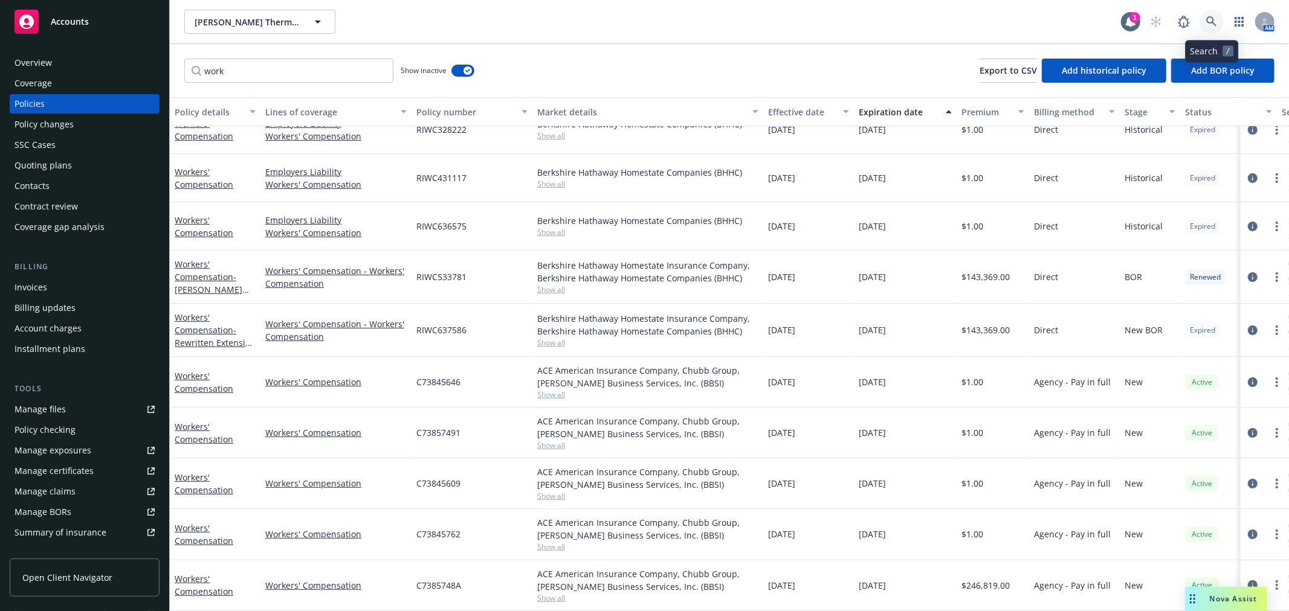
click at [1211, 14] on link at bounding box center [1211, 22] width 24 height 24
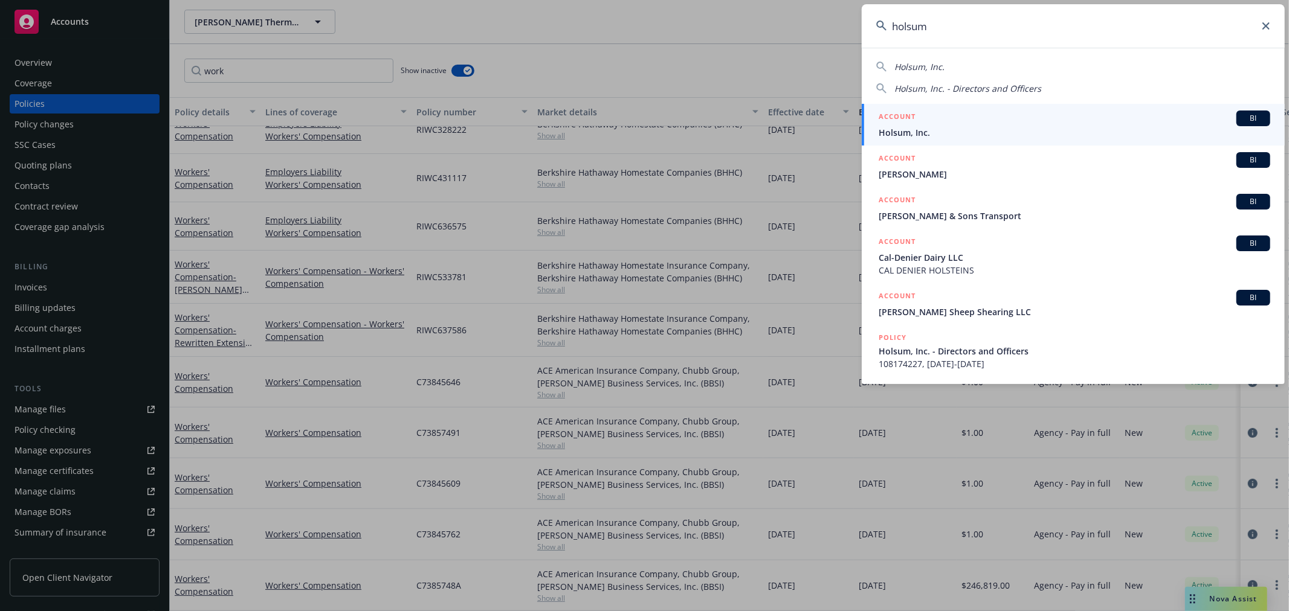
type input "holsum"
click at [953, 125] on div "ACCOUNT BI" at bounding box center [1073, 119] width 391 height 16
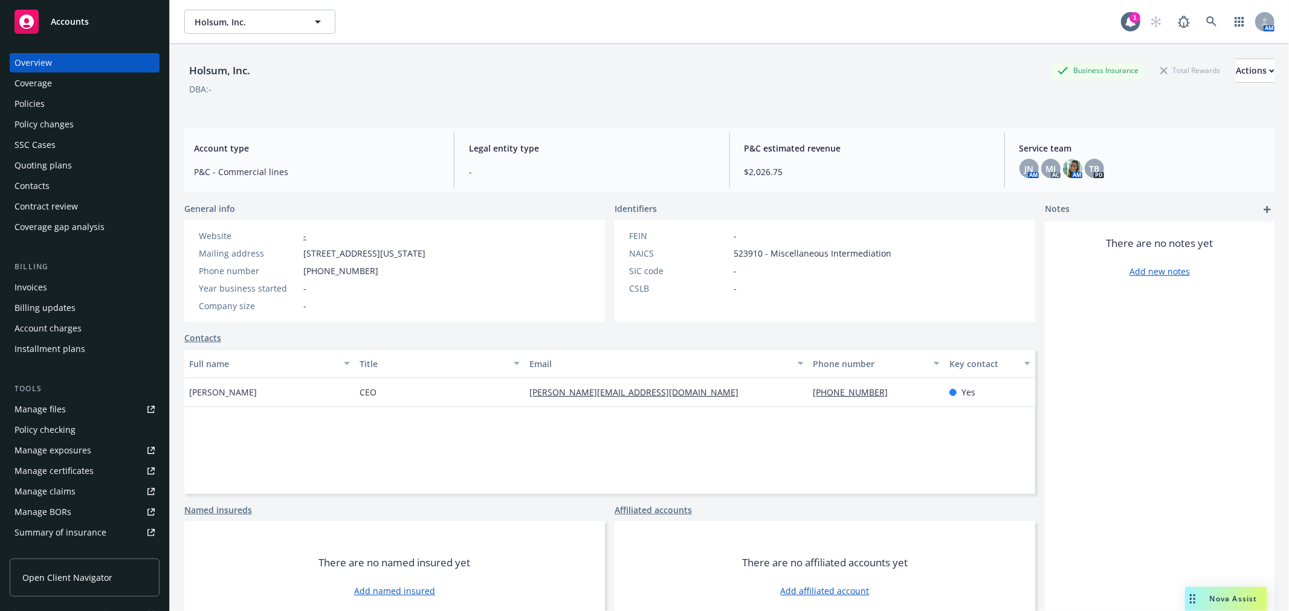
click at [63, 410] on div "Manage files" at bounding box center [39, 409] width 51 height 19
click at [71, 32] on div "Accounts" at bounding box center [84, 22] width 140 height 24
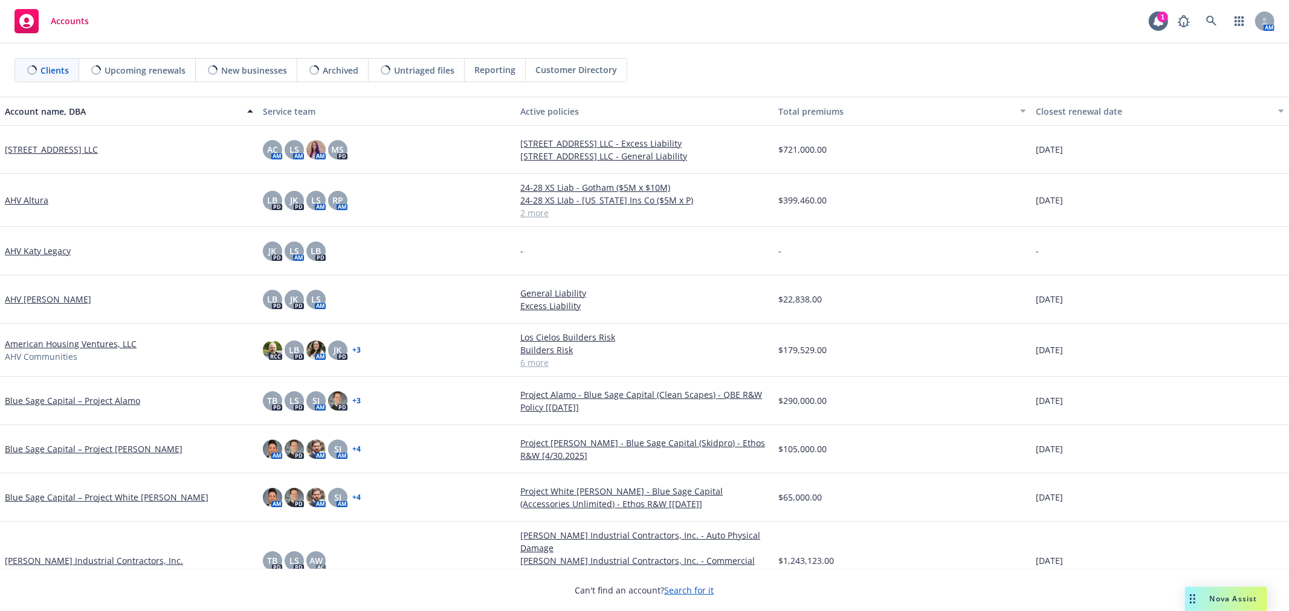
click at [420, 28] on div "Accounts 1 AM" at bounding box center [644, 21] width 1289 height 43
click at [1213, 18] on icon at bounding box center [1211, 21] width 11 height 11
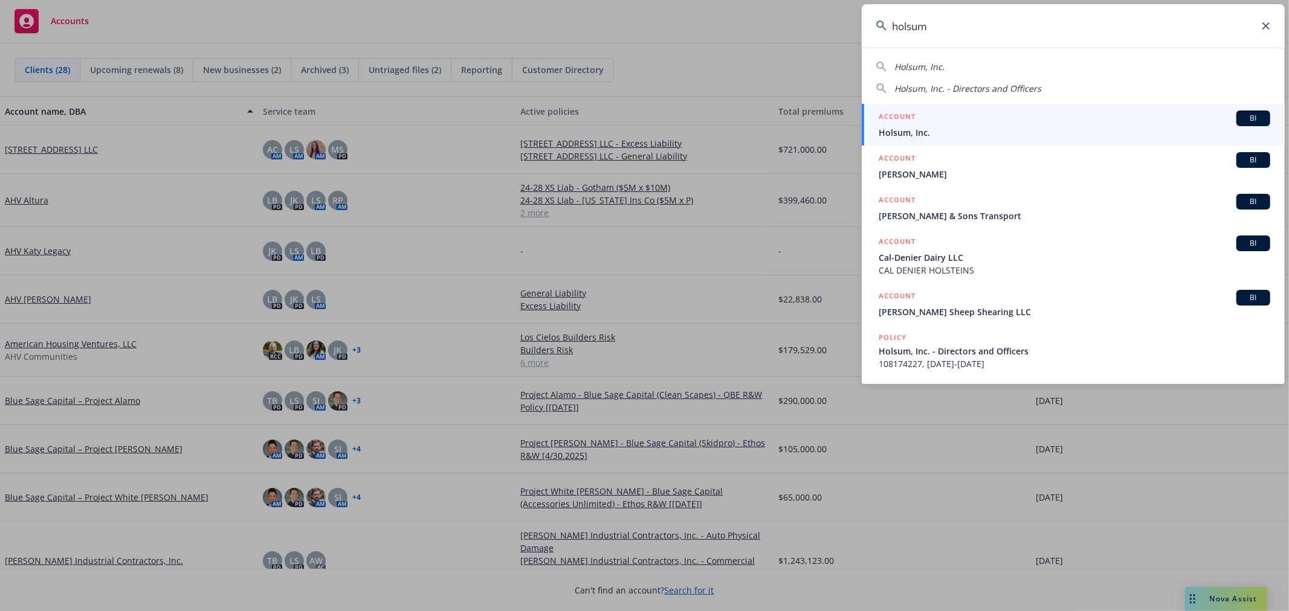
type input "holsum"
click at [951, 113] on div "ACCOUNT BI" at bounding box center [1073, 119] width 391 height 16
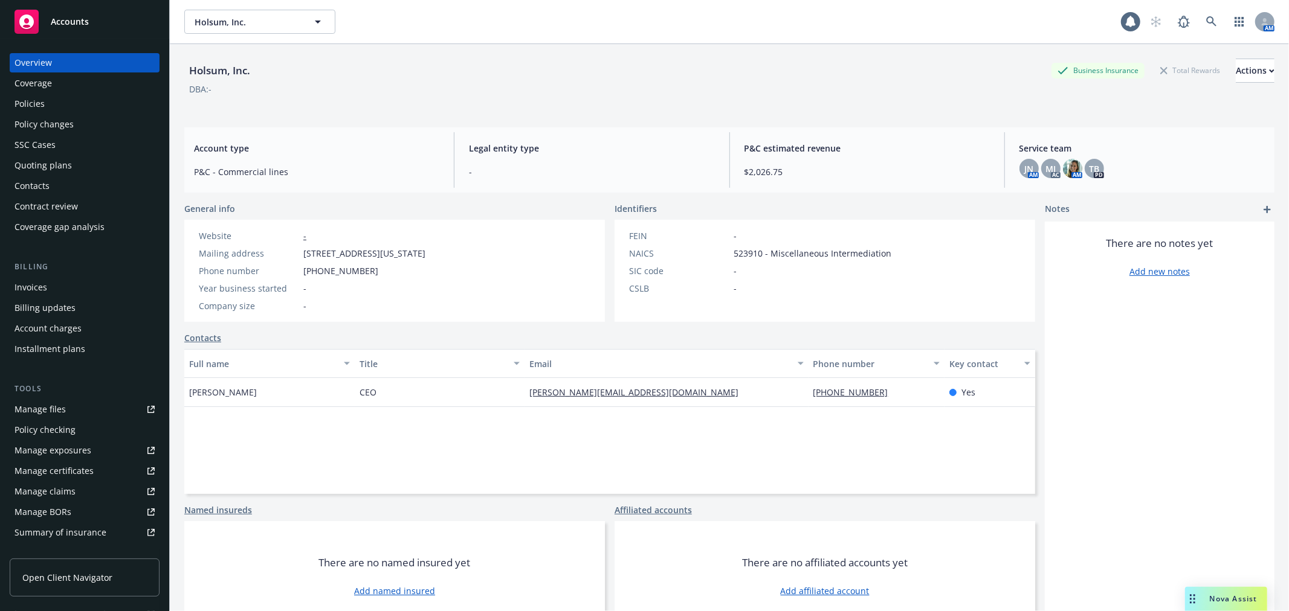
scroll to position [216, 0]
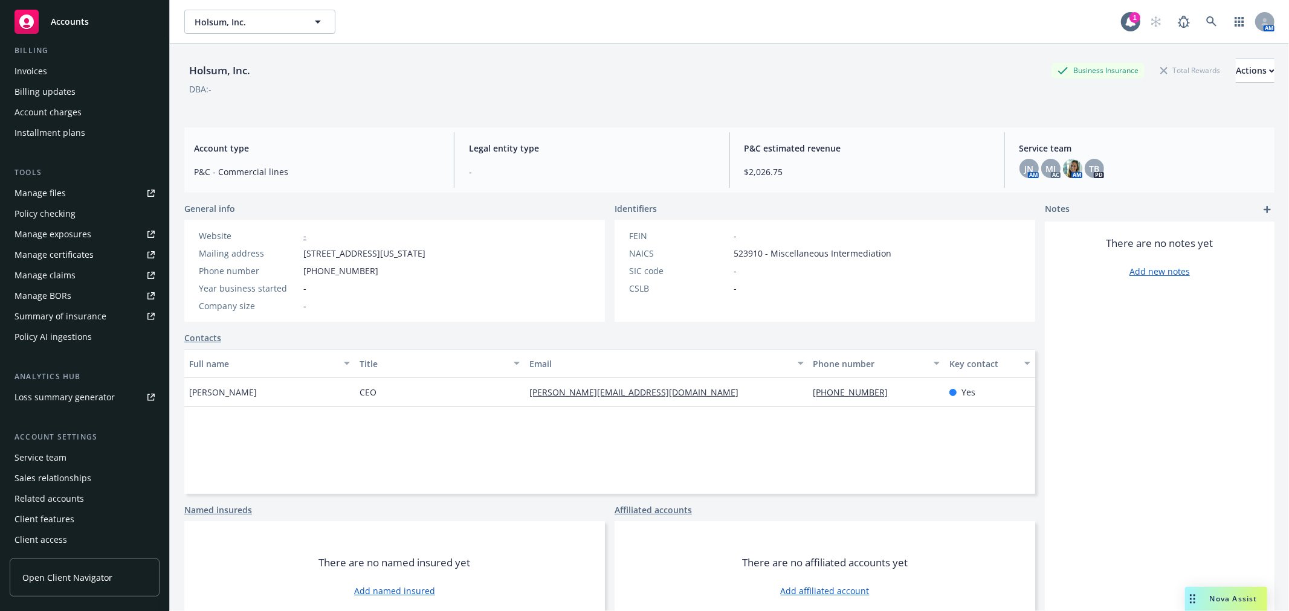
click at [92, 462] on div "Service team" at bounding box center [84, 457] width 140 height 19
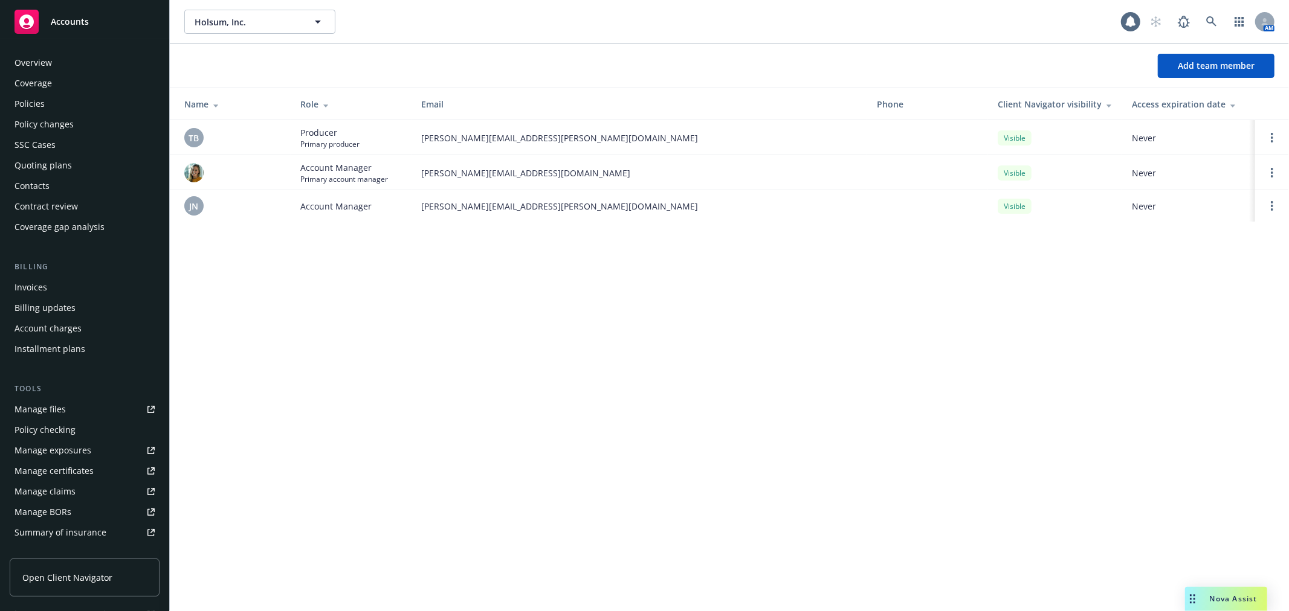
scroll to position [216, 0]
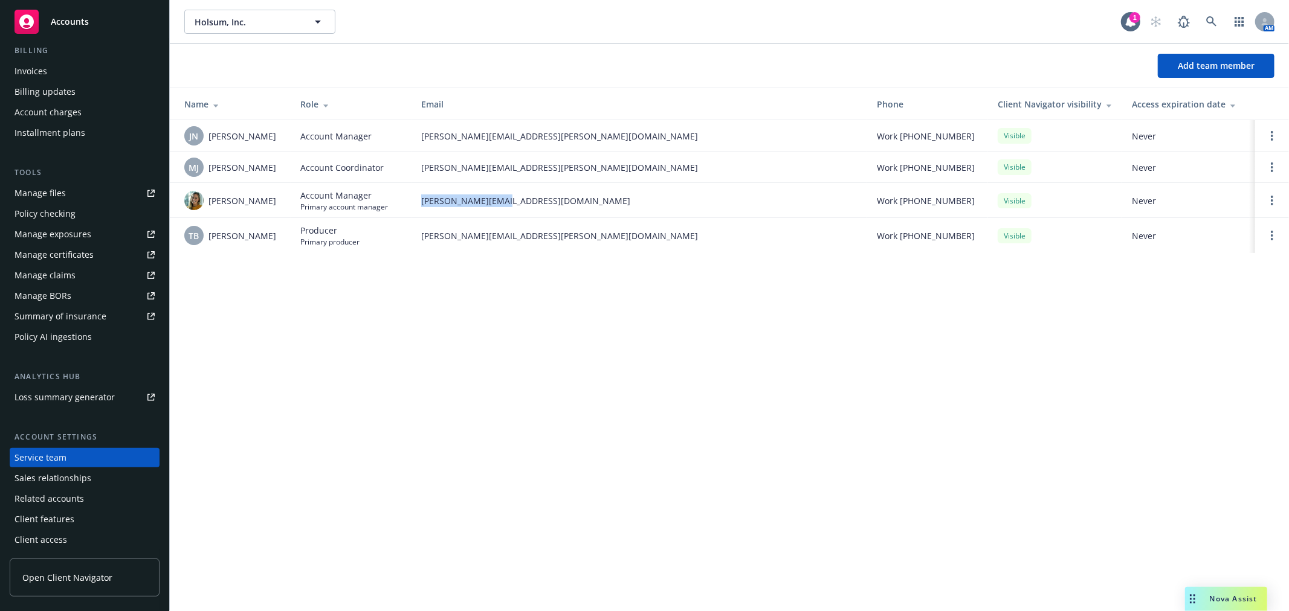
drag, startPoint x: 532, startPoint y: 196, endPoint x: 419, endPoint y: 200, distance: 113.0
click at [419, 200] on td "[PERSON_NAME][EMAIL_ADDRESS][DOMAIN_NAME]" at bounding box center [638, 200] width 455 height 35
copy span "[PERSON_NAME][EMAIL_ADDRESS][DOMAIN_NAME]"
drag, startPoint x: 548, startPoint y: 166, endPoint x: 408, endPoint y: 166, distance: 139.5
click at [408, 166] on tr "[PERSON_NAME] [PERSON_NAME] Account Coordinator [PERSON_NAME][EMAIL_ADDRESS][PE…" at bounding box center [729, 167] width 1119 height 31
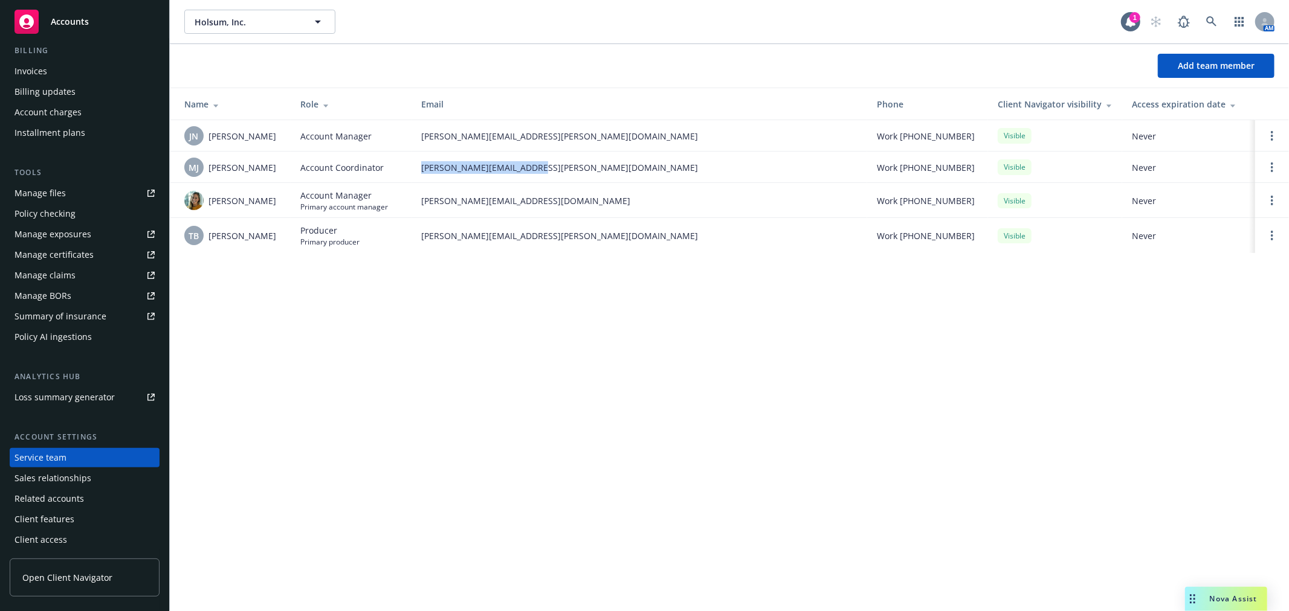
copy tr "[PERSON_NAME][EMAIL_ADDRESS][PERSON_NAME][DOMAIN_NAME]"
click at [1267, 169] on link "Open options" at bounding box center [1271, 167] width 14 height 14
drag, startPoint x: 575, startPoint y: 249, endPoint x: 364, endPoint y: 190, distance: 219.1
click at [573, 249] on td "[PERSON_NAME][EMAIL_ADDRESS][PERSON_NAME][DOMAIN_NAME]" at bounding box center [638, 235] width 455 height 35
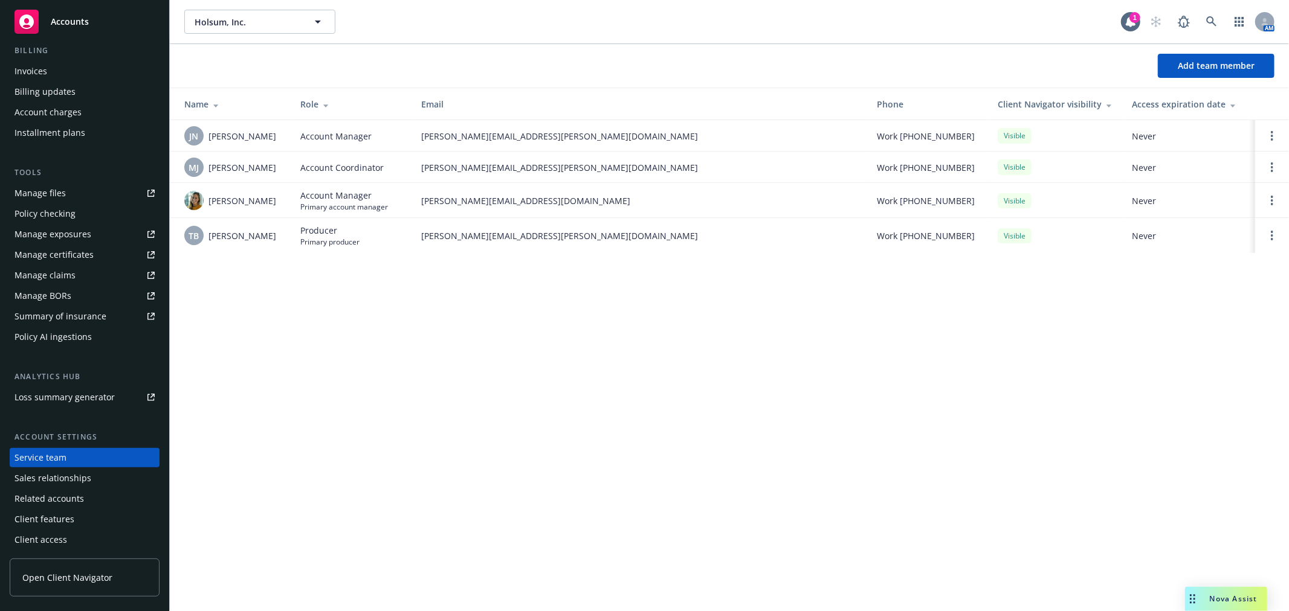
drag, startPoint x: 274, startPoint y: 162, endPoint x: 925, endPoint y: 176, distance: 650.8
click at [285, 166] on td "[PERSON_NAME] [PERSON_NAME]" at bounding box center [230, 167] width 121 height 31
click at [63, 32] on div "Accounts" at bounding box center [84, 22] width 140 height 24
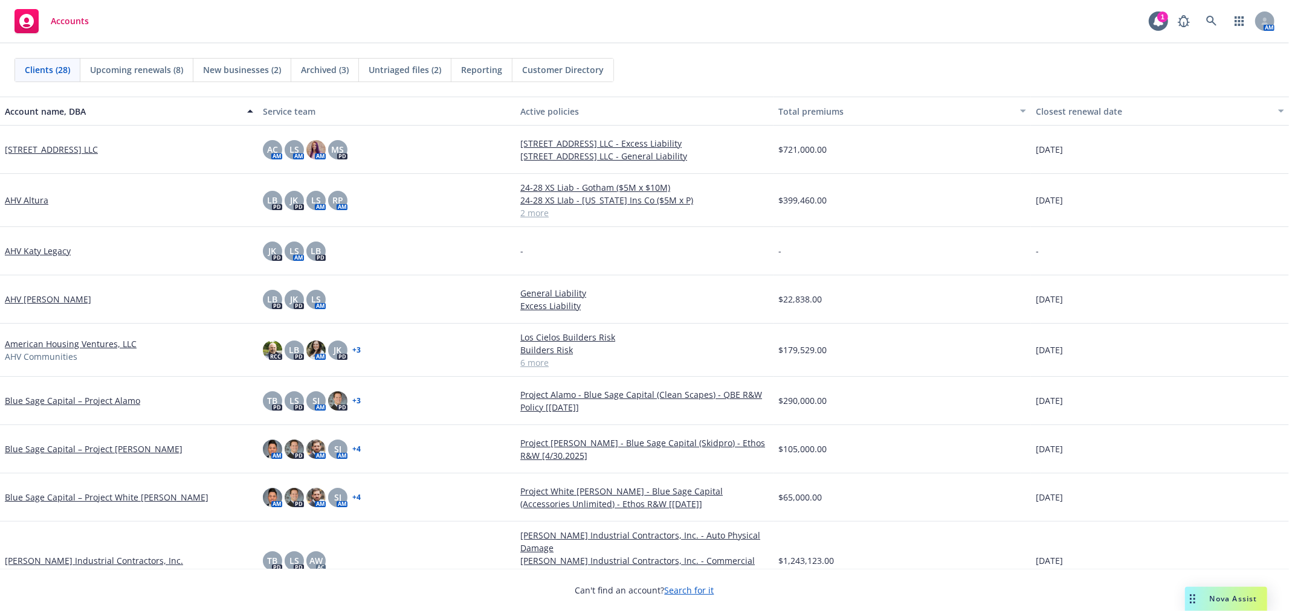
click at [340, 71] on span "Archived (3)" at bounding box center [325, 69] width 48 height 13
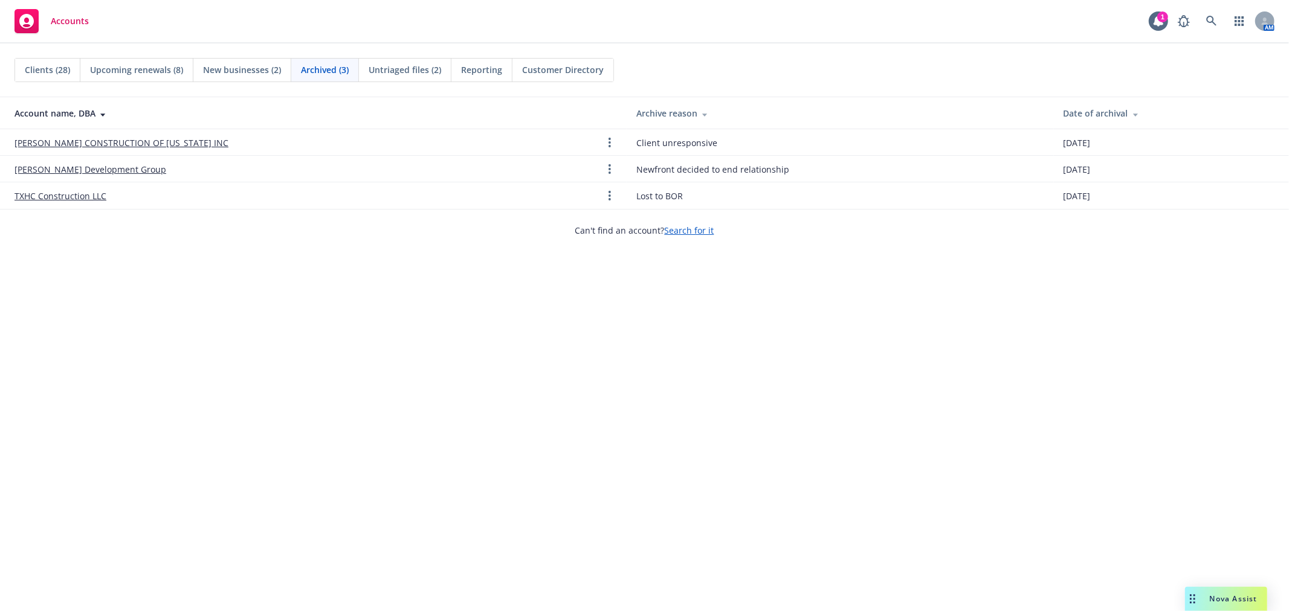
click at [252, 71] on span "New businesses (2)" at bounding box center [242, 69] width 78 height 13
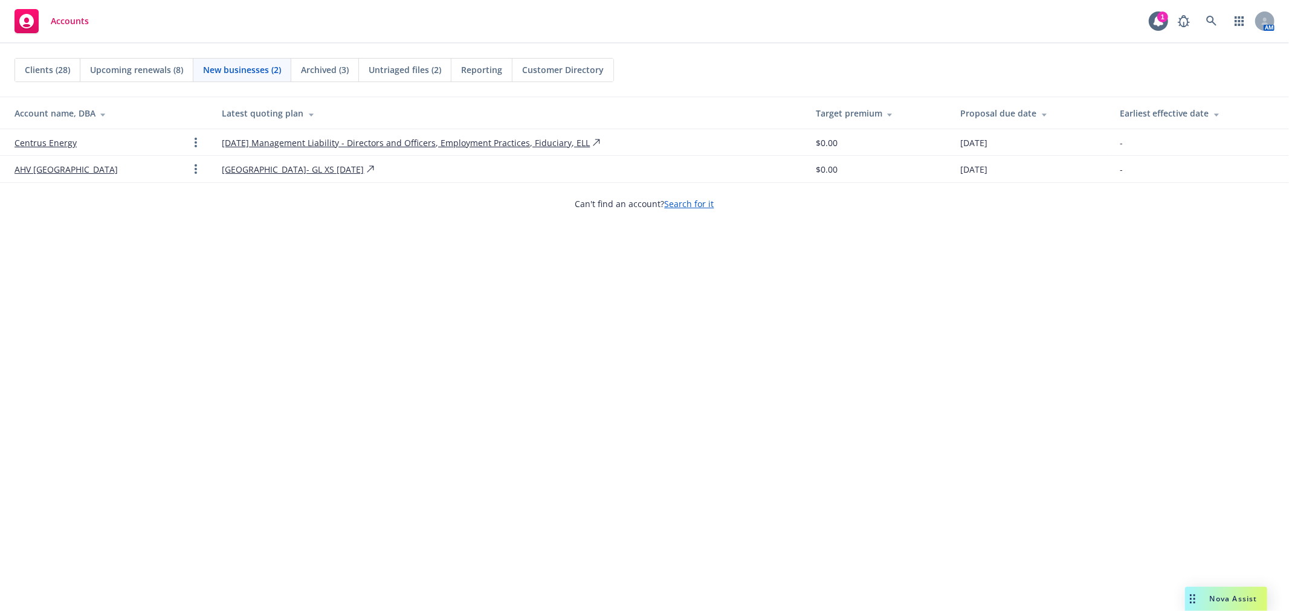
click at [173, 80] on div "Upcoming renewals (8)" at bounding box center [136, 70] width 113 height 23
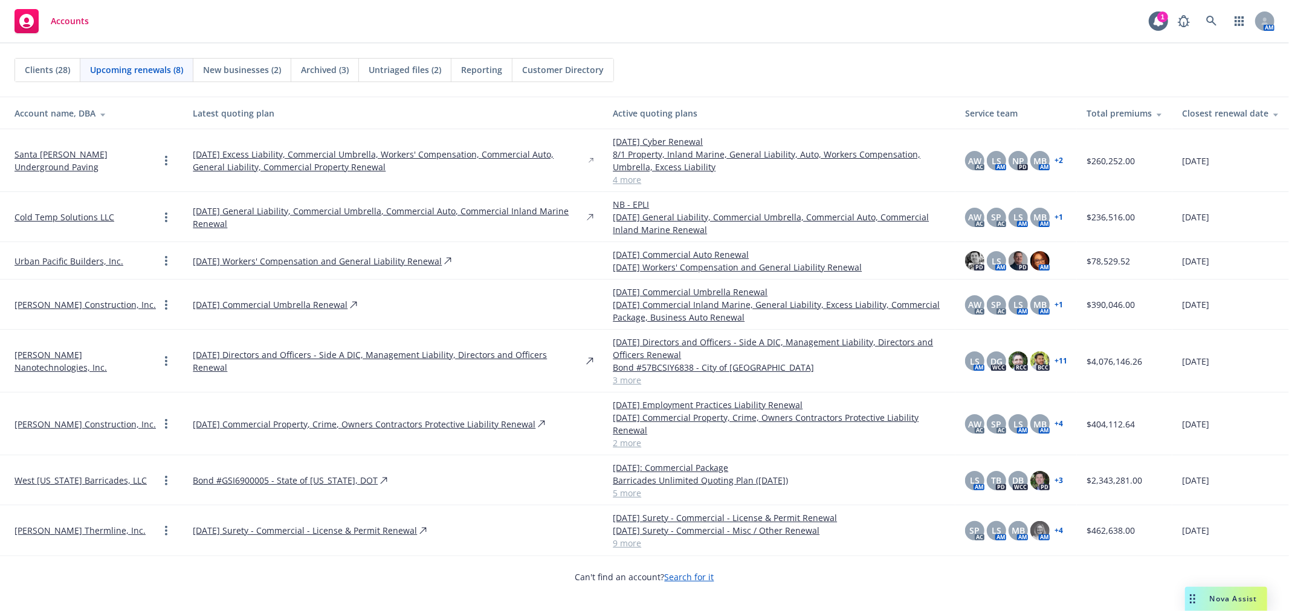
click at [57, 65] on span "Clients (28)" at bounding box center [47, 69] width 45 height 13
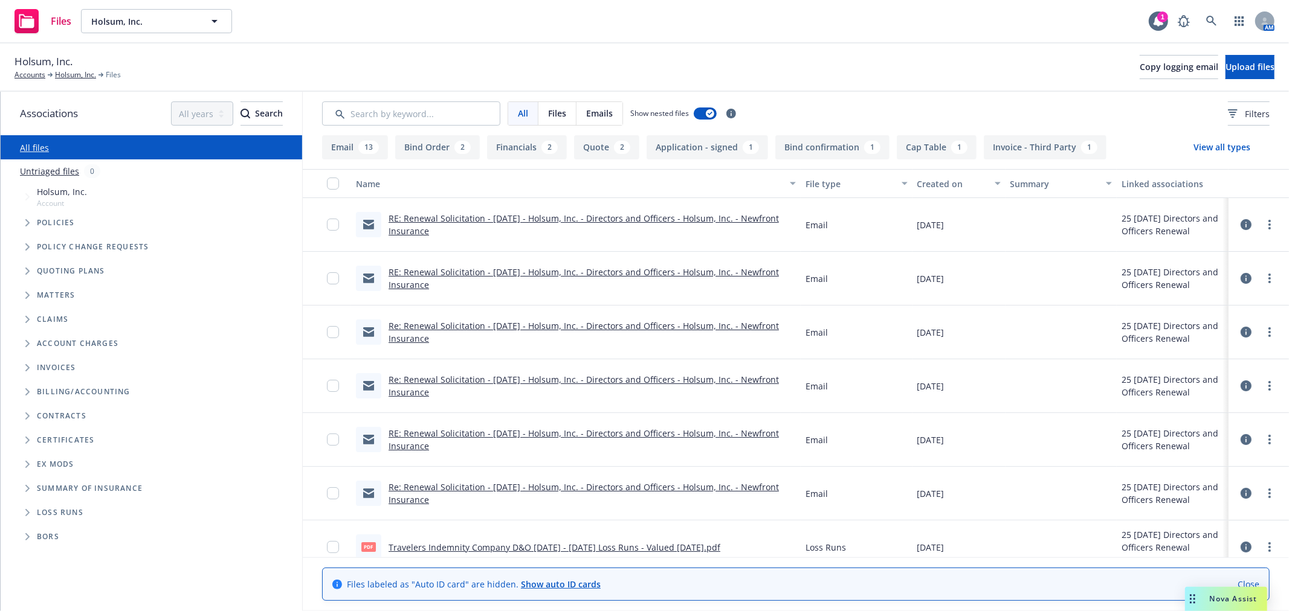
click at [558, 216] on link "RE: Renewal Solicitation - 11/18/25 - Holsum, Inc. - Directors and Officers - H…" at bounding box center [583, 225] width 390 height 24
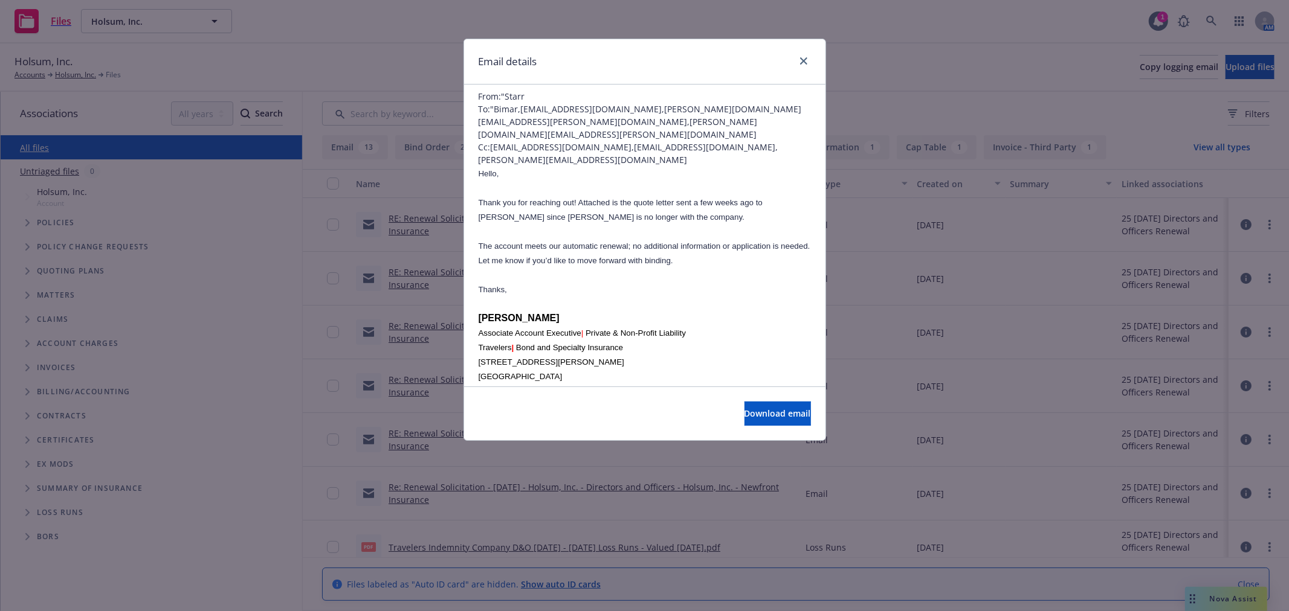
scroll to position [67, 0]
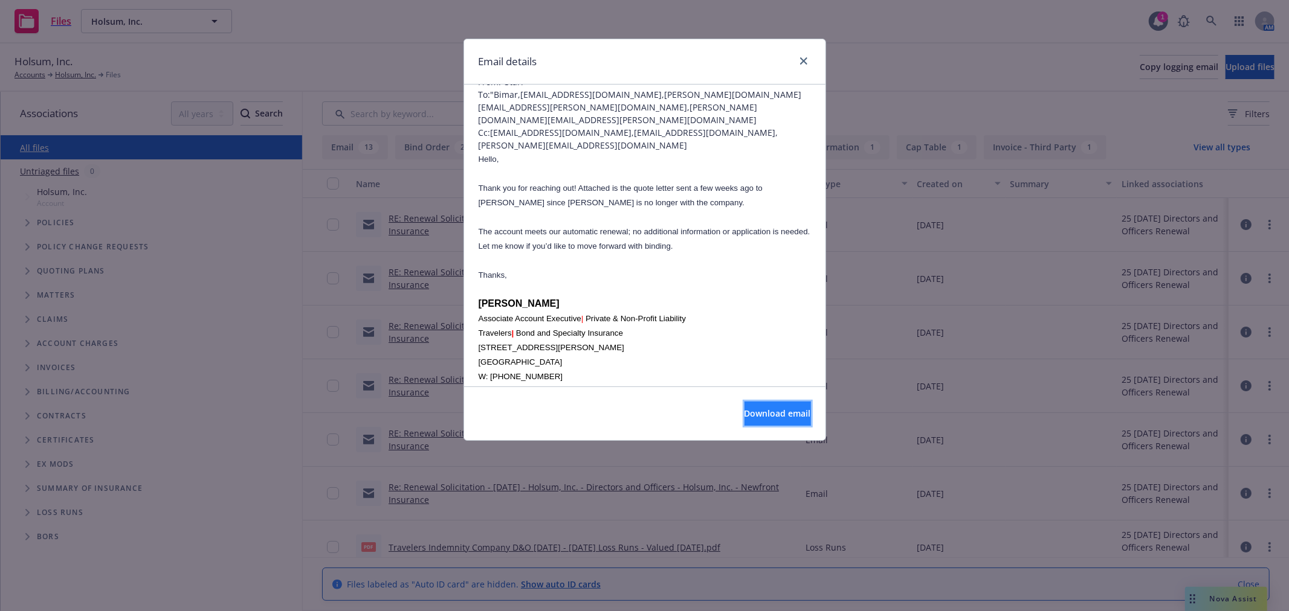
click at [744, 415] on span "Download email" at bounding box center [777, 413] width 66 height 11
click at [804, 62] on icon "close" at bounding box center [803, 60] width 7 height 7
